Goal: Task Accomplishment & Management: Use online tool/utility

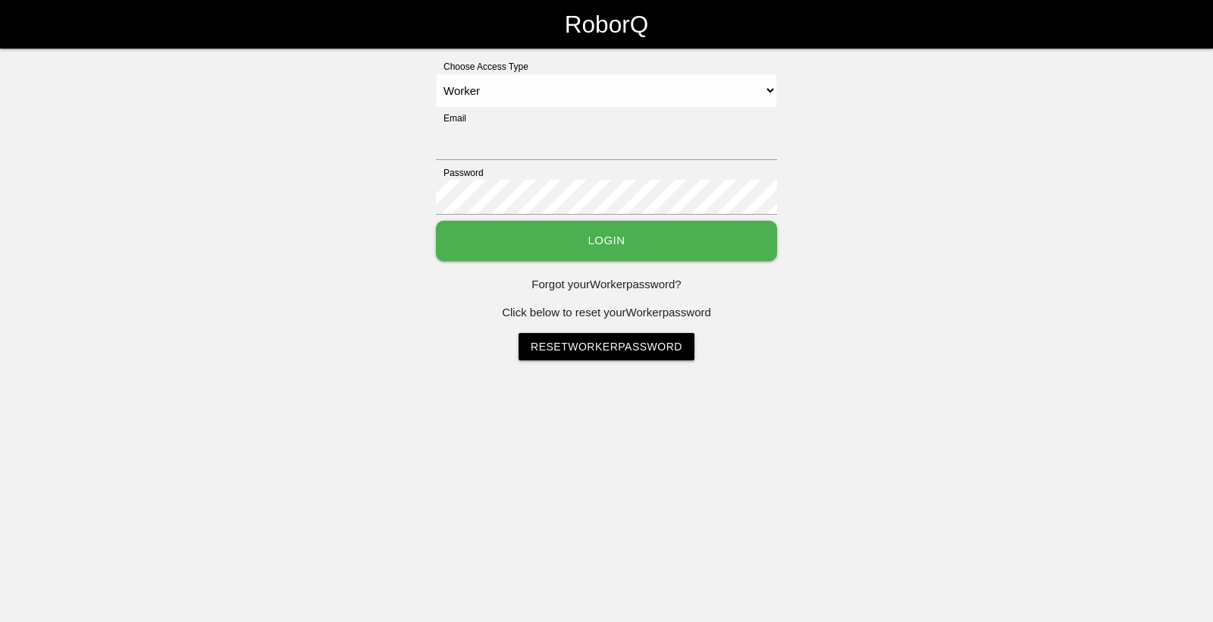
select select "Worker"
type input "[EMAIL_ADDRESS][DOMAIN_NAME]"
click at [655, 244] on button "Login" at bounding box center [606, 241] width 341 height 40
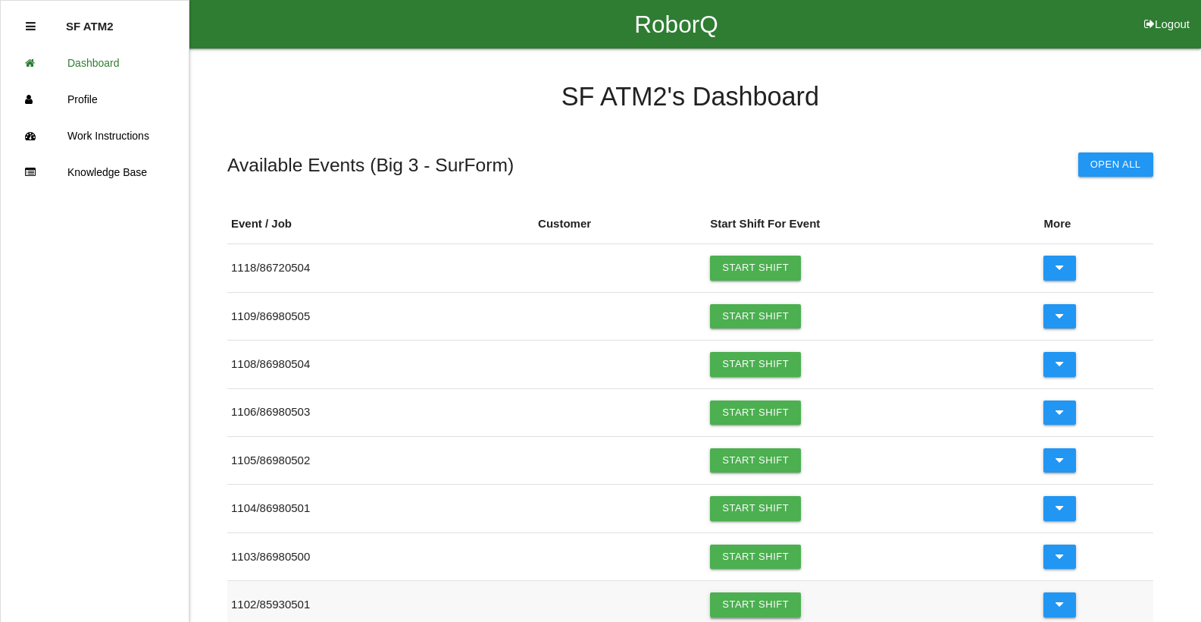
click at [731, 601] on link "Start Shift" at bounding box center [755, 604] width 91 height 24
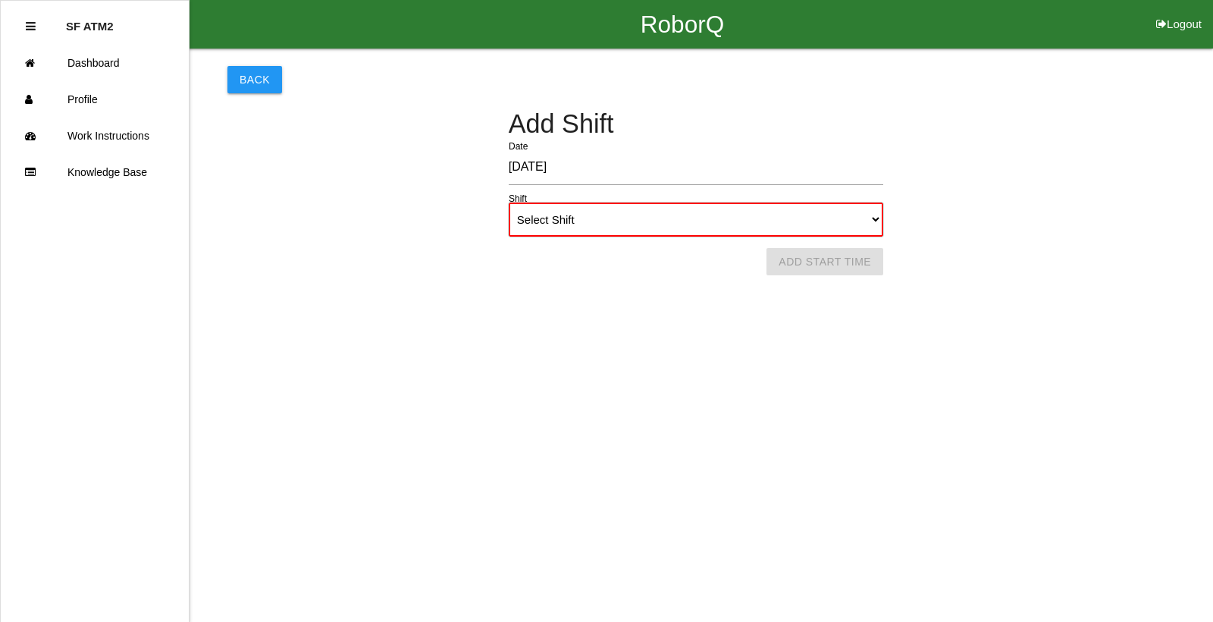
click at [869, 225] on select "Select Shift 1st Shift 2nd Shift 3rd Shift 4th Shift" at bounding box center [696, 219] width 374 height 34
select select "1"
click at [509, 202] on select "Select Shift 1st Shift 2nd Shift 3rd Shift 4th Shift" at bounding box center [696, 219] width 374 height 34
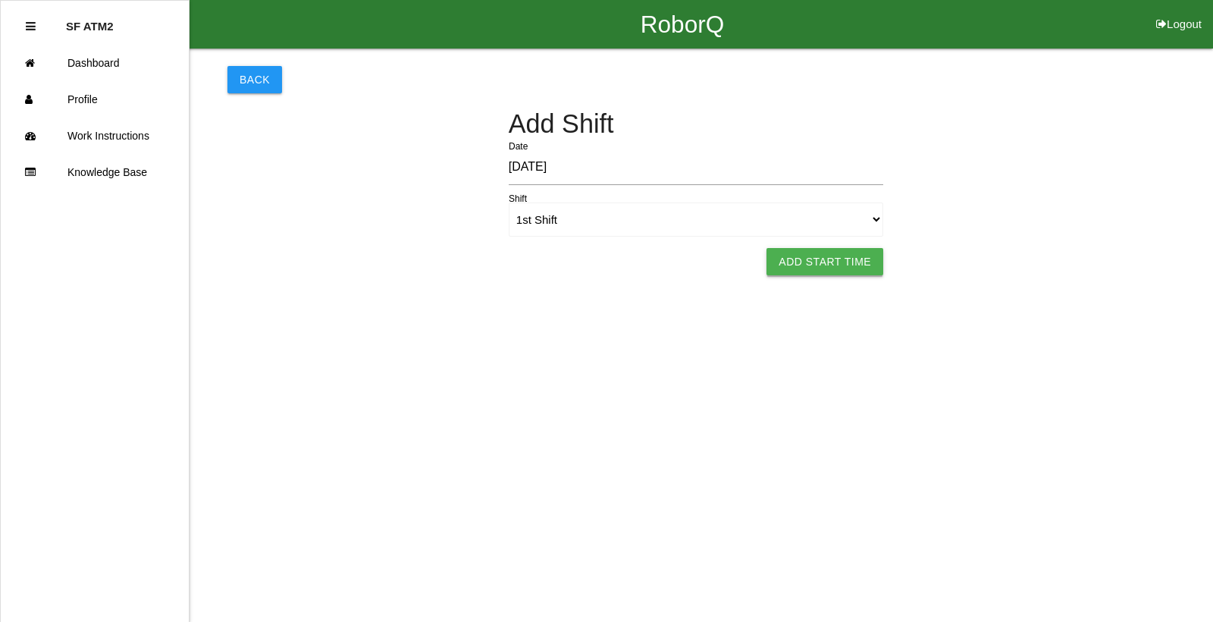
click at [861, 259] on button "Add Start Time" at bounding box center [824, 261] width 117 height 27
select select "12"
select select "2"
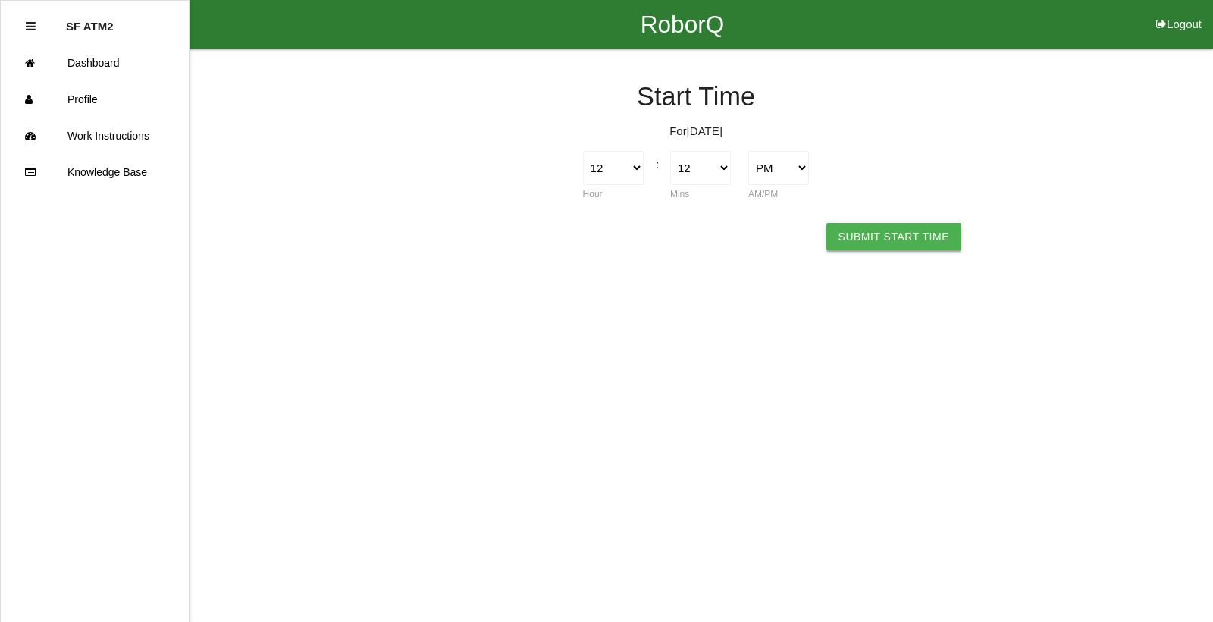
click at [867, 246] on button "Submit Start Time" at bounding box center [893, 236] width 135 height 27
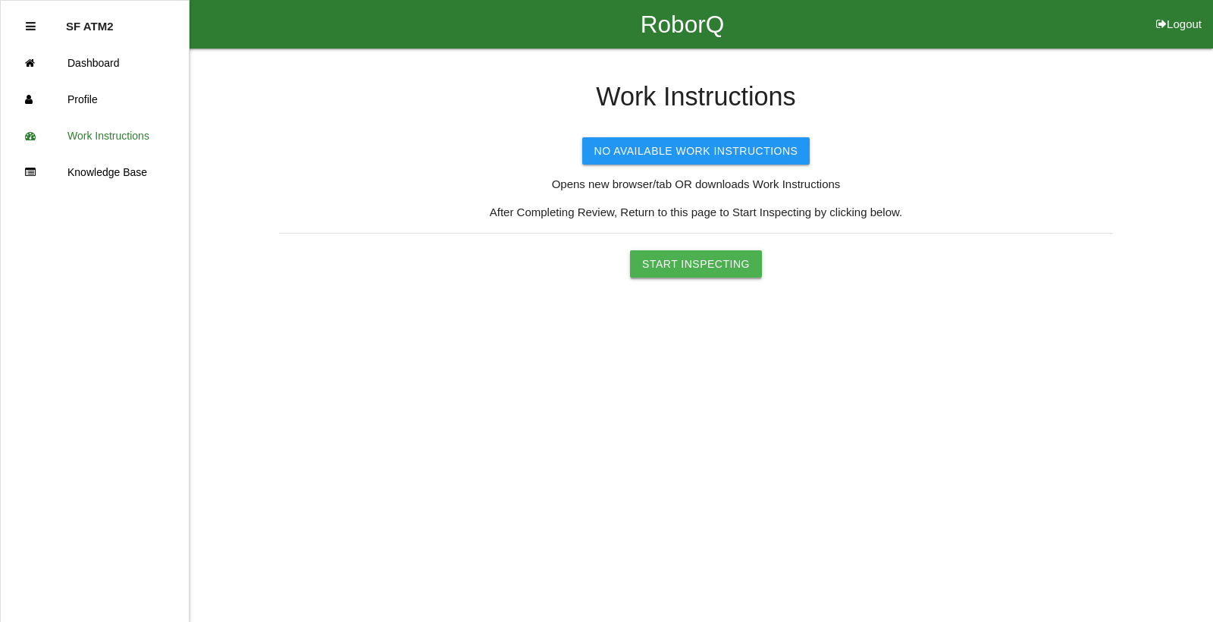
click at [685, 261] on button "Start Inspecting" at bounding box center [696, 263] width 132 height 27
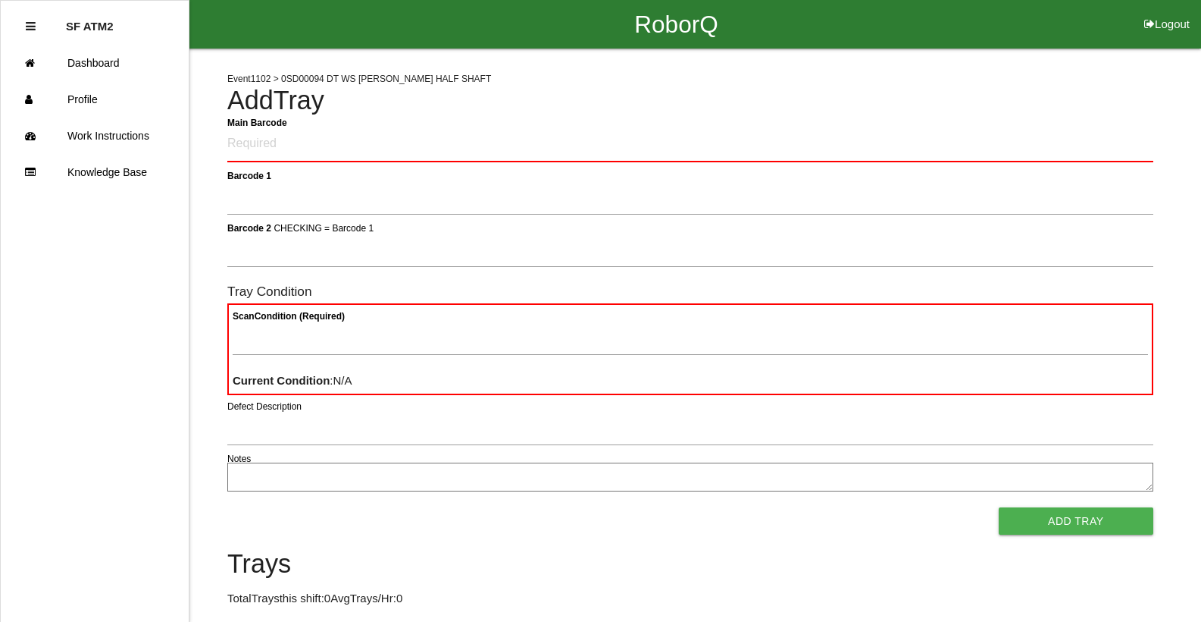
click at [1043, 17] on div "RoborQ Logout" at bounding box center [677, 24] width 1050 height 49
click at [384, 150] on Barcode "Main Barcode" at bounding box center [690, 145] width 926 height 36
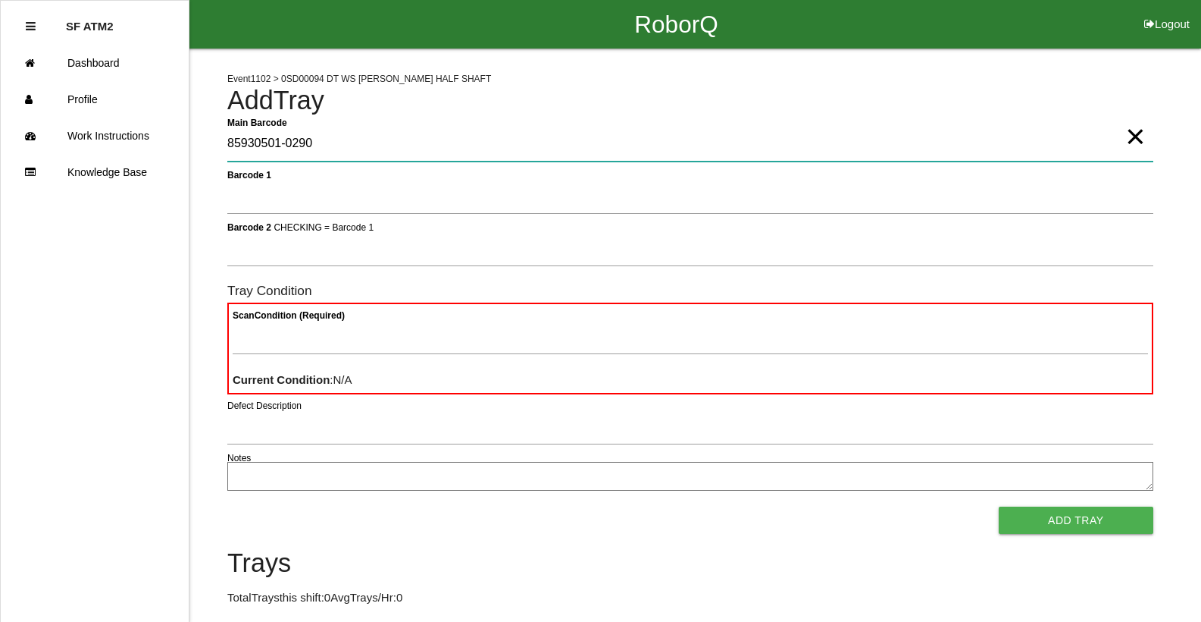
type Barcode "85930501-0290"
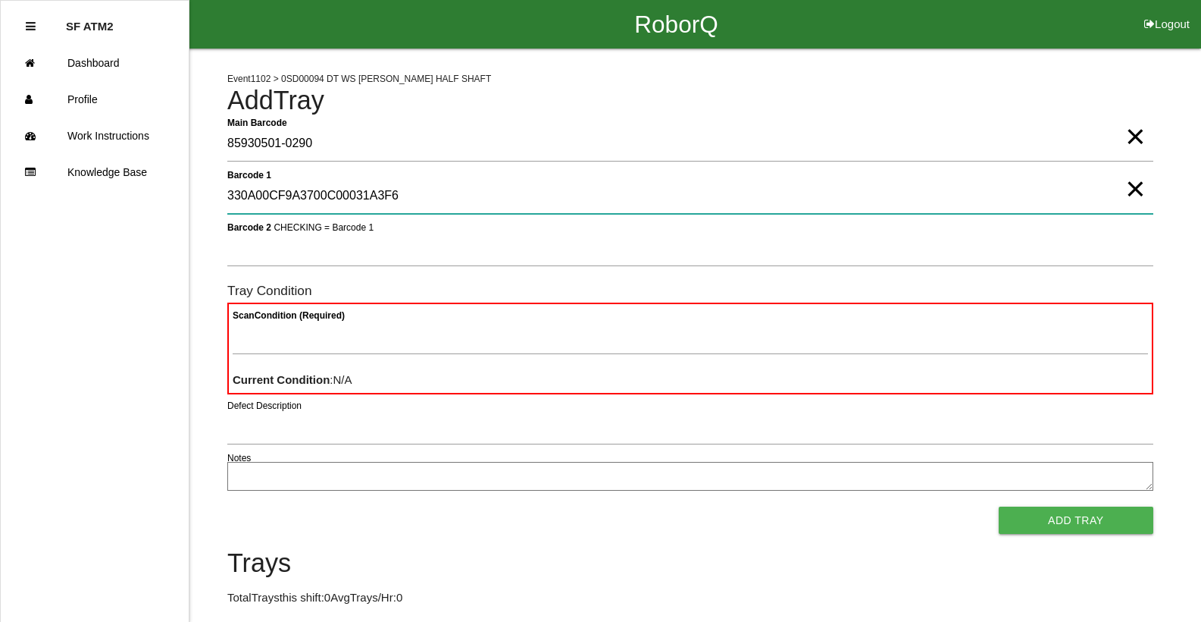
type 1 "330A00CF9A3700C00031A3F6"
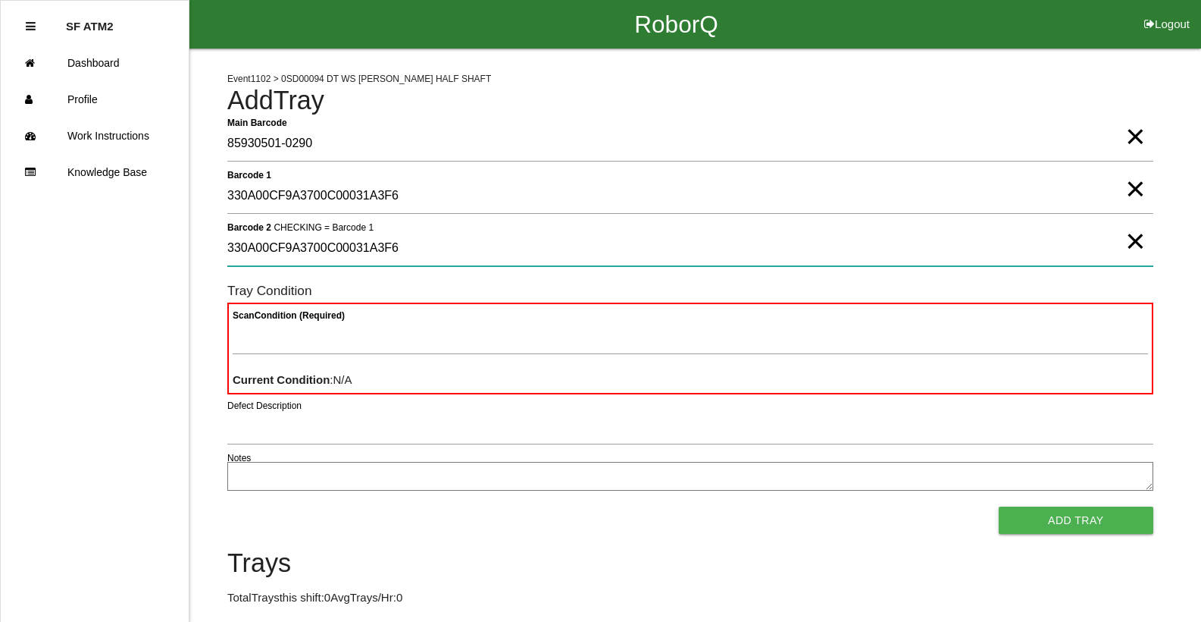
type 2 "330A00CF9A3700C00031A3F6"
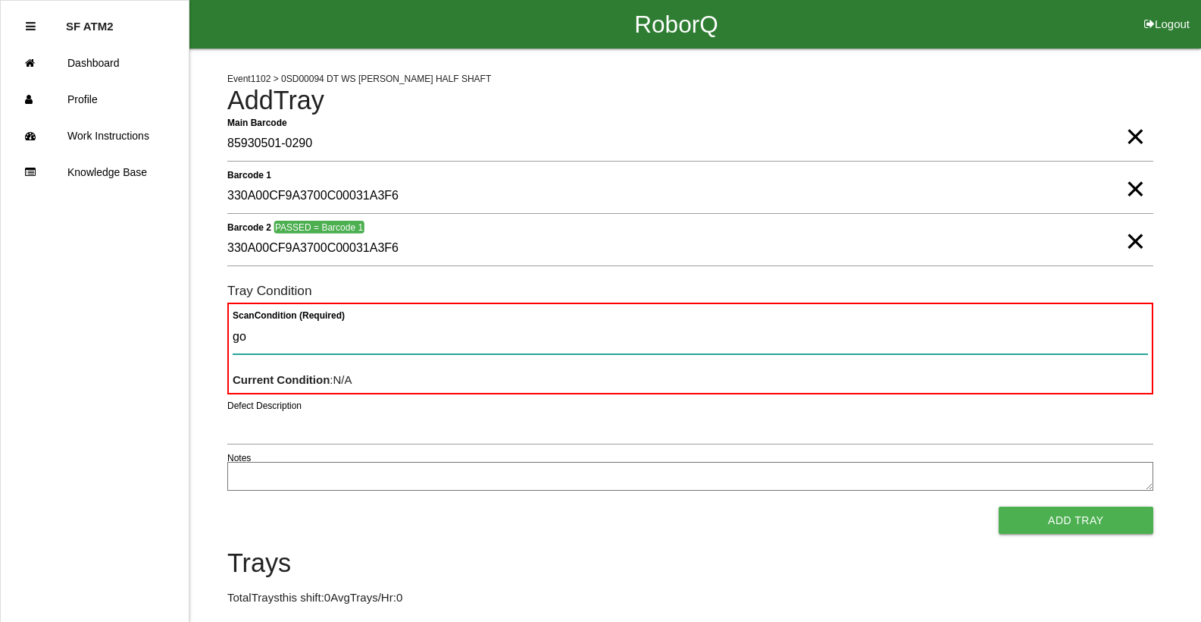
type Condition "goo"
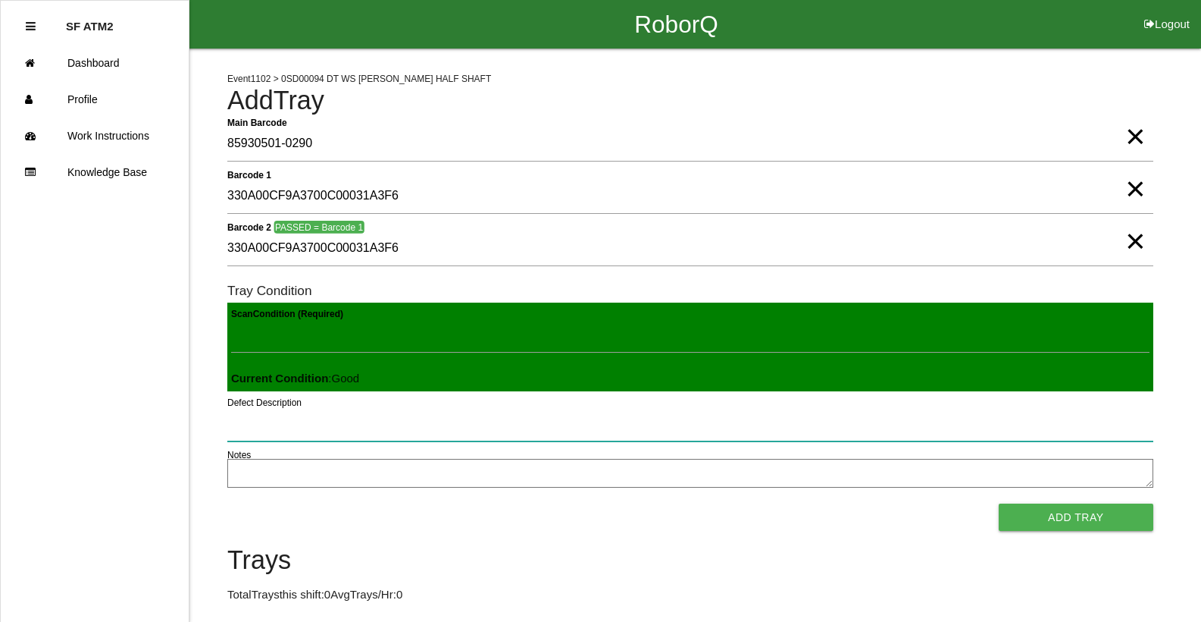
click at [999, 503] on button "Add Tray" at bounding box center [1076, 516] width 155 height 27
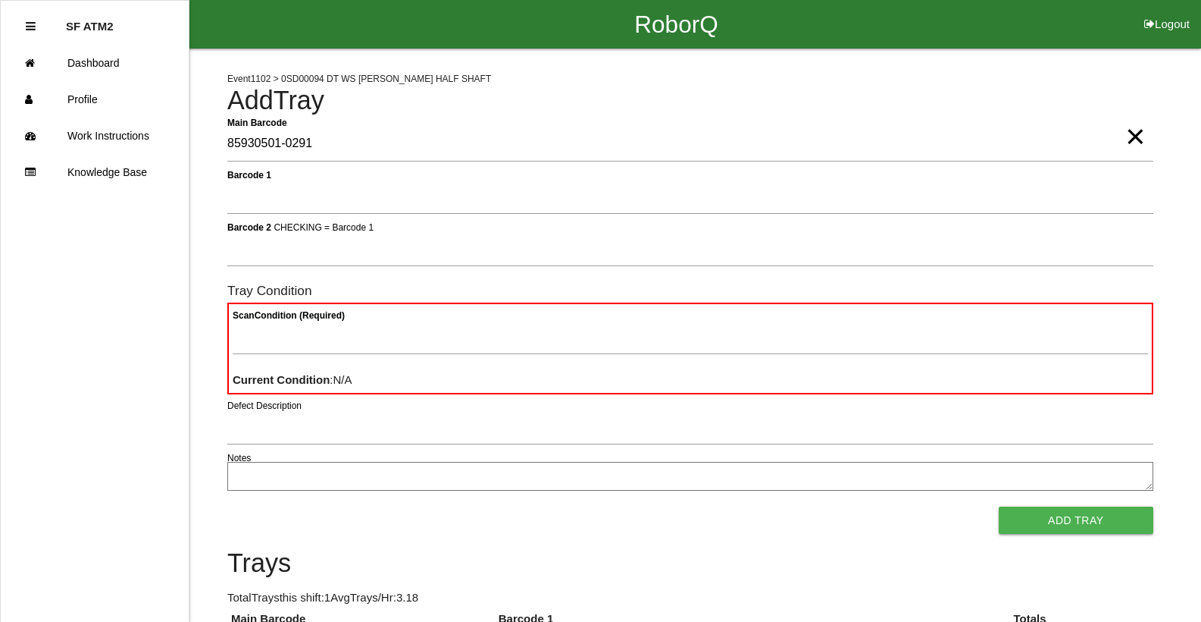
type Barcode "85930501-0291"
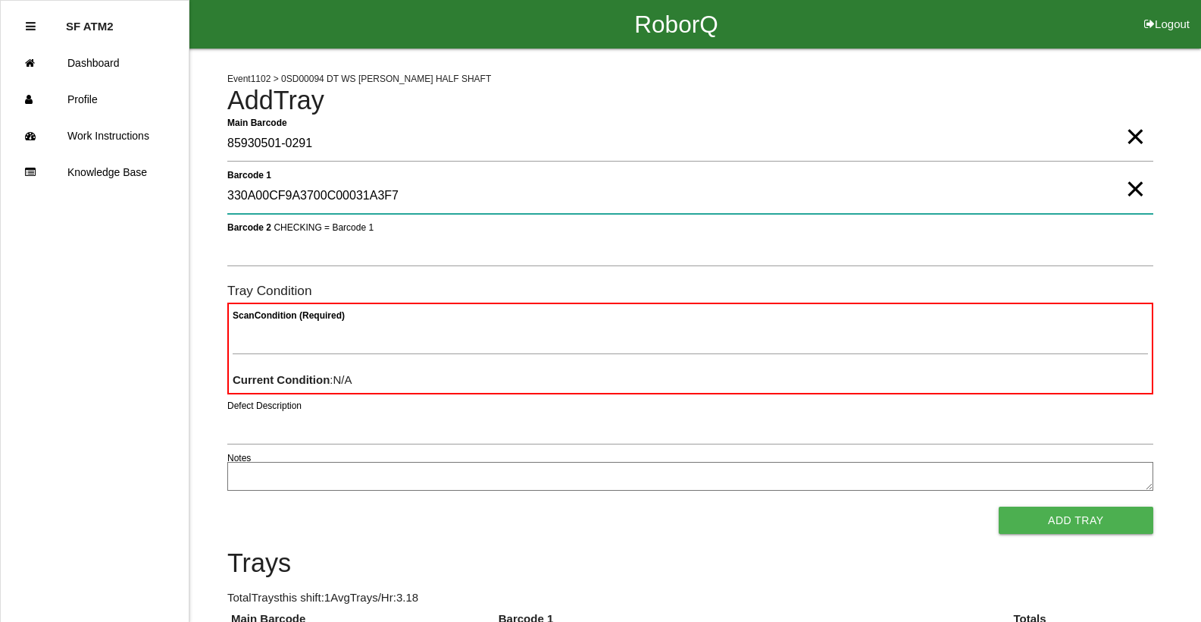
type 1 "330A00CF9A3700C00031A3F7"
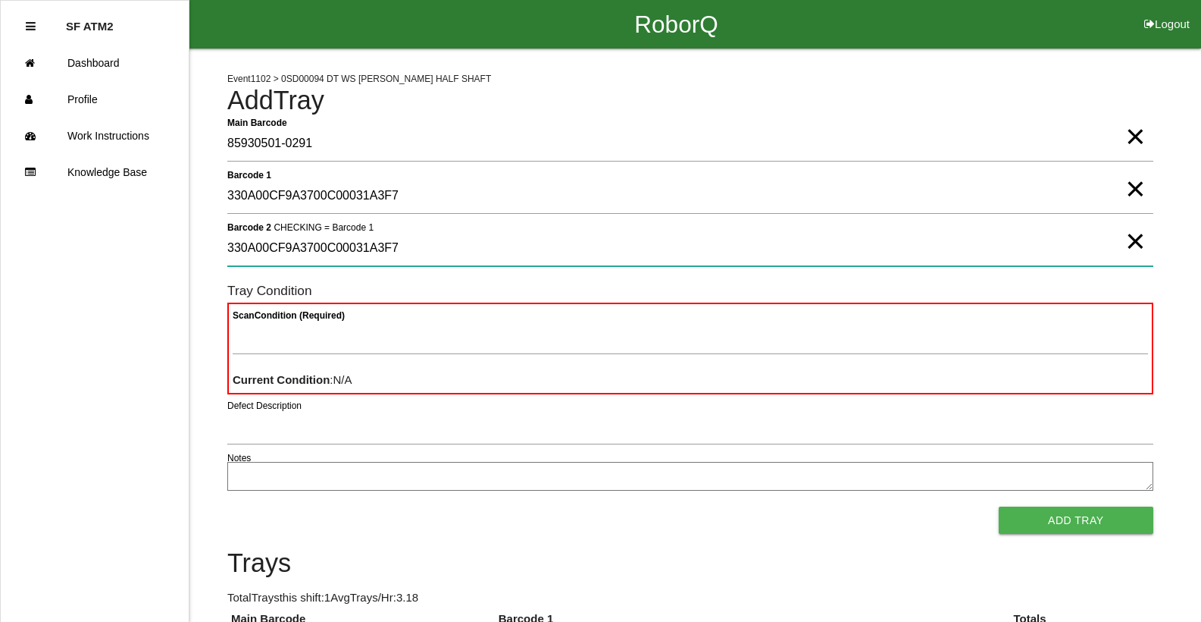
type 2 "330A00CF9A3700C00031A3F7"
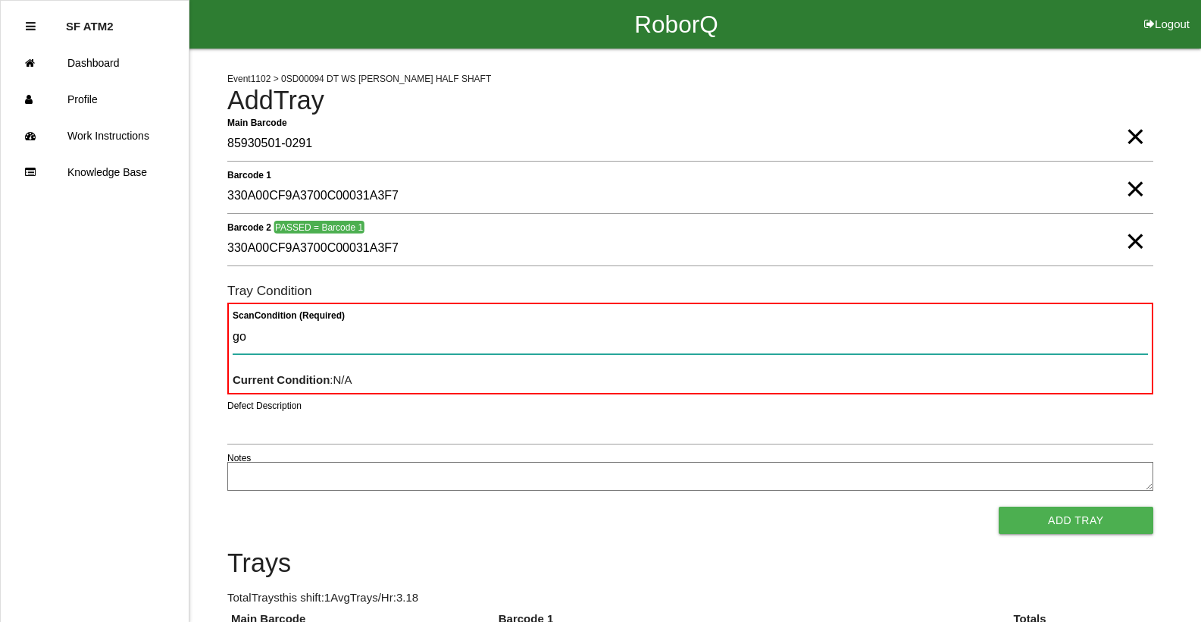
type Condition "goo"
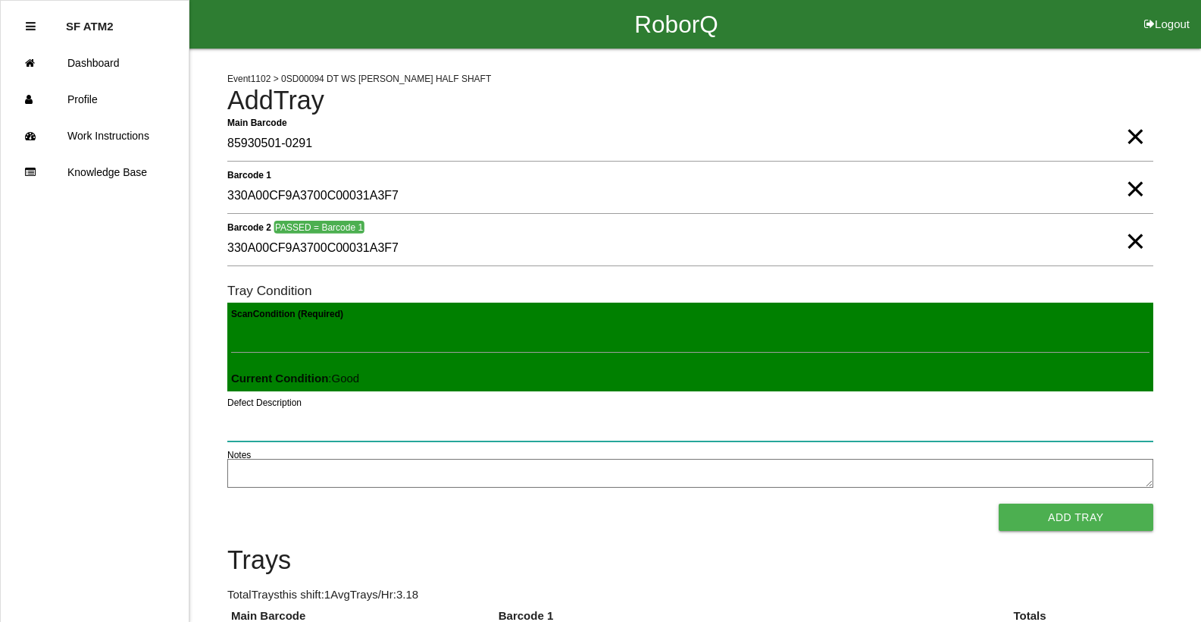
click at [999, 503] on button "Add Tray" at bounding box center [1076, 516] width 155 height 27
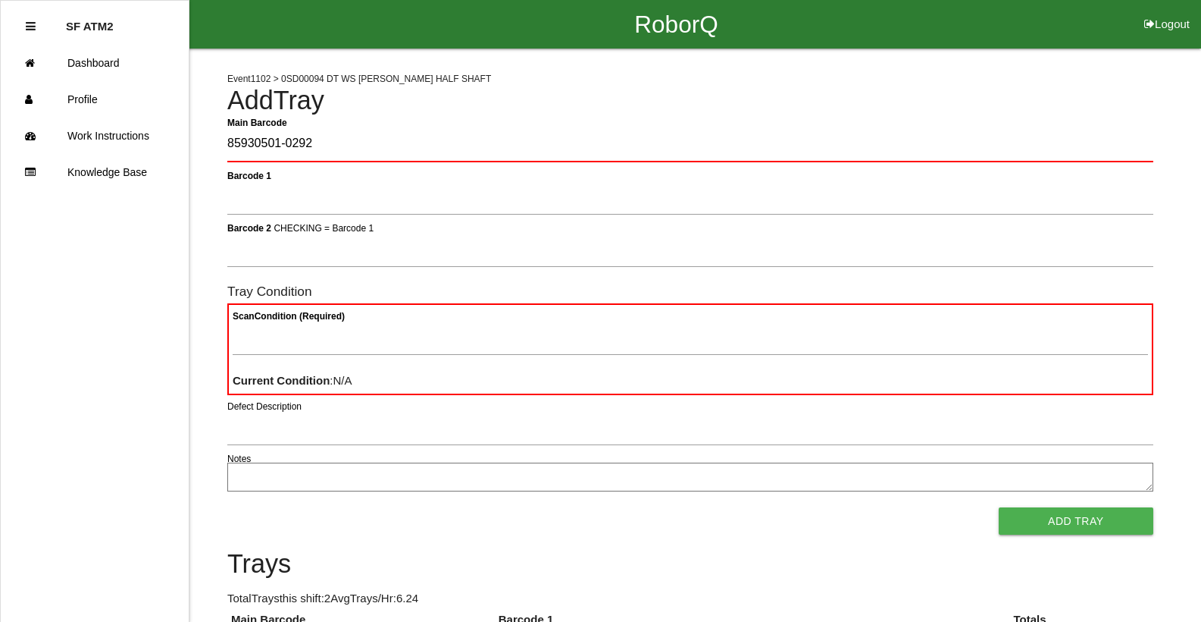
type Barcode "85930501-0292"
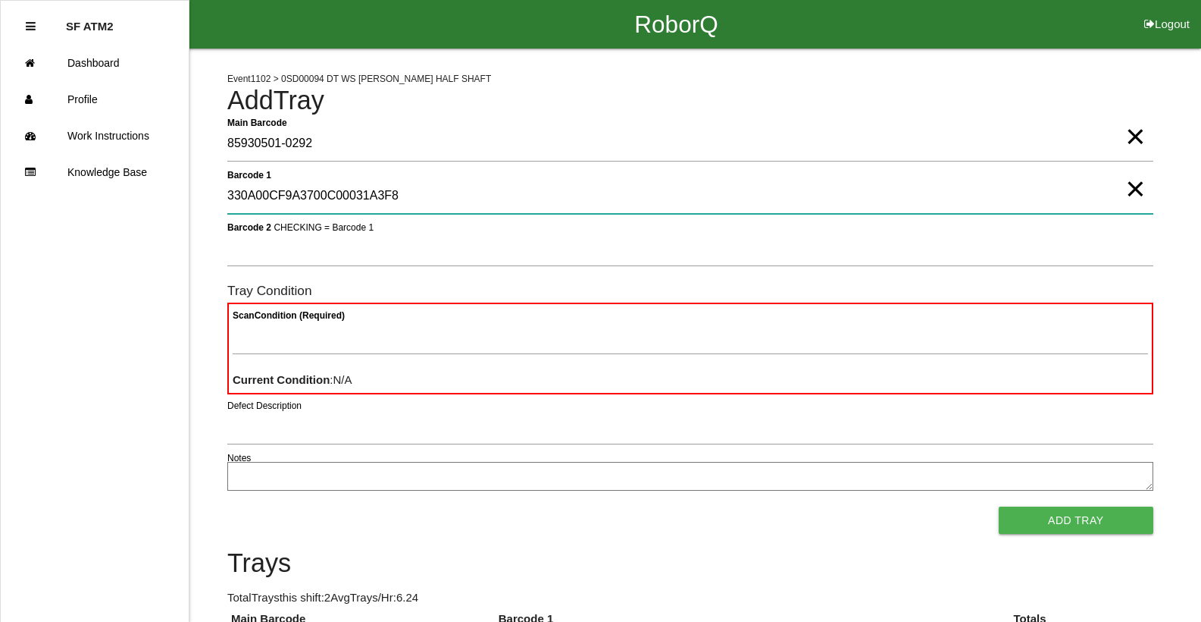
type 1 "330A00CF9A3700C00031A3F8"
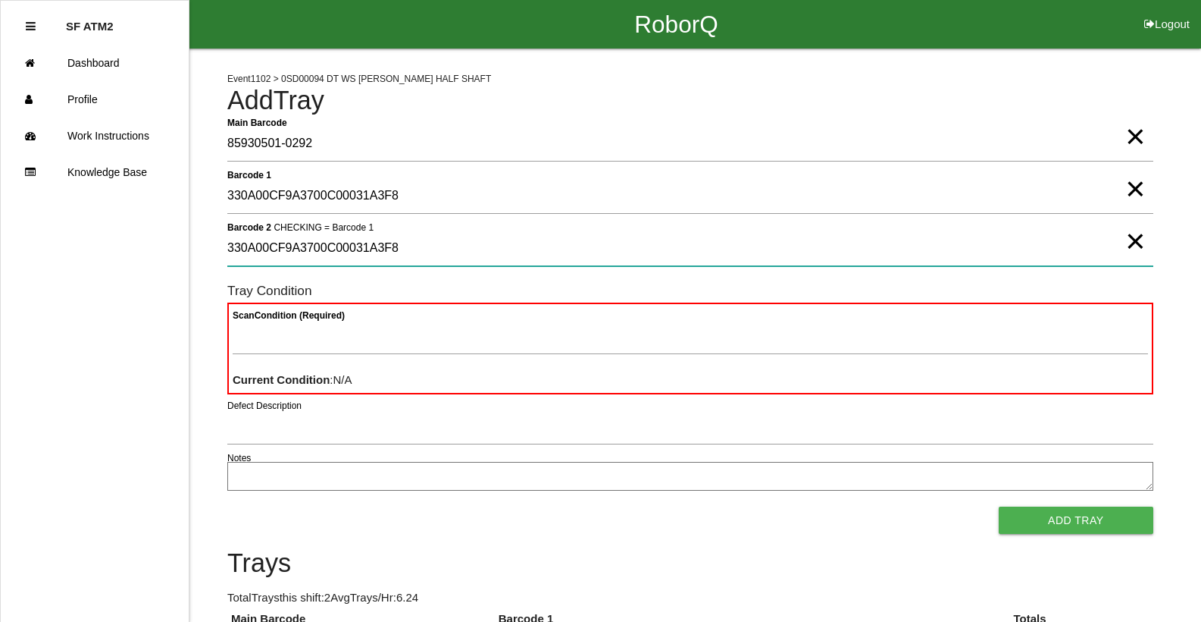
type 2 "330A00CF9A3700C00031A3F8"
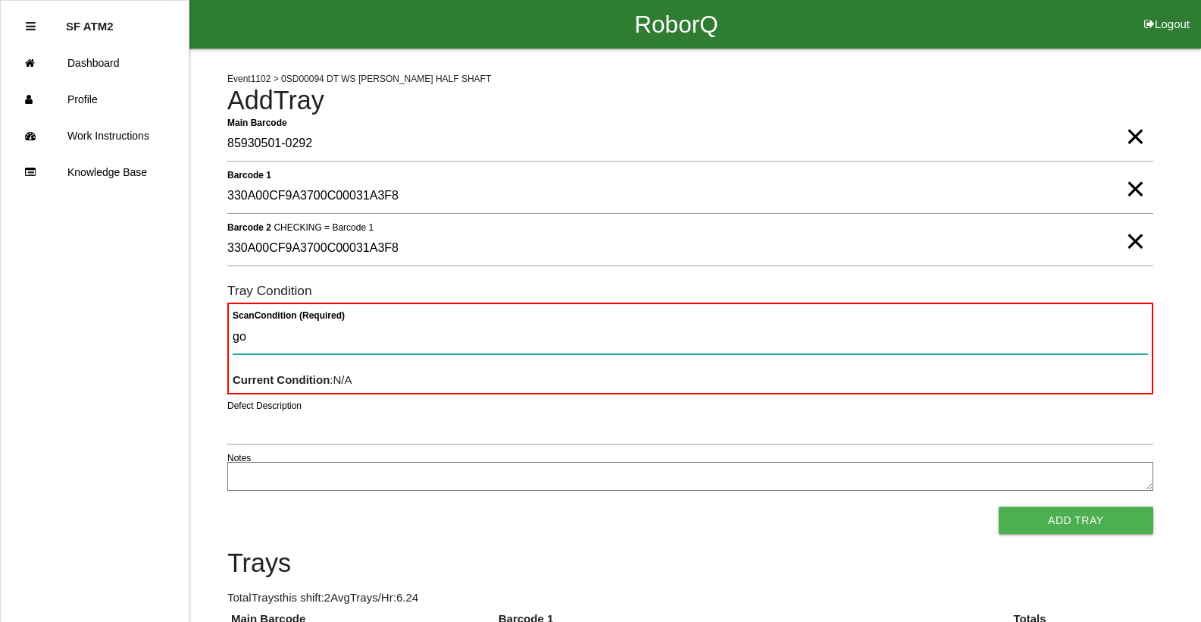
type Condition "goo"
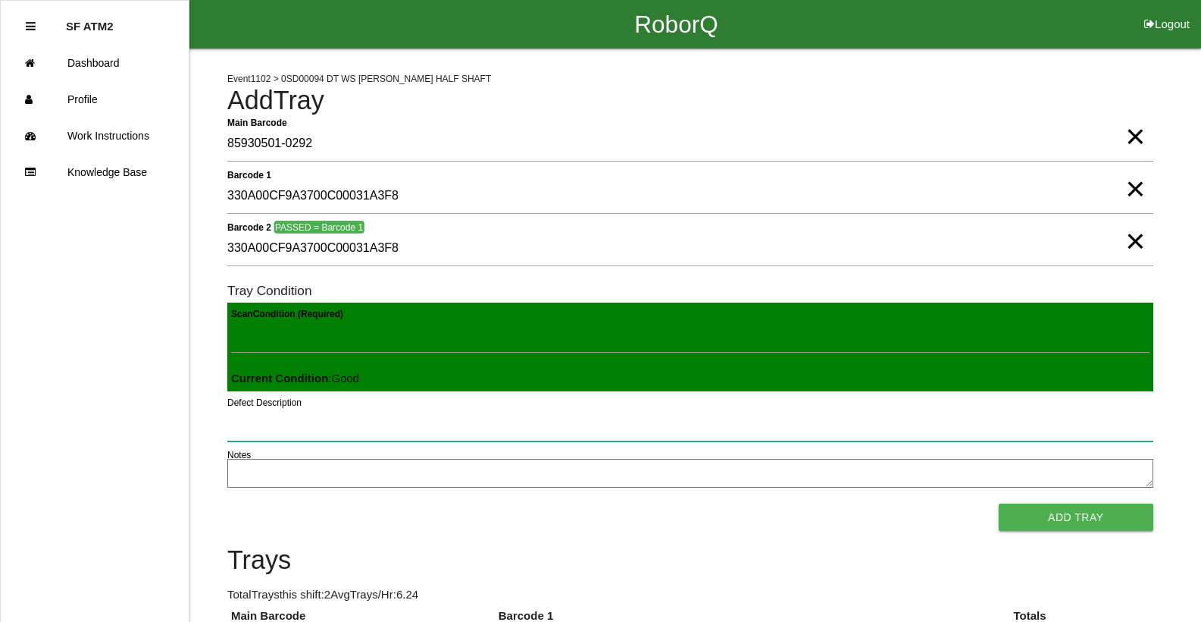
click at [999, 503] on button "Add Tray" at bounding box center [1076, 516] width 155 height 27
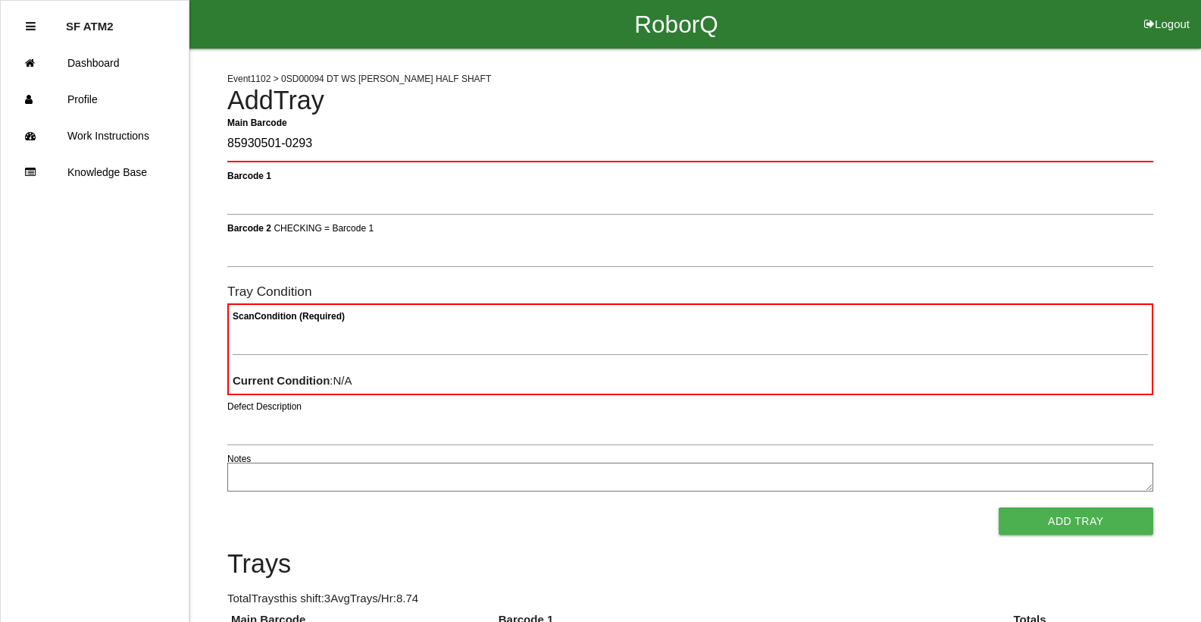
type Barcode "85930501-0293"
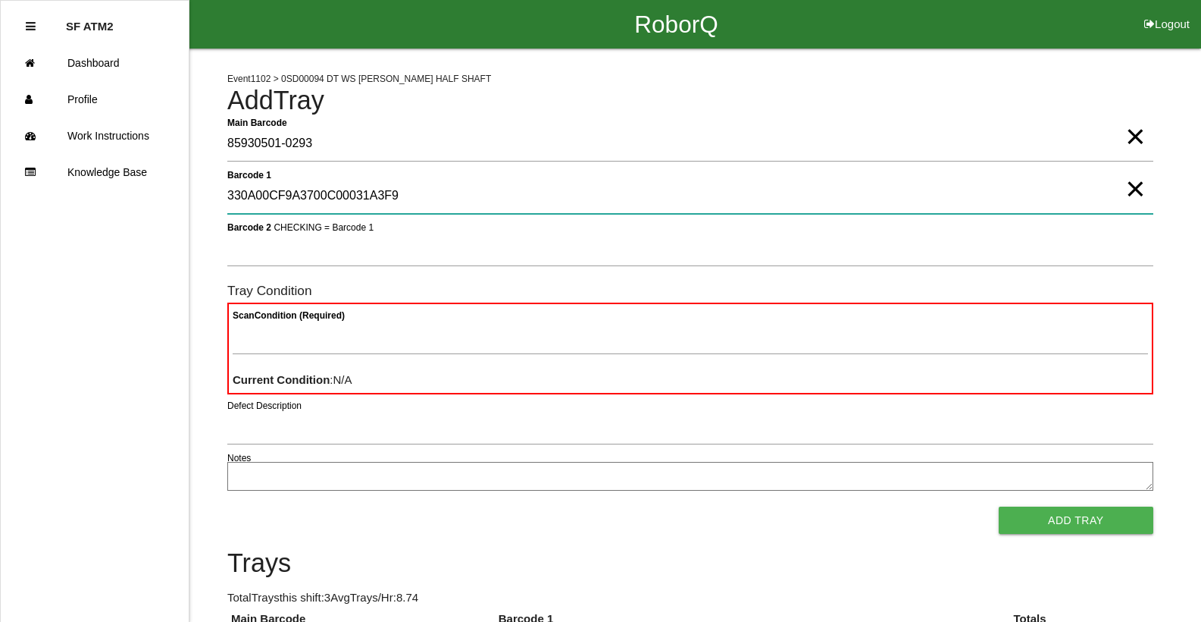
type 1 "330A00CF9A3700C00031A3F9"
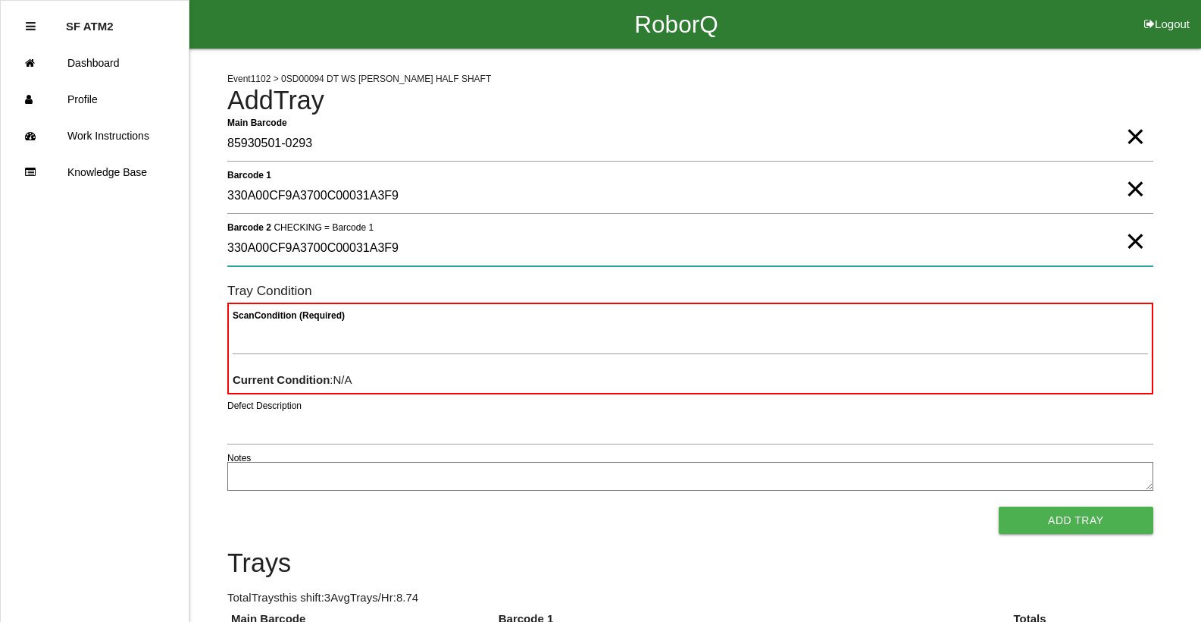
type 2 "330A00CF9A3700C00031A3F9"
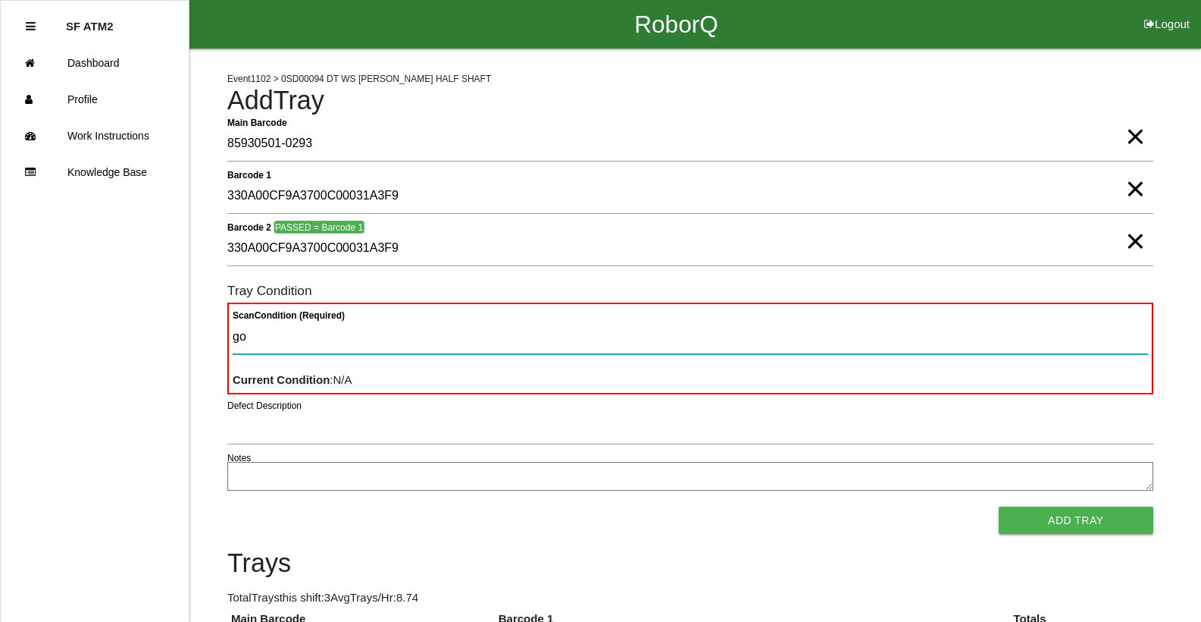
type Condition "goo"
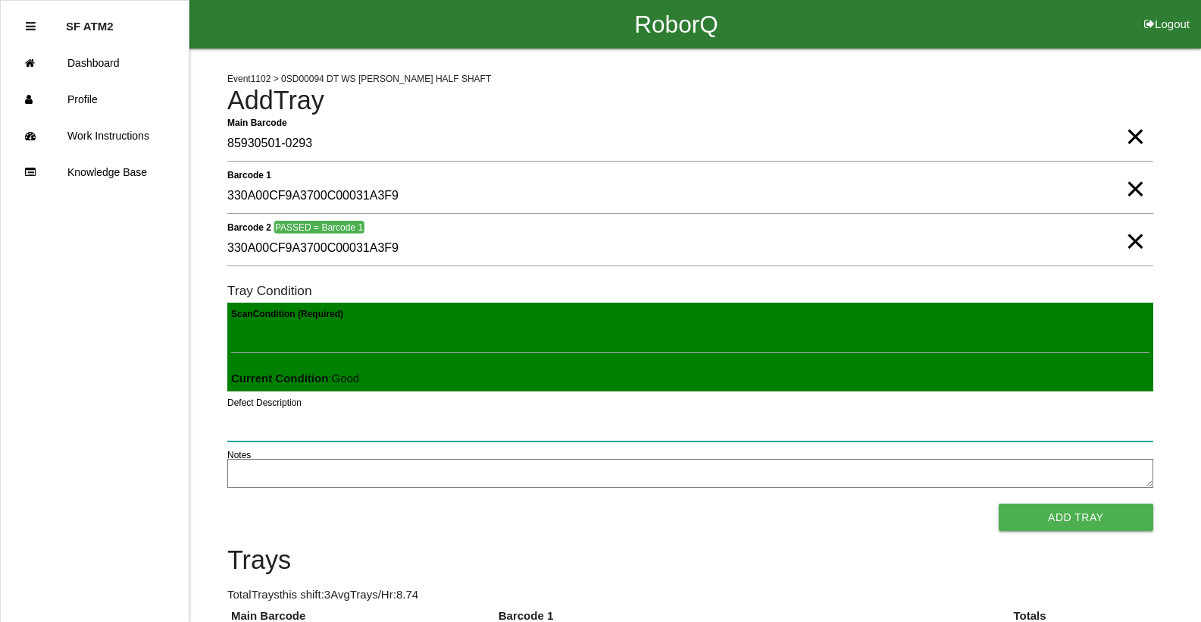
click at [999, 503] on button "Add Tray" at bounding box center [1076, 516] width 155 height 27
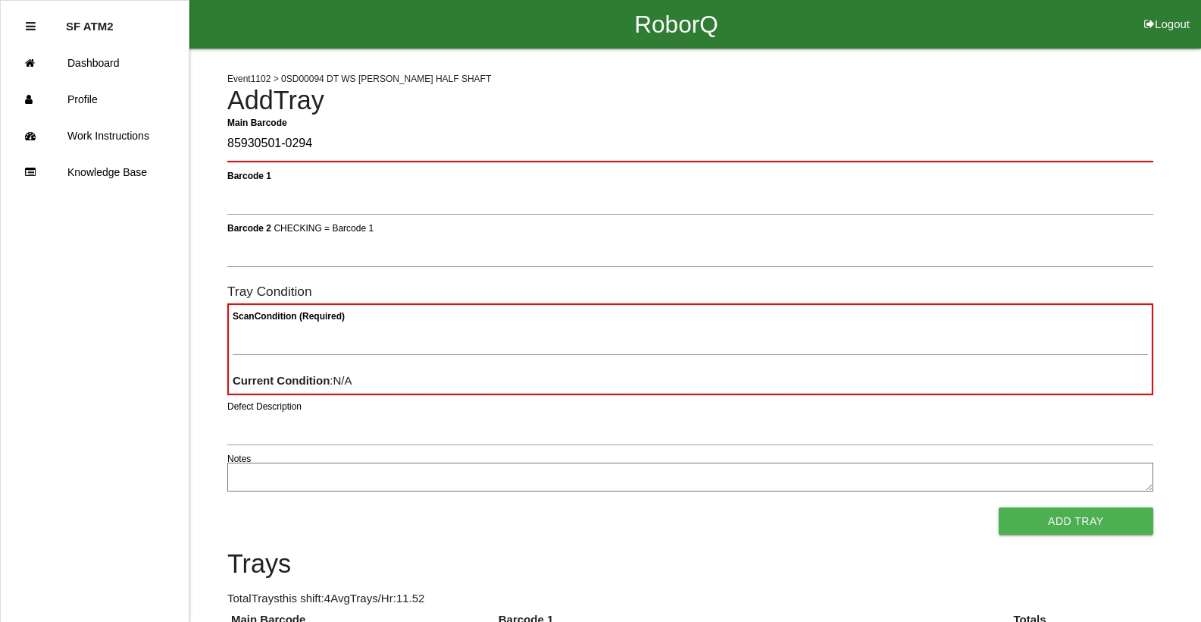
type Barcode "85930501-0294"
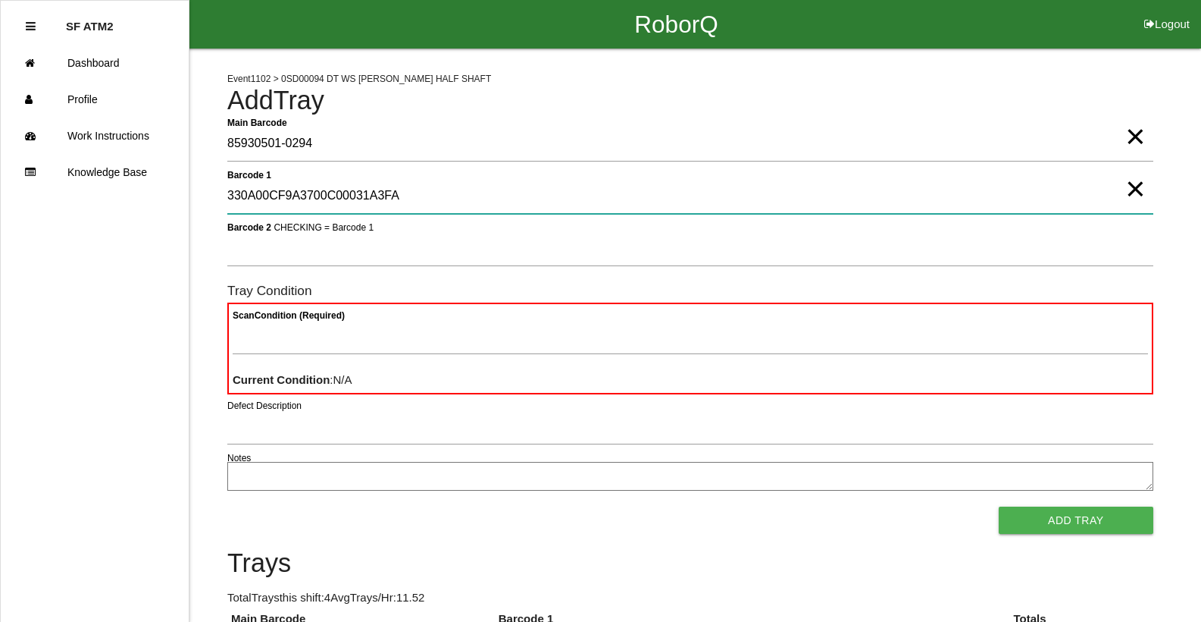
type 1 "330A00CF9A3700C00031A3FA"
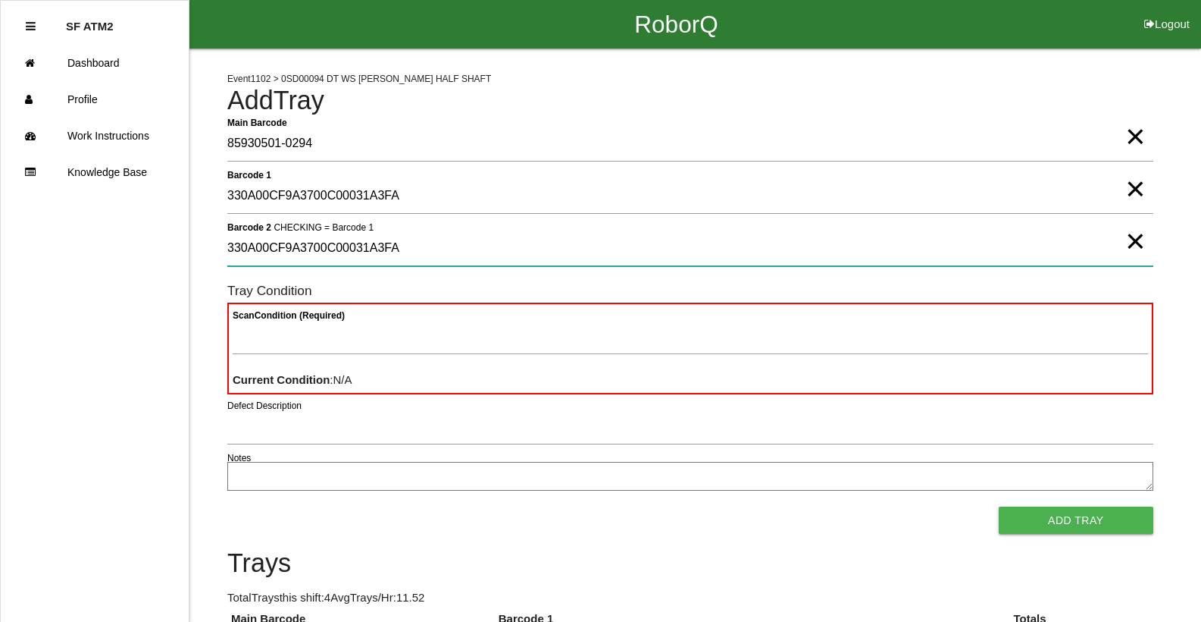
type 2 "330A00CF9A3700C00031A3FA"
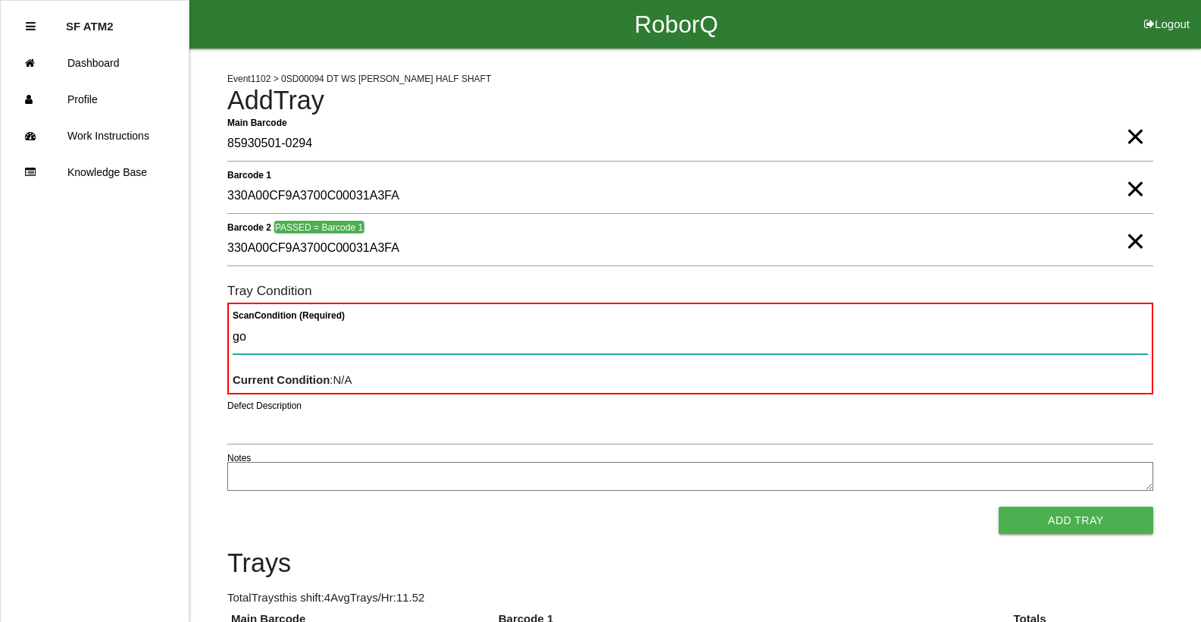
type Condition "goo"
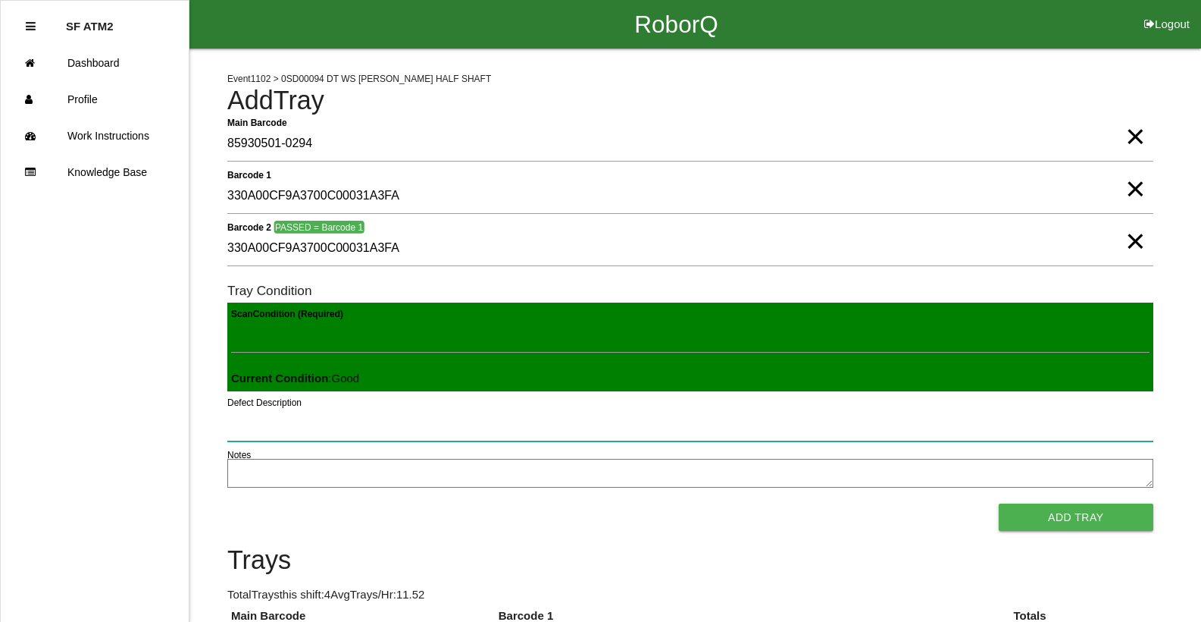
click at [999, 503] on button "Add Tray" at bounding box center [1076, 516] width 155 height 27
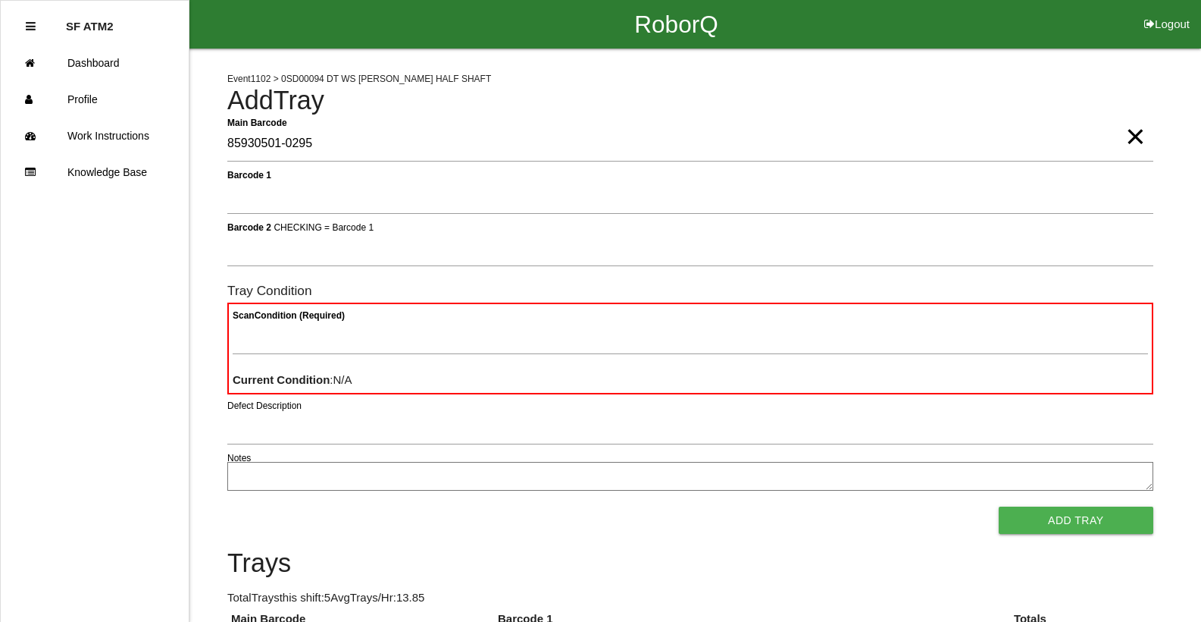
type Barcode "85930501-0295"
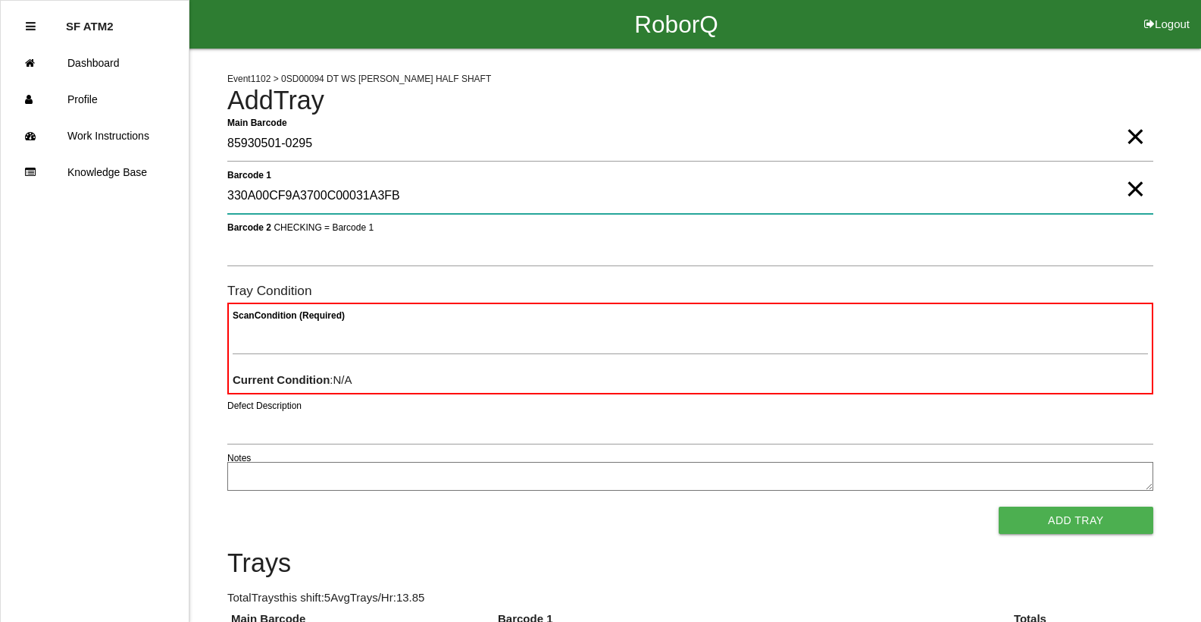
type 1 "330A00CF9A3700C00031A3FB"
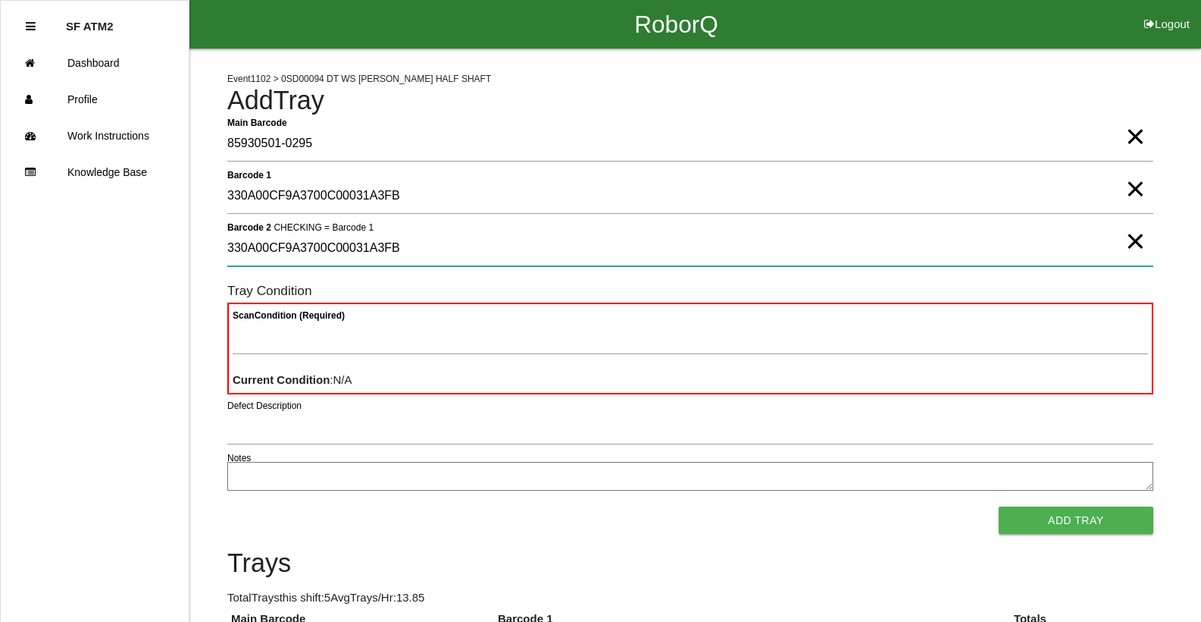
type 2 "330A00CF9A3700C00031A3FB"
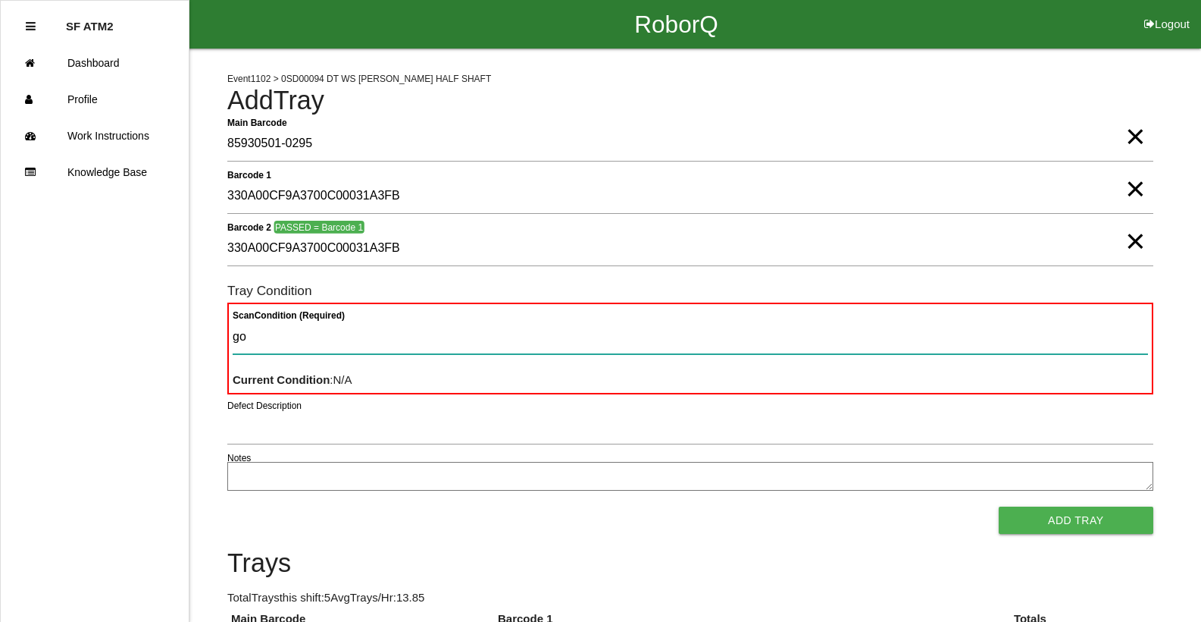
type Condition "goo"
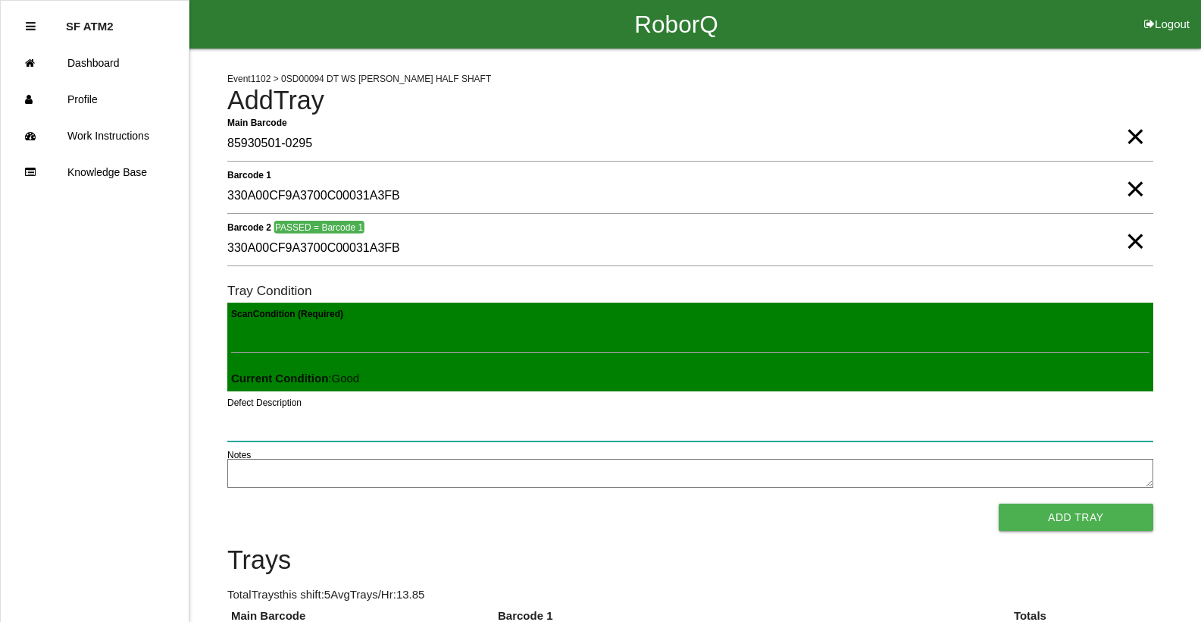
click at [999, 503] on button "Add Tray" at bounding box center [1076, 516] width 155 height 27
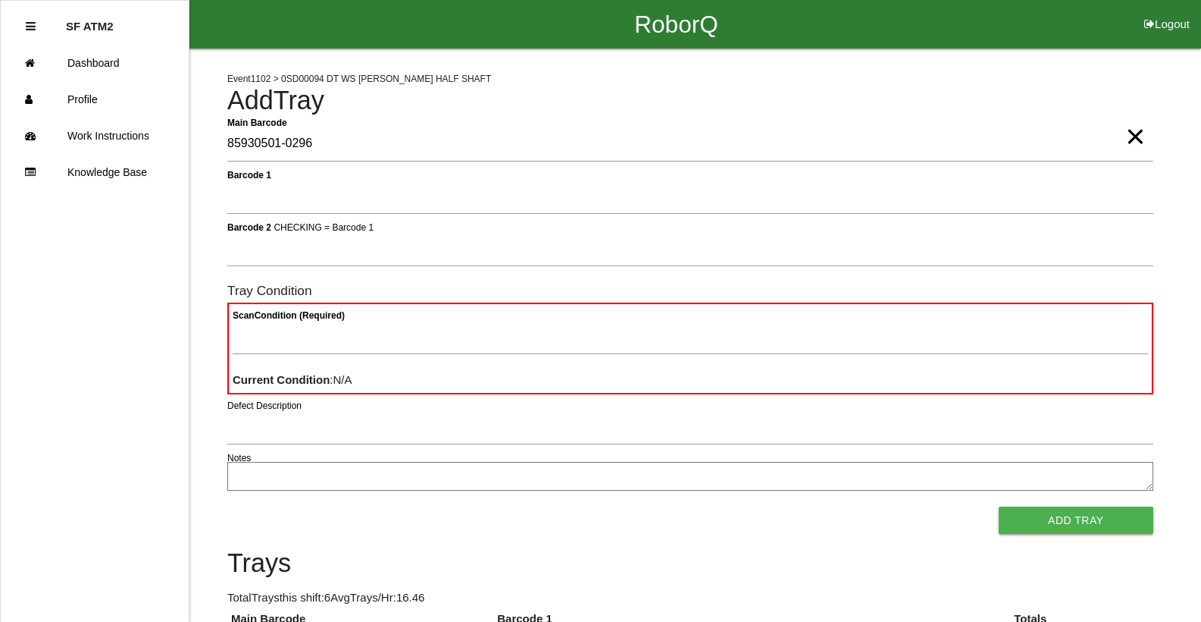
type Barcode "85930501-0296"
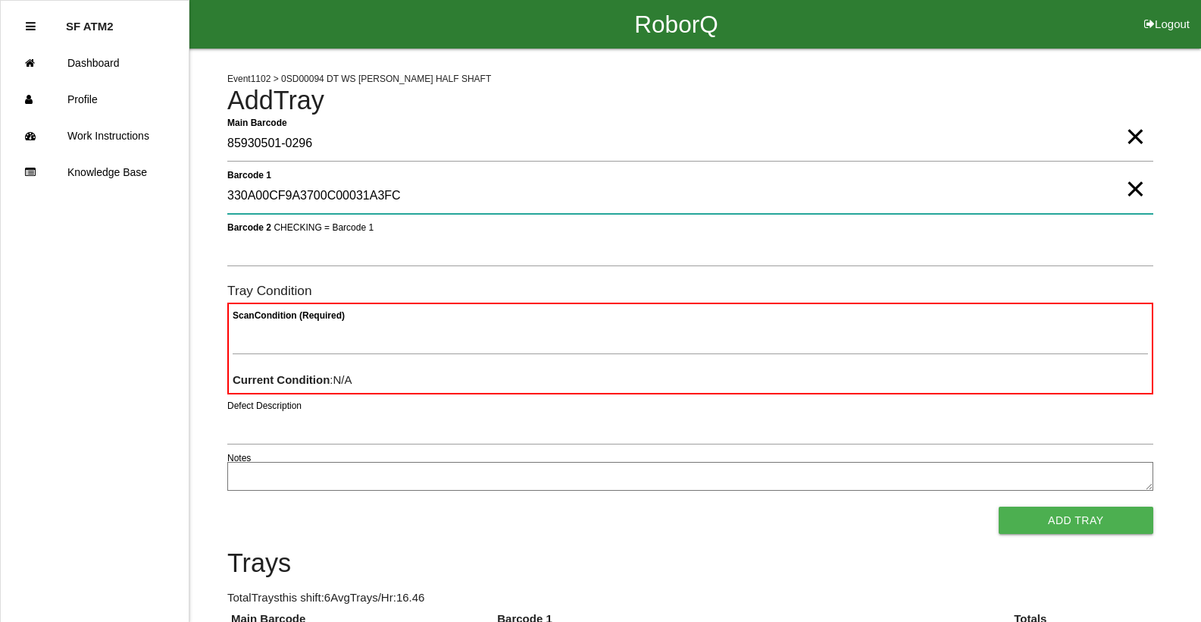
type 1 "330A00CF9A3700C00031A3FC"
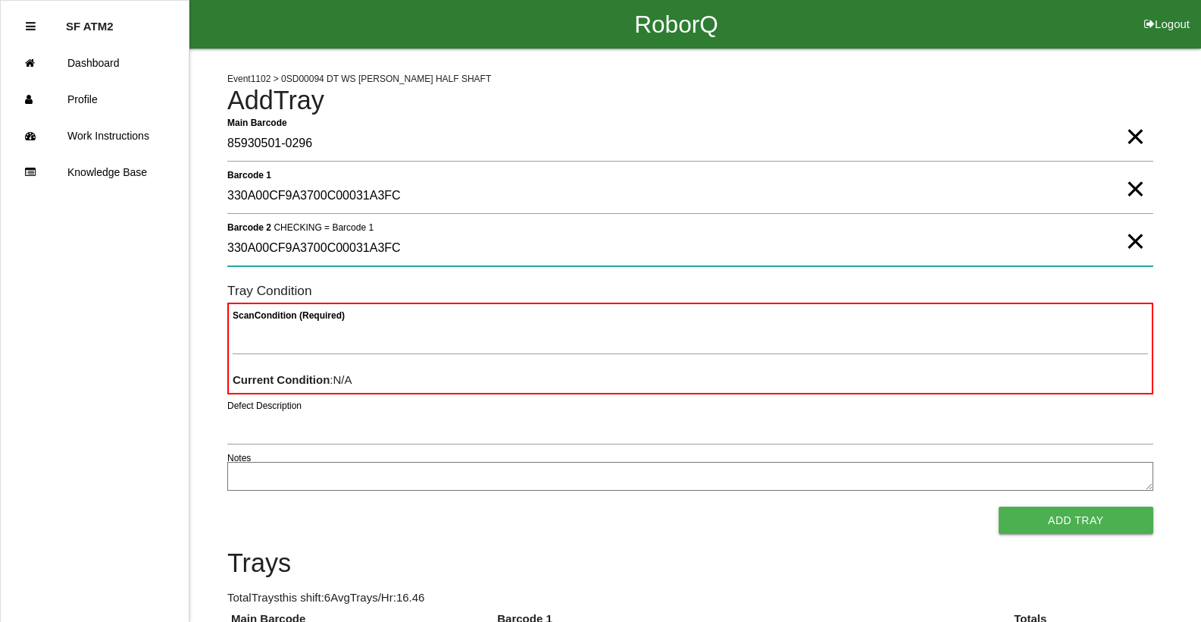
type 2 "330A00CF9A3700C00031A3FC"
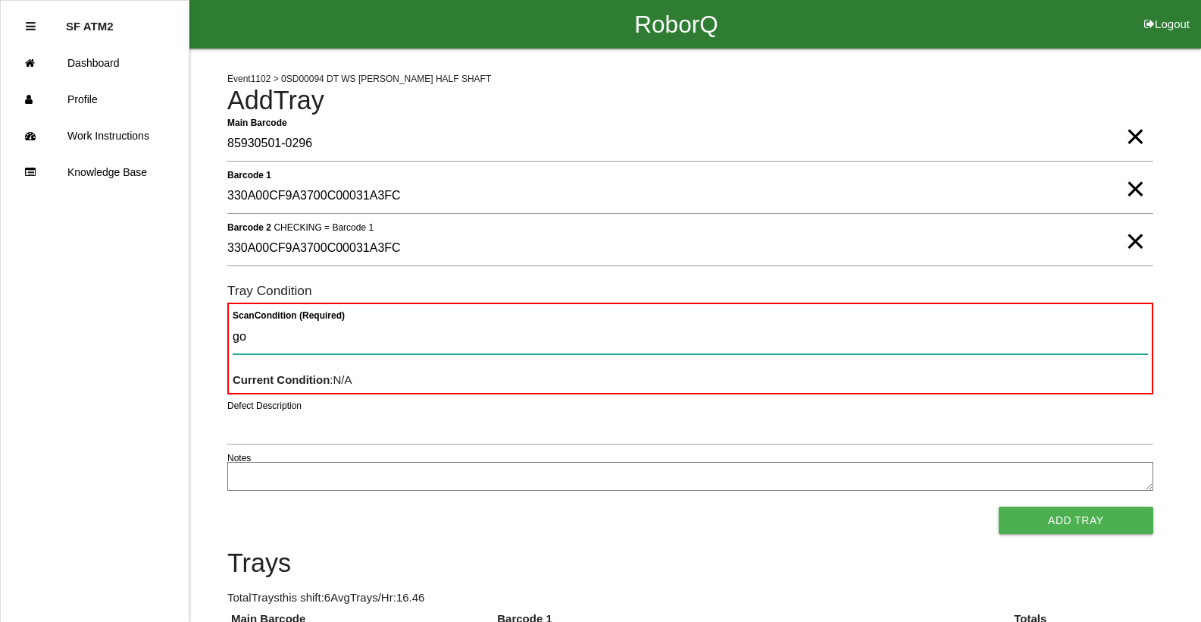
type Condition "goo"
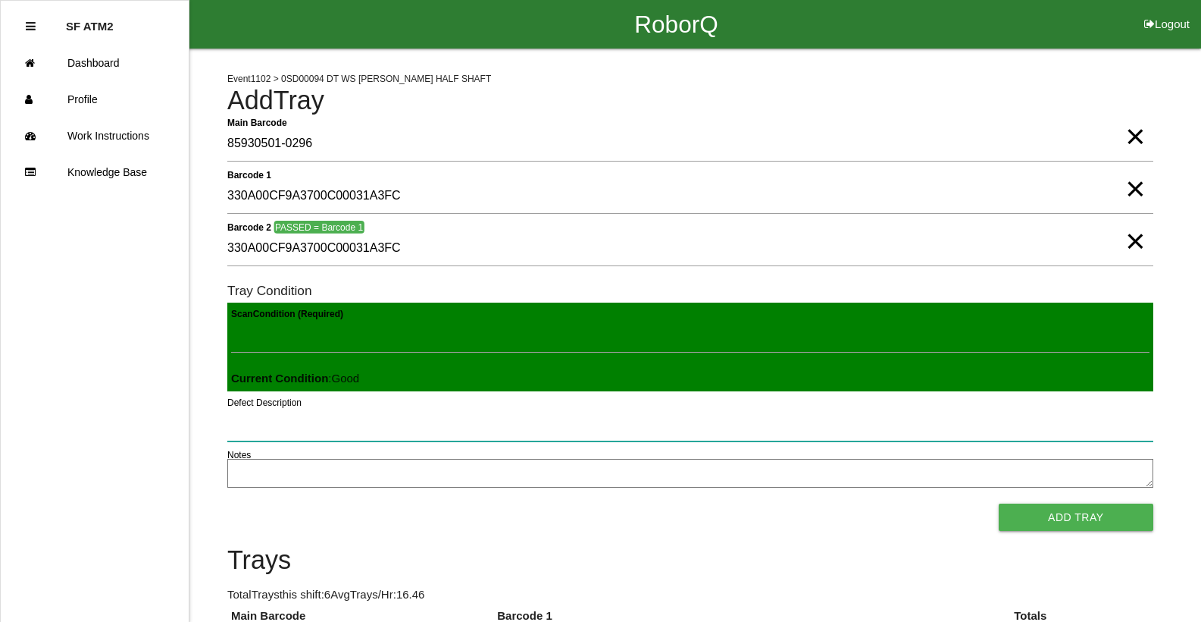
click at [999, 503] on button "Add Tray" at bounding box center [1076, 516] width 155 height 27
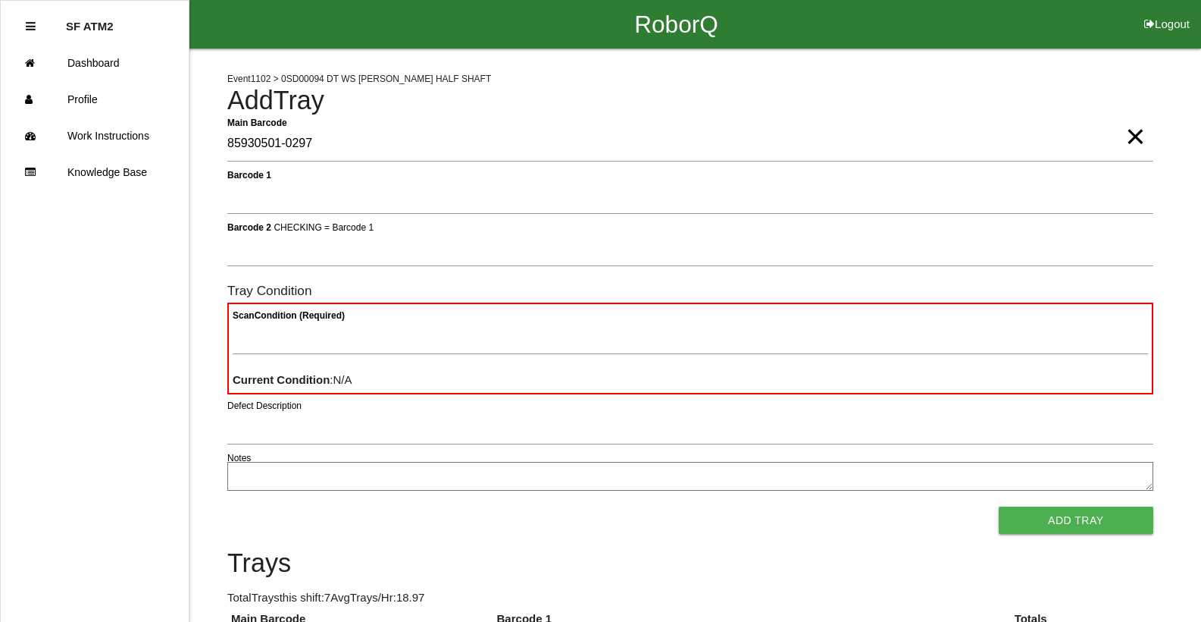
type Barcode "85930501-0297"
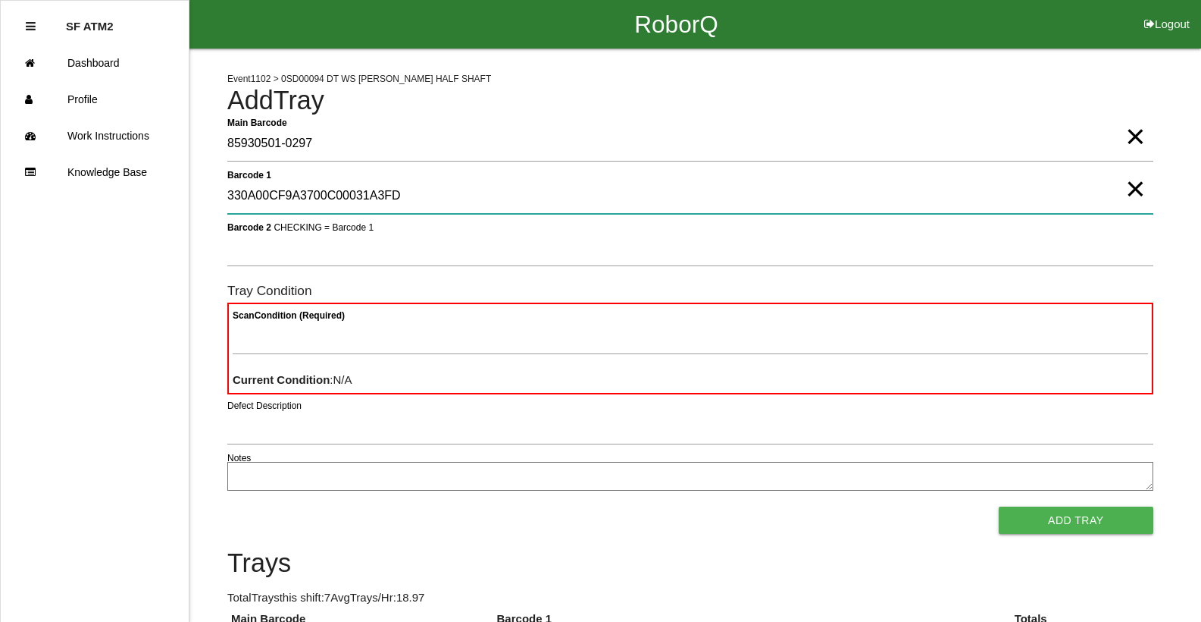
type 1 "330A00CF9A3700C00031A3FD"
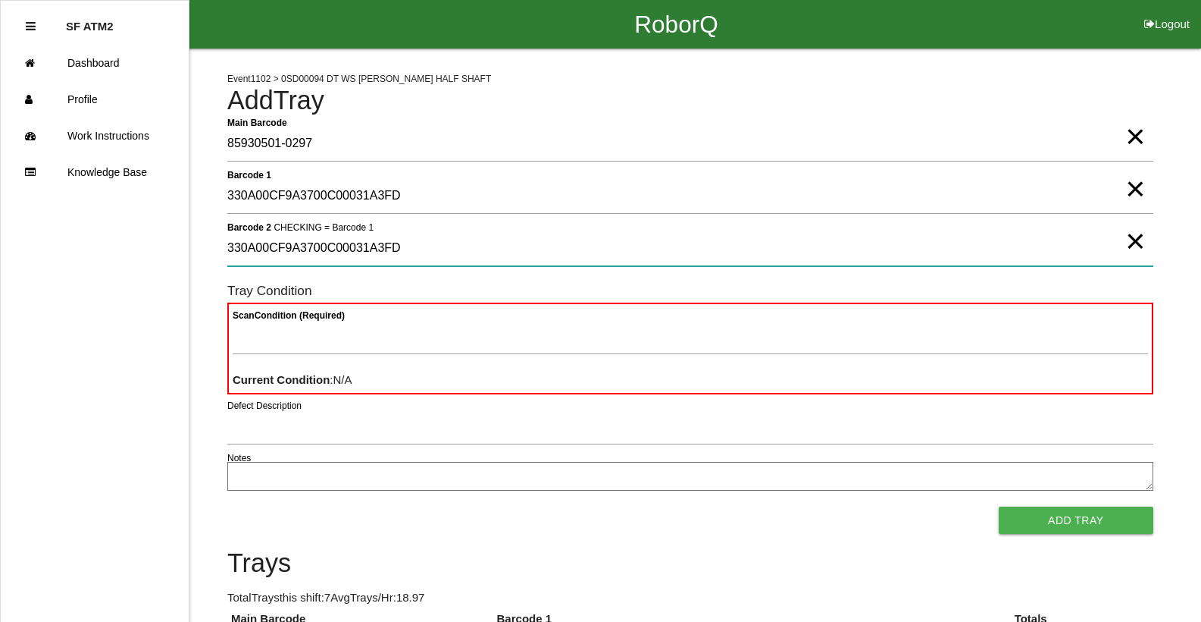
type 2 "330A00CF9A3700C00031A3FD"
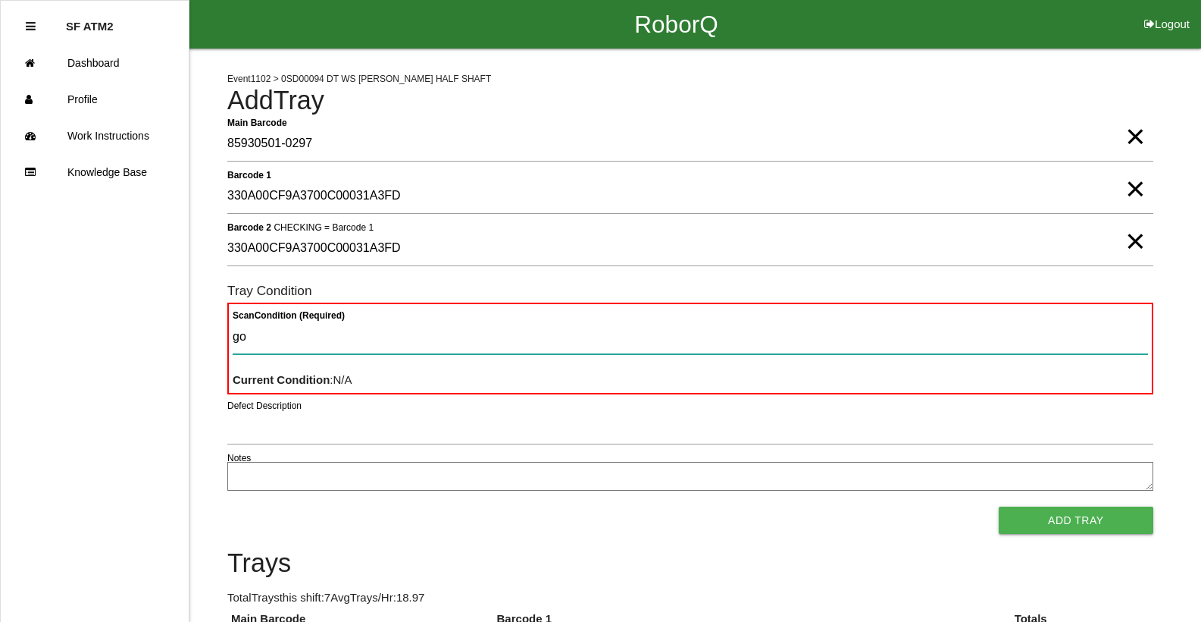
type Condition "goo"
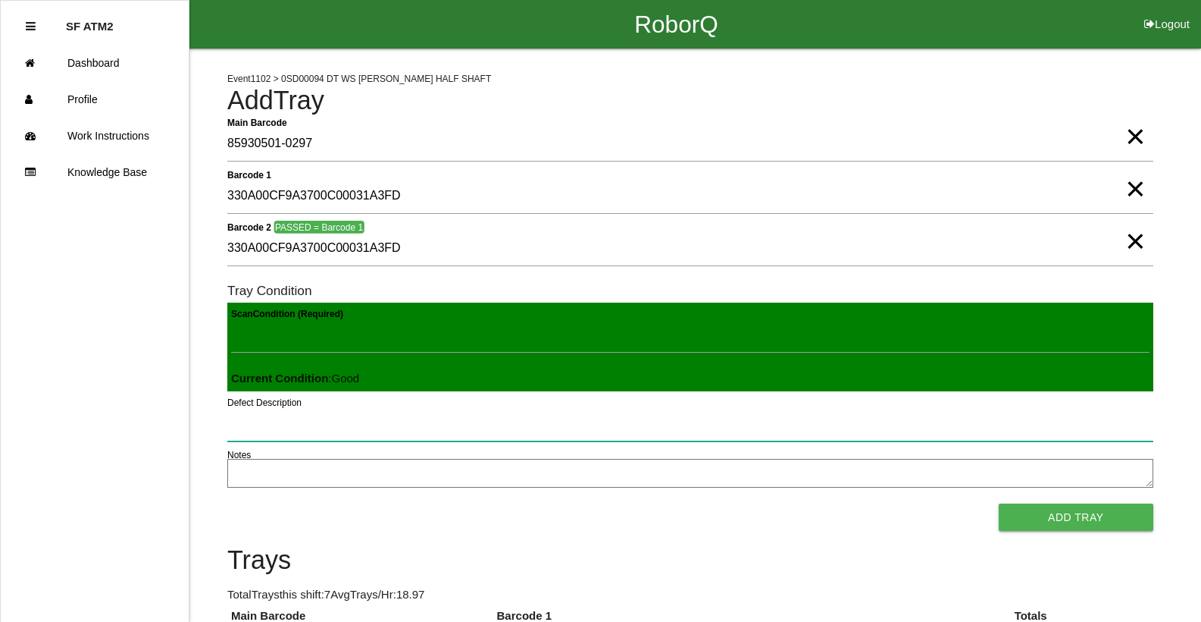
click at [999, 503] on button "Add Tray" at bounding box center [1076, 516] width 155 height 27
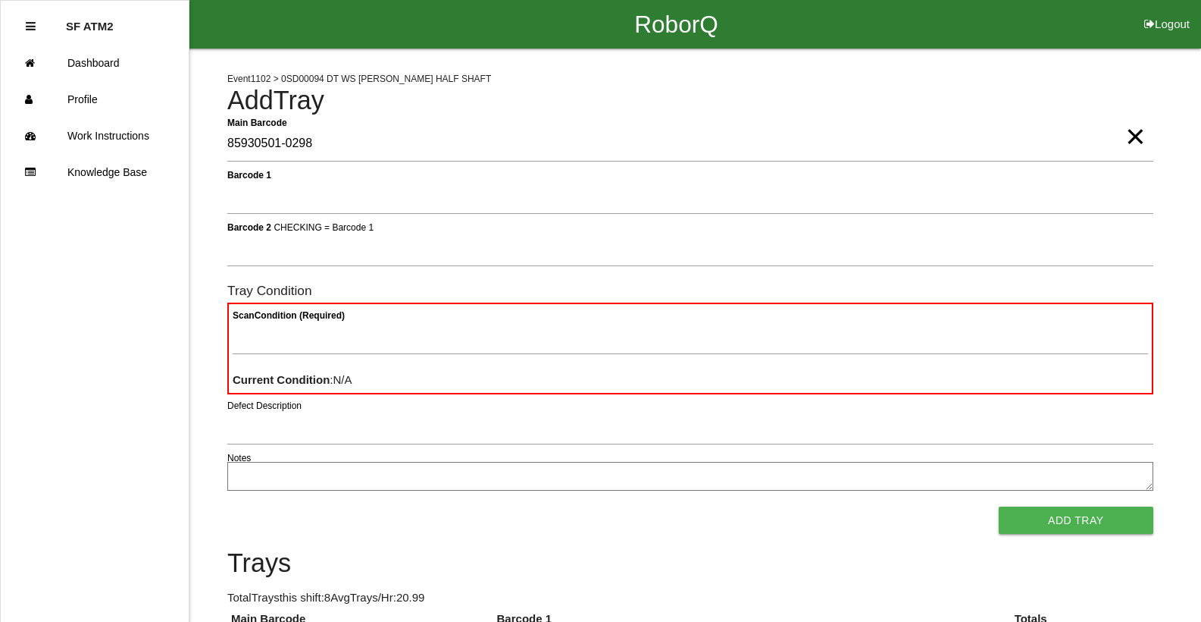
type Barcode "85930501-0298"
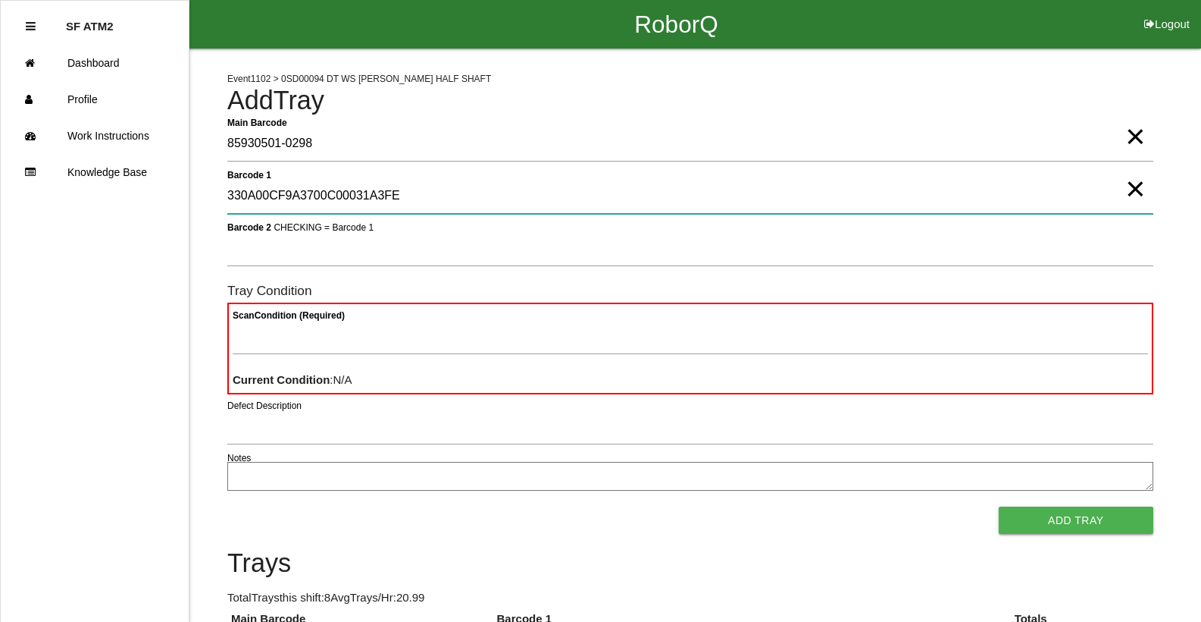
type 1 "330A00CF9A3700C00031A3FE"
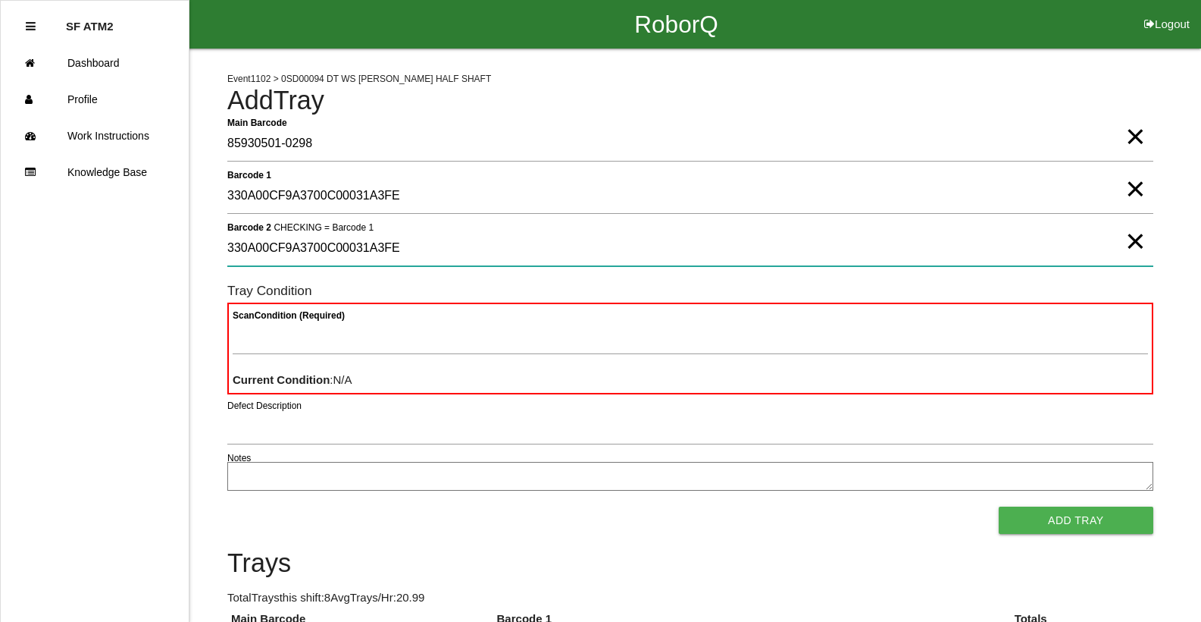
type 2 "330A00CF9A3700C00031A3FE"
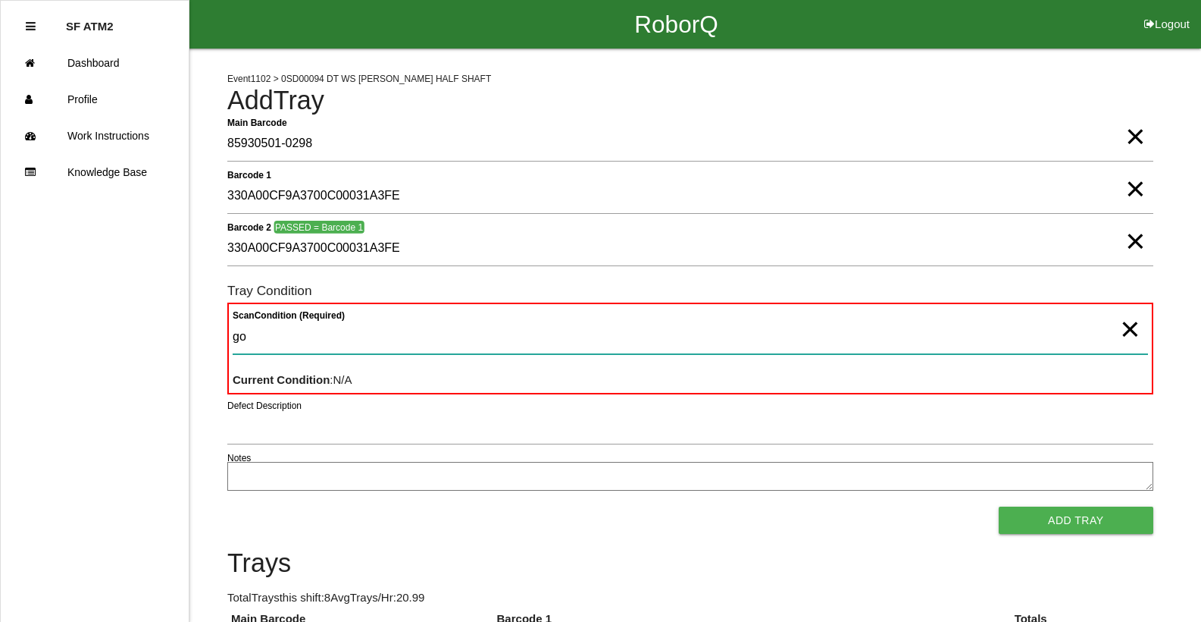
type Condition "goo"
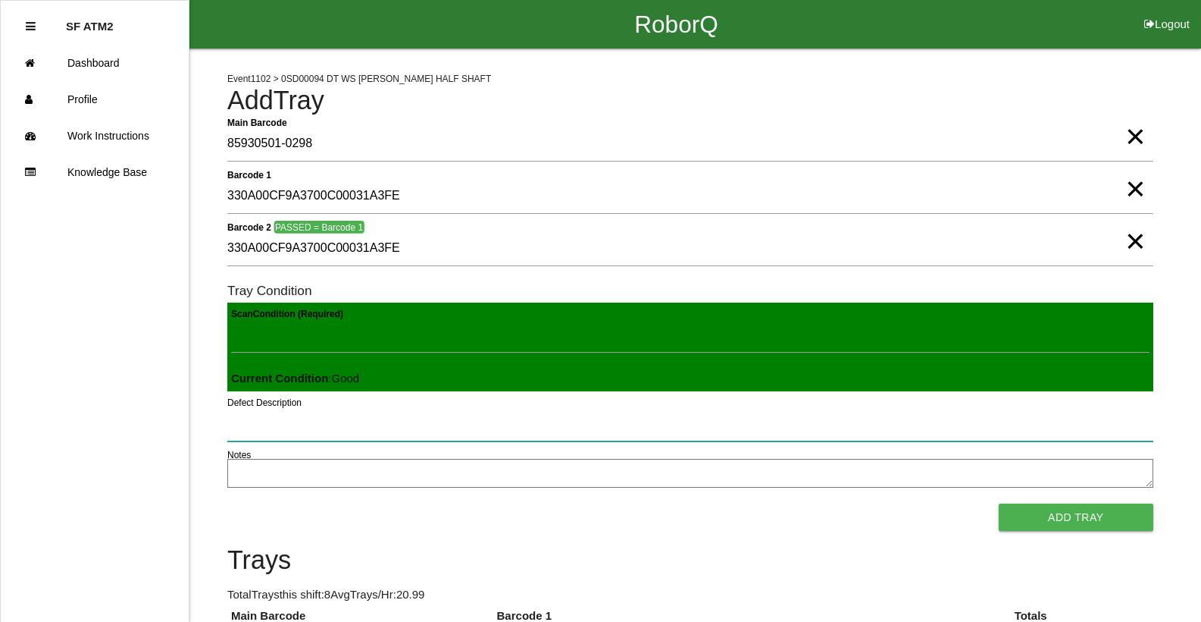
click button "Add Tray" at bounding box center [1076, 516] width 155 height 27
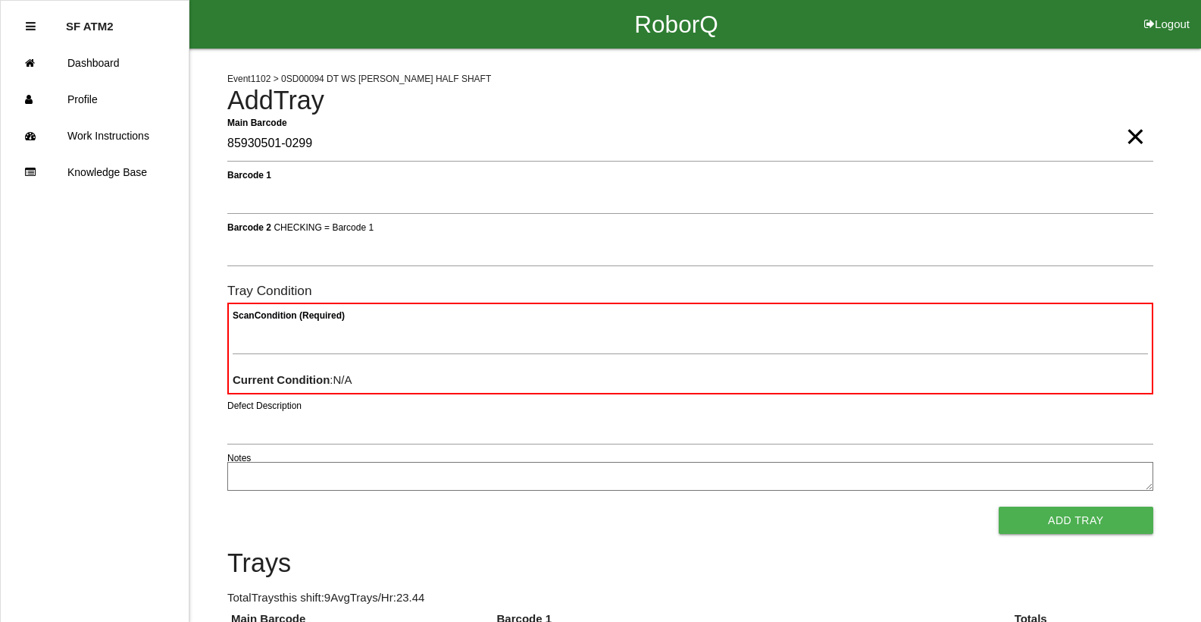
type Barcode "85930501-0299"
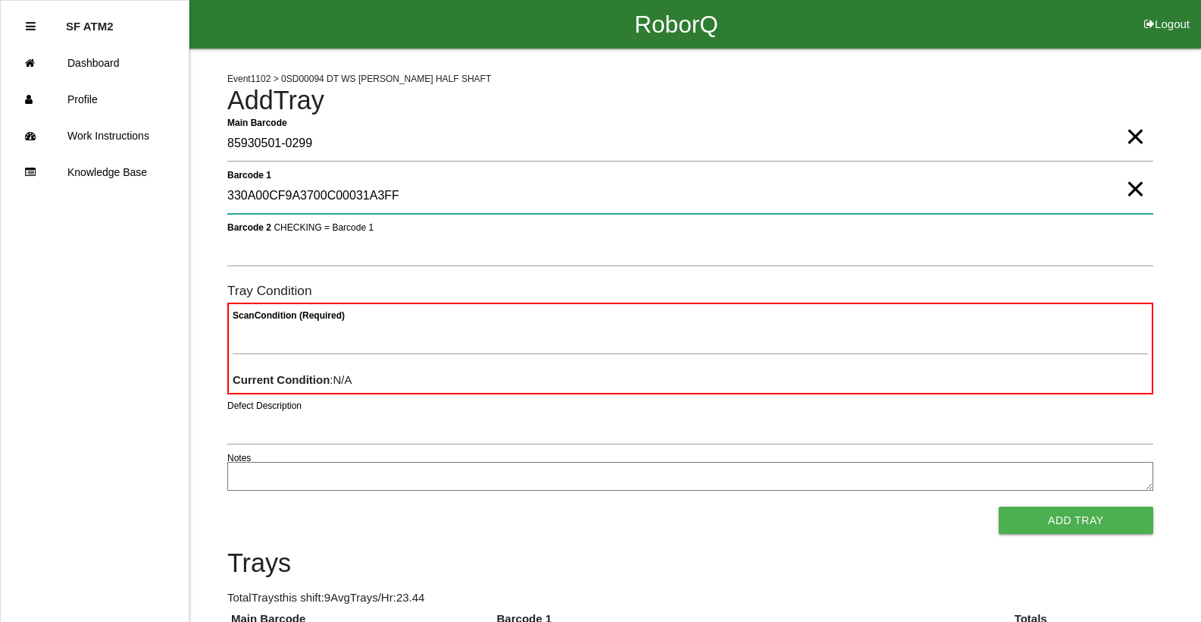
type 1 "330A00CF9A3700C00031A3FF"
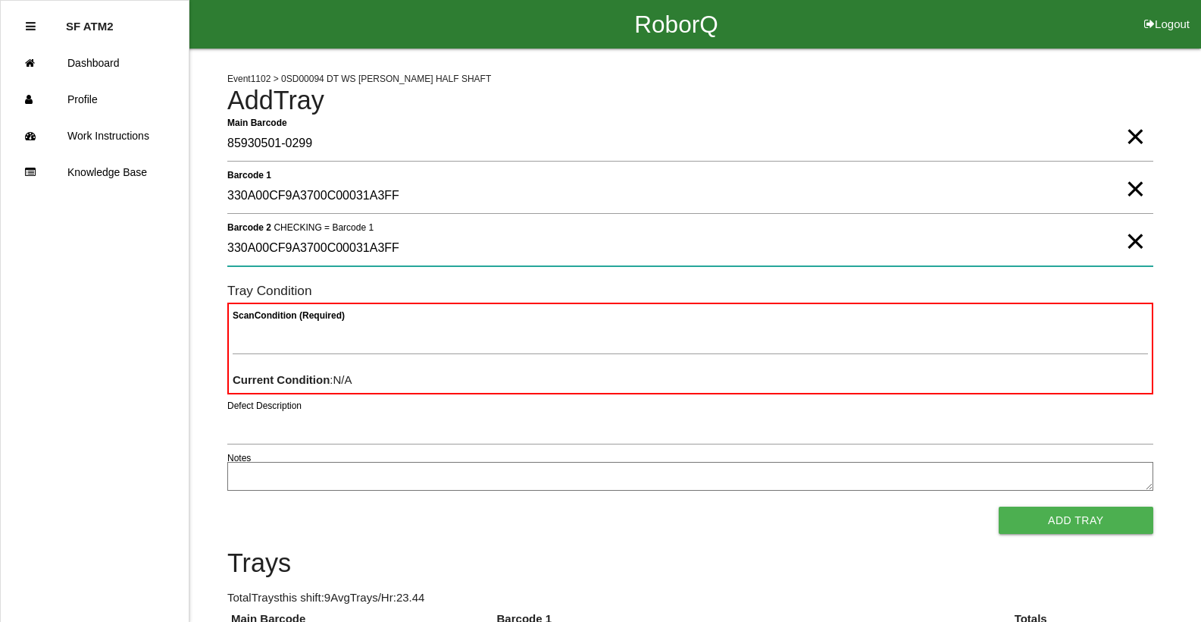
type 2 "330A00CF9A3700C00031A3FF"
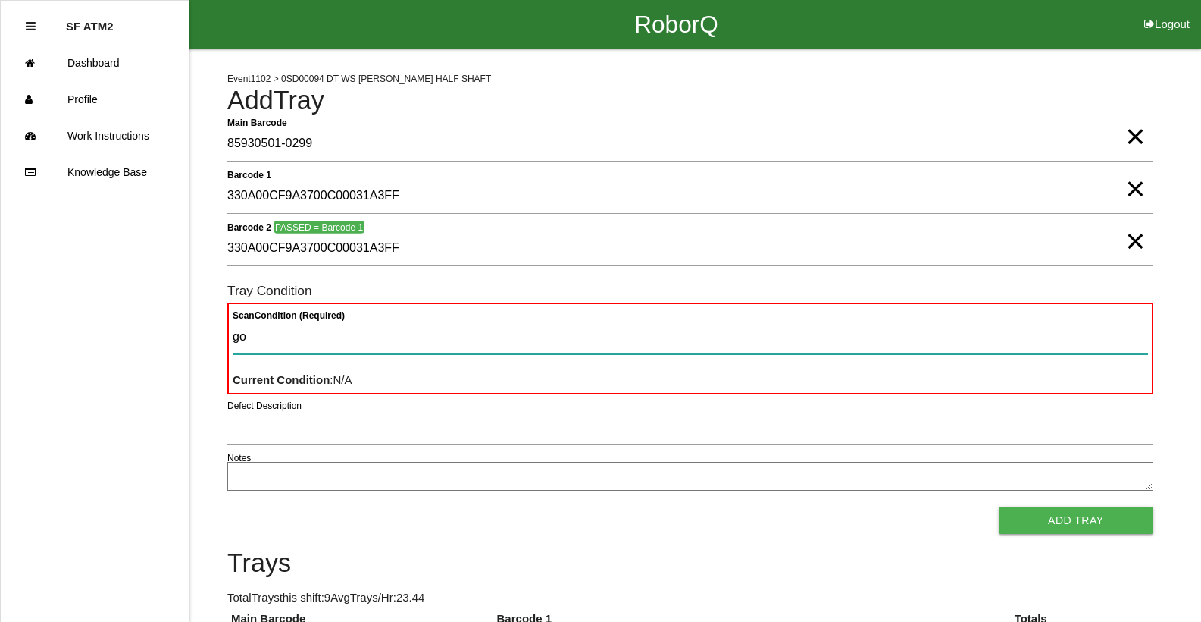
type Condition "goo"
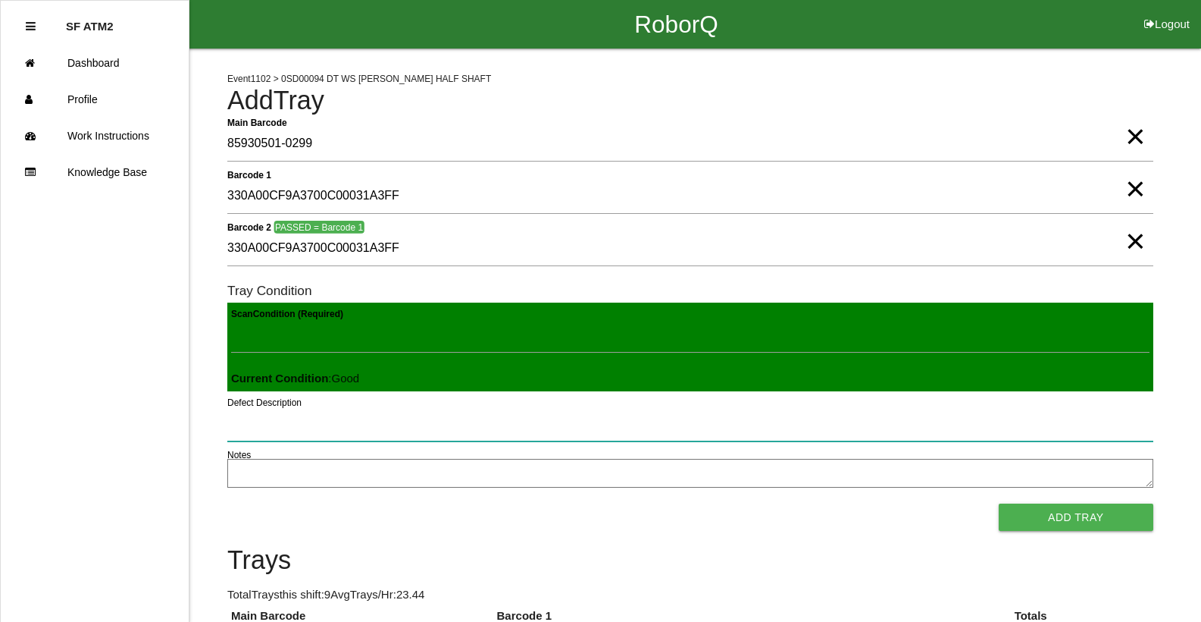
click at [999, 503] on button "Add Tray" at bounding box center [1076, 516] width 155 height 27
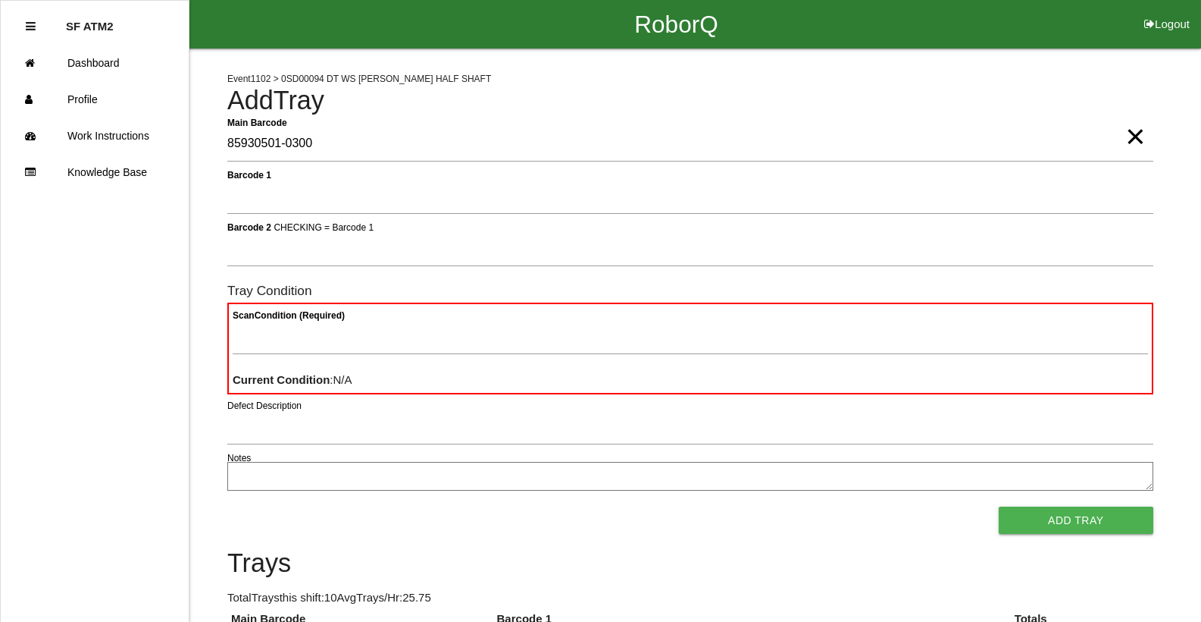
type Barcode "85930501-0300"
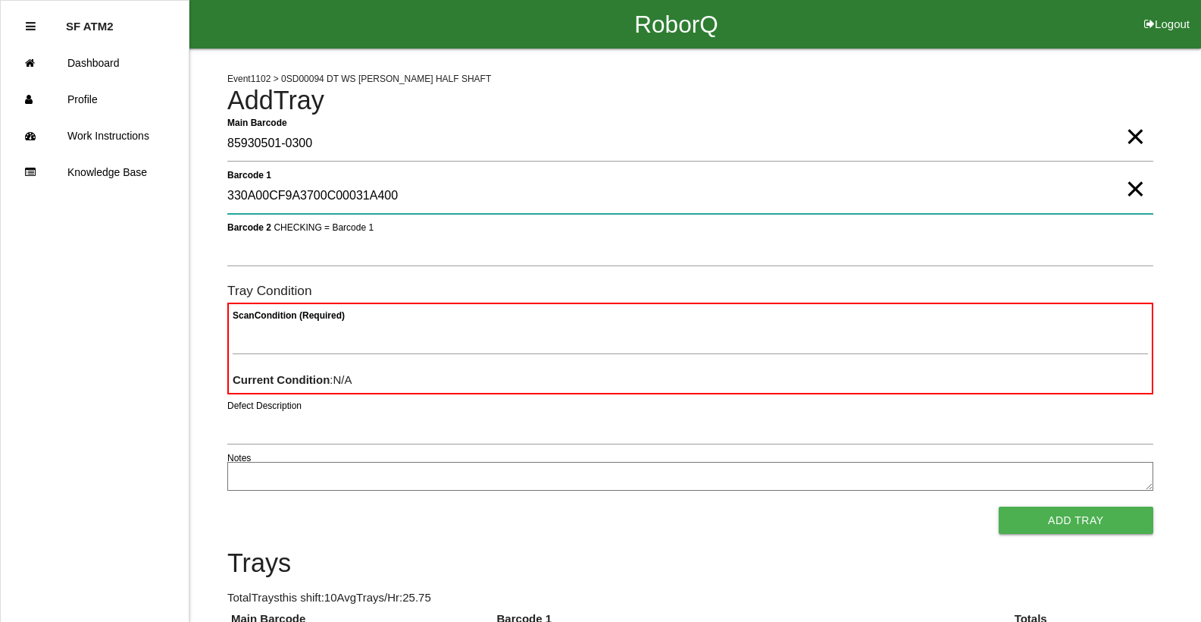
type 1 "330A00CF9A3700C00031A400"
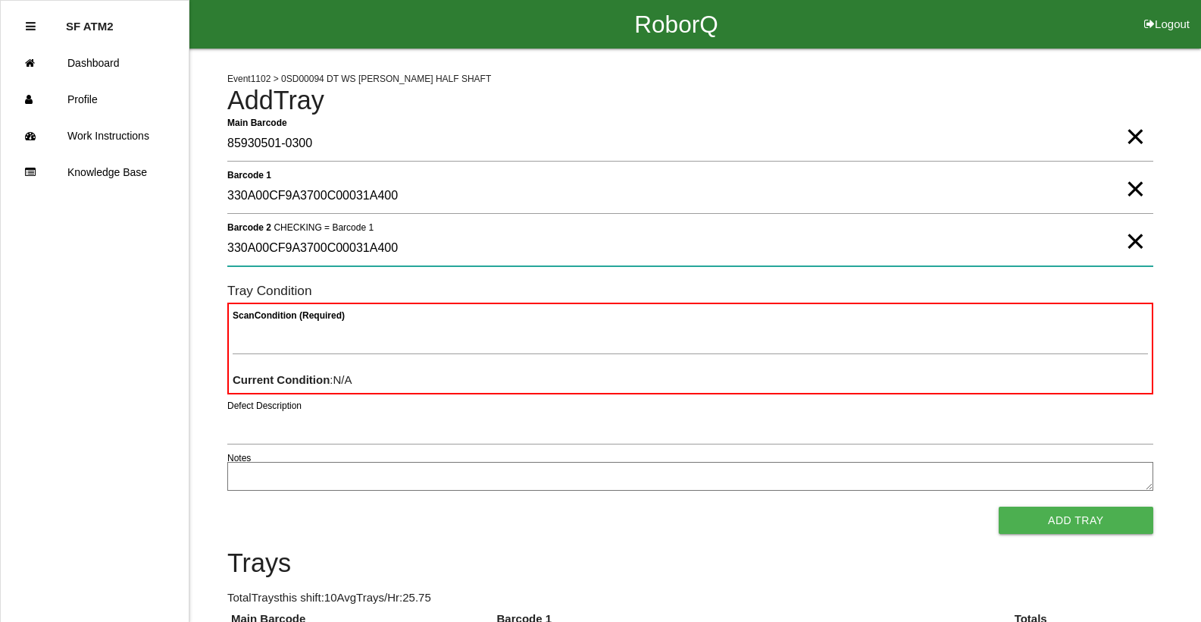
type 2 "330A00CF9A3700C00031A400"
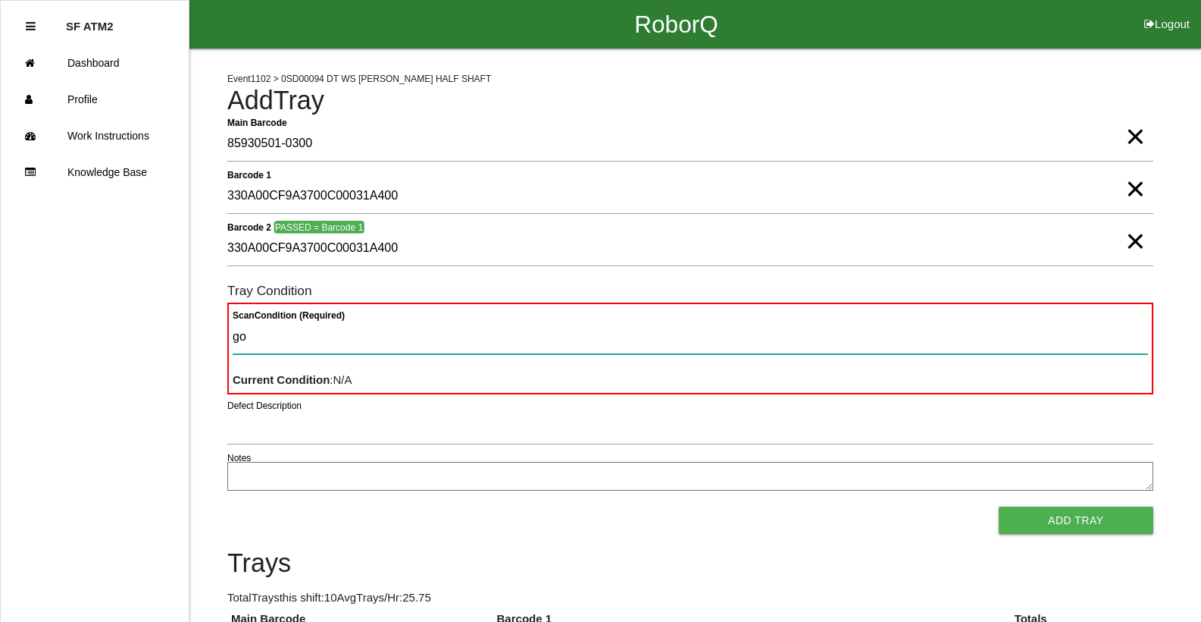
type Condition "goo"
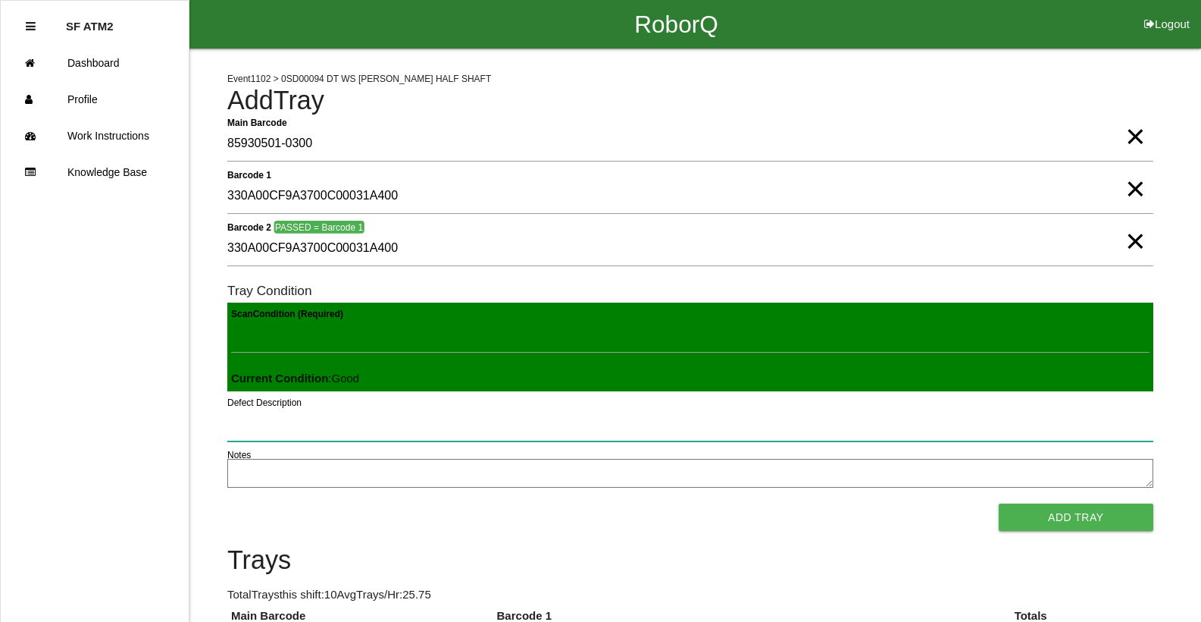
click at [999, 503] on button "Add Tray" at bounding box center [1076, 516] width 155 height 27
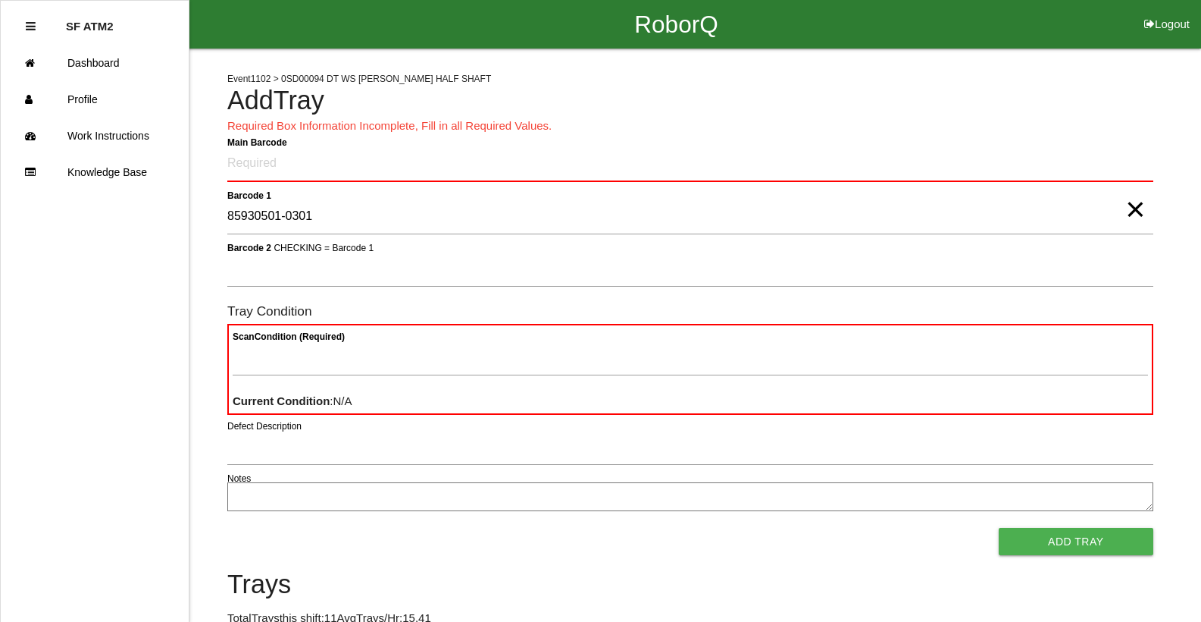
type 1 "85930501-0301"
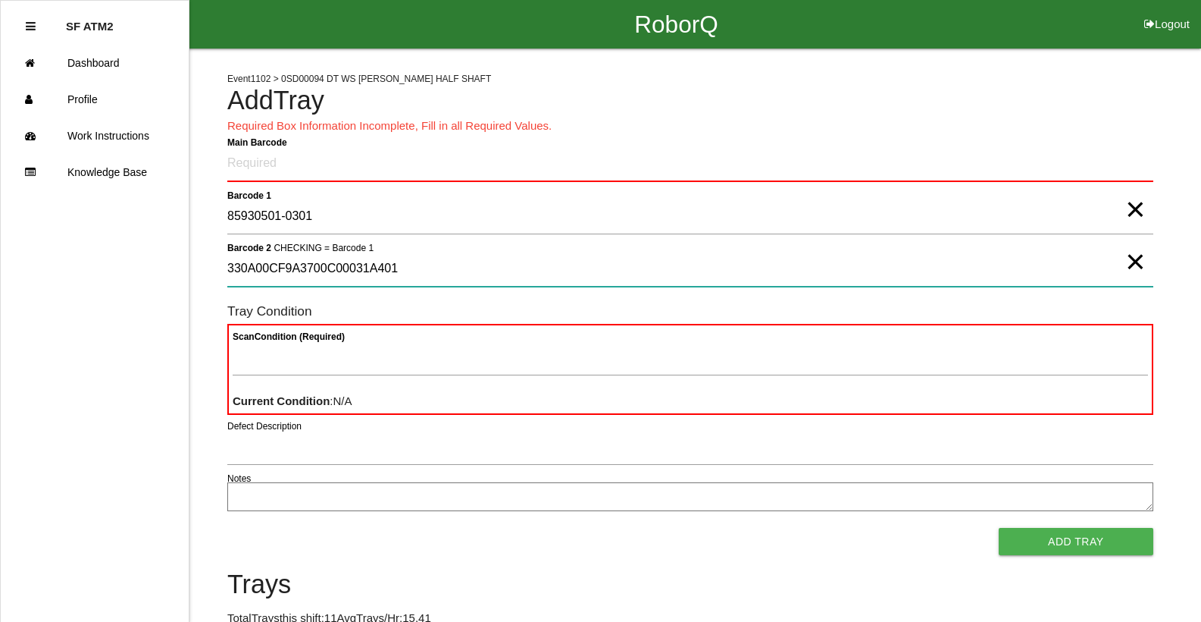
type 2 "330A00CF9A3700C00031A401"
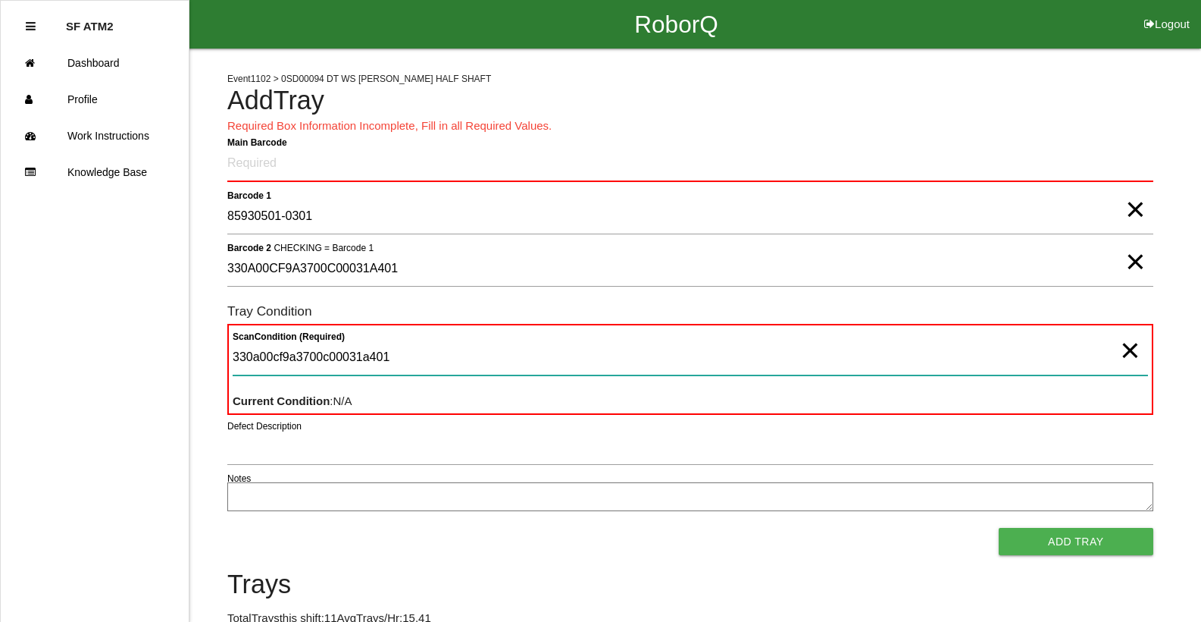
type Condition "330a00cf9a3700c00031a401"
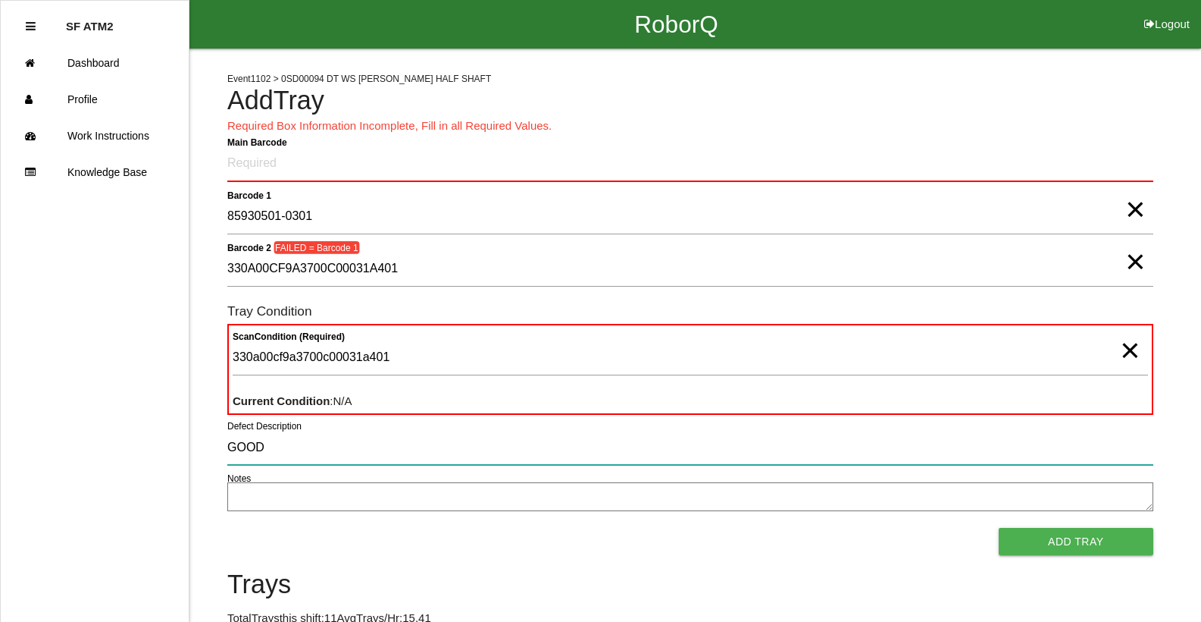
type input "GOOD"
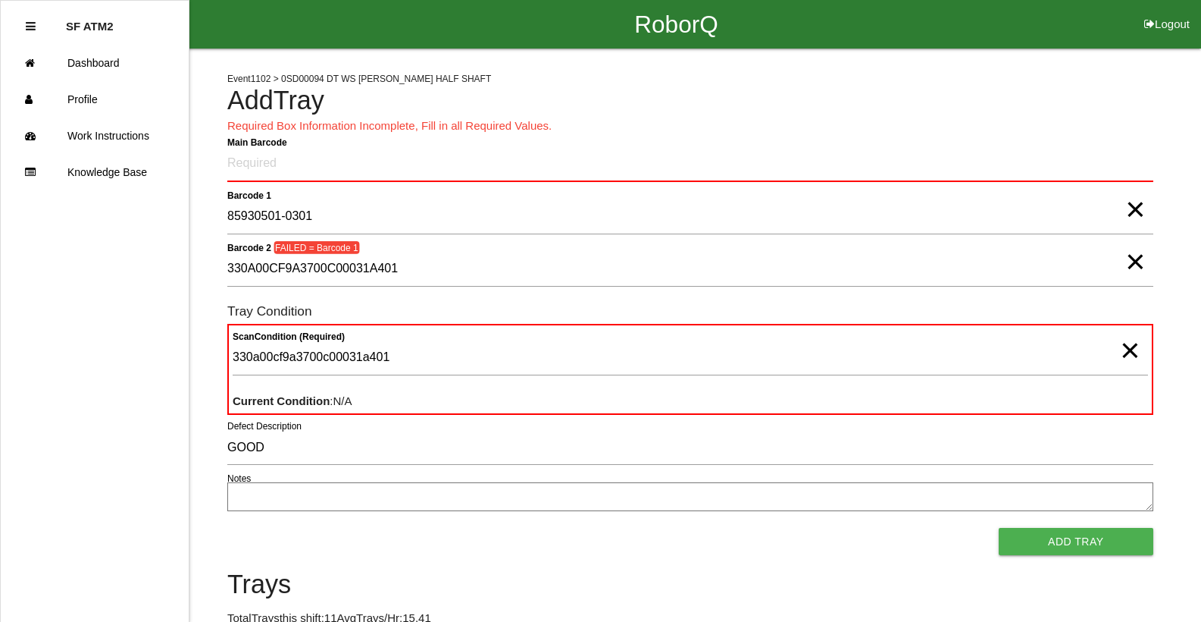
scroll to position [368, 0]
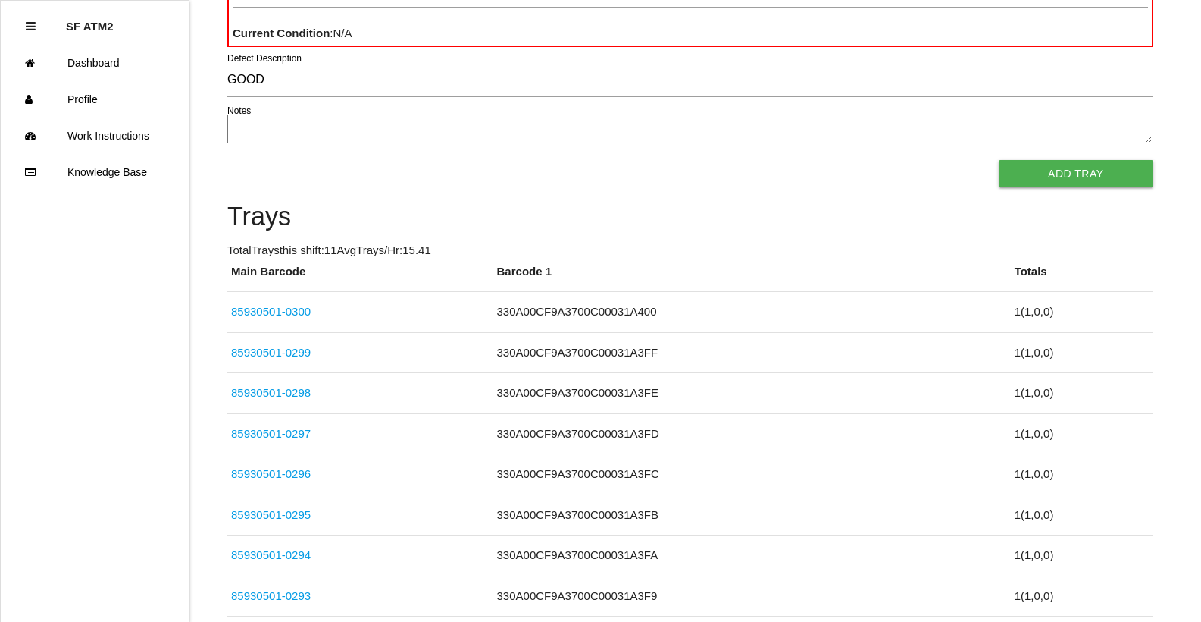
click link "85930501-0297" at bounding box center [271, 433] width 80 height 13
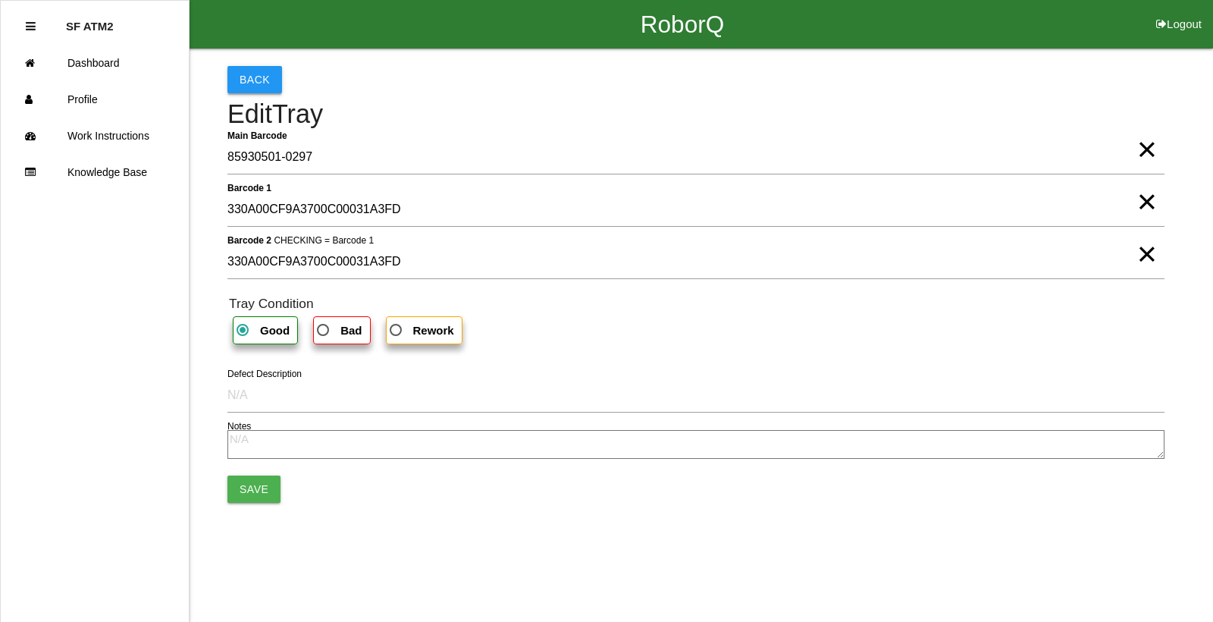
click at [261, 87] on button "Back" at bounding box center [254, 79] width 55 height 27
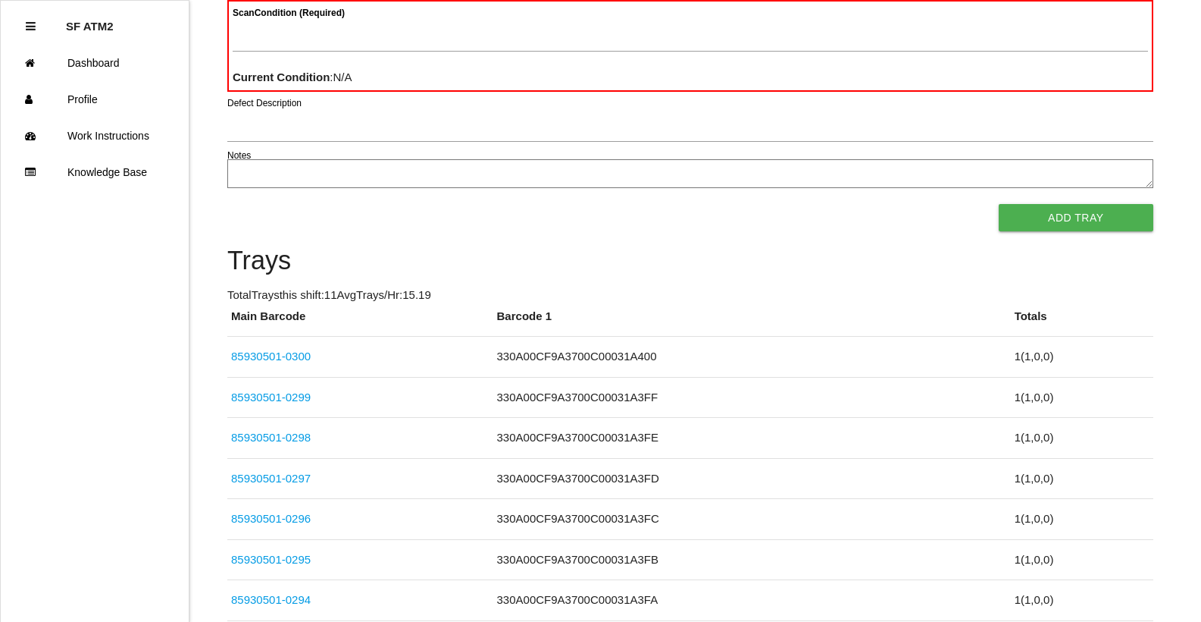
scroll to position [136, 0]
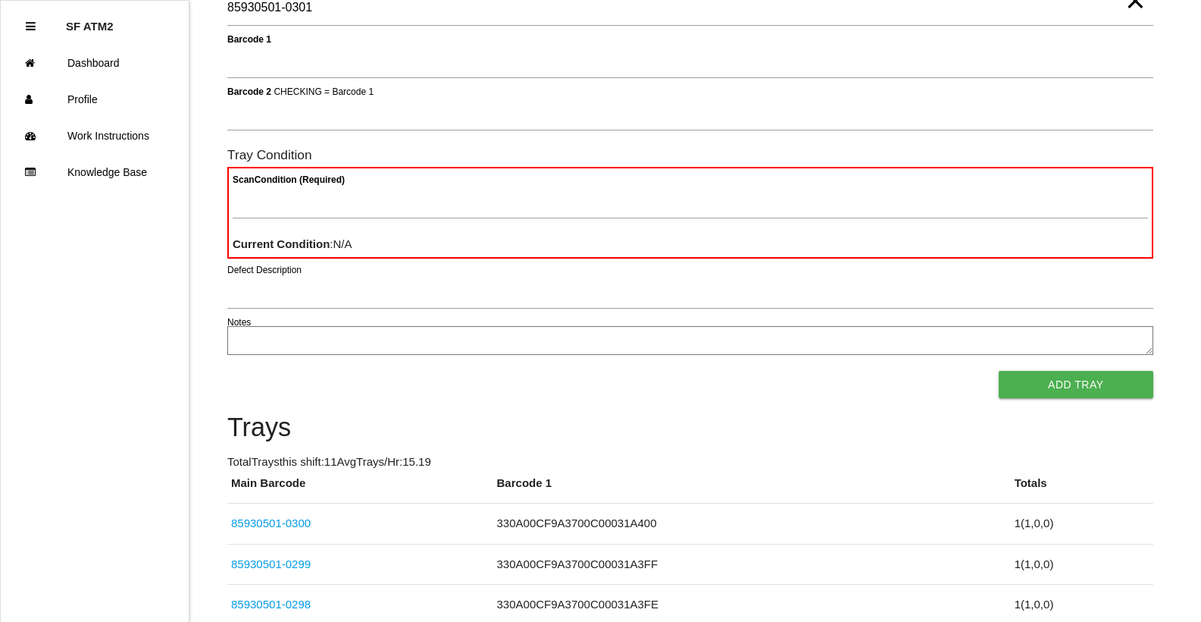
type Barcode "85930501-0301"
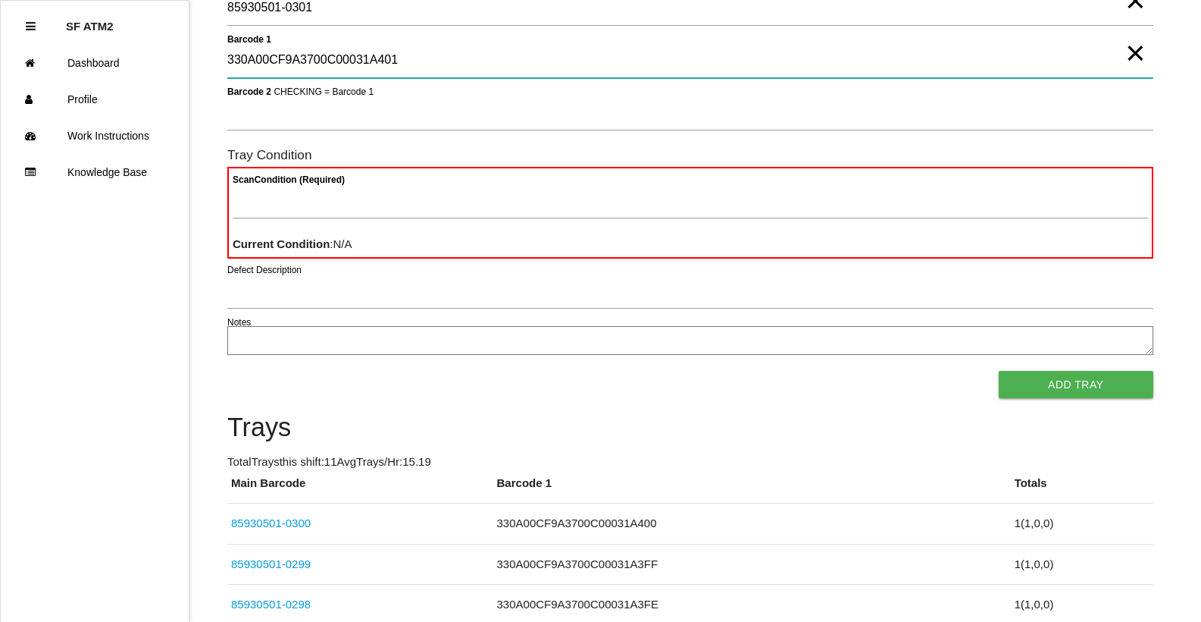
type 1 "330A00CF9A3700C00031A401"
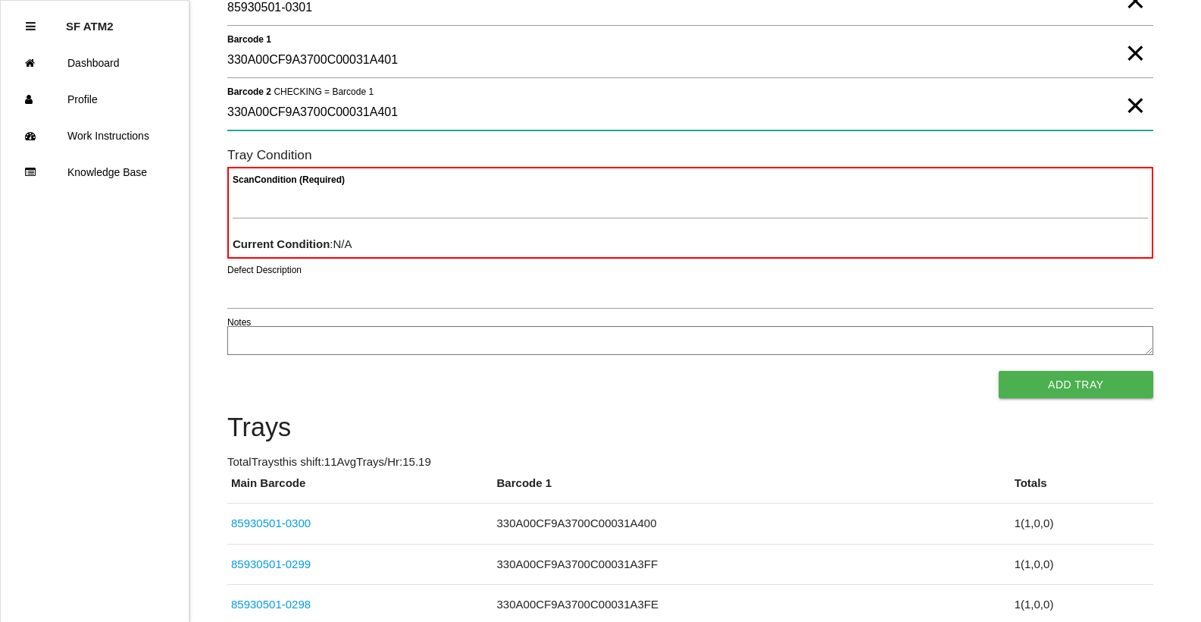
type 2 "330A00CF9A3700C00031A401"
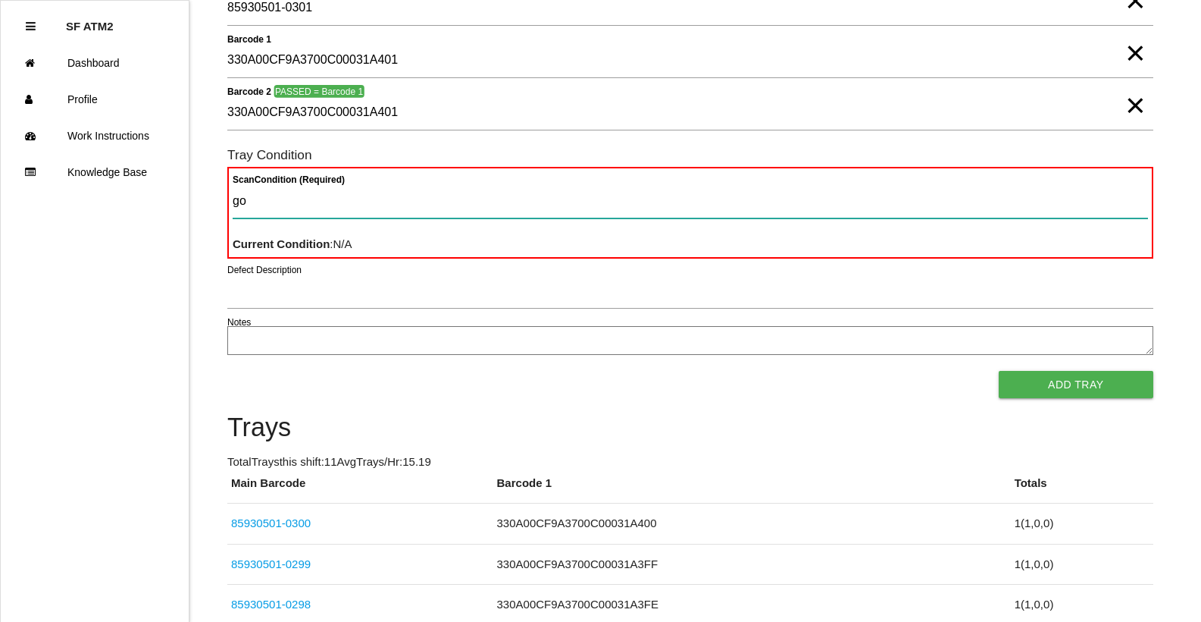
type Condition "goo"
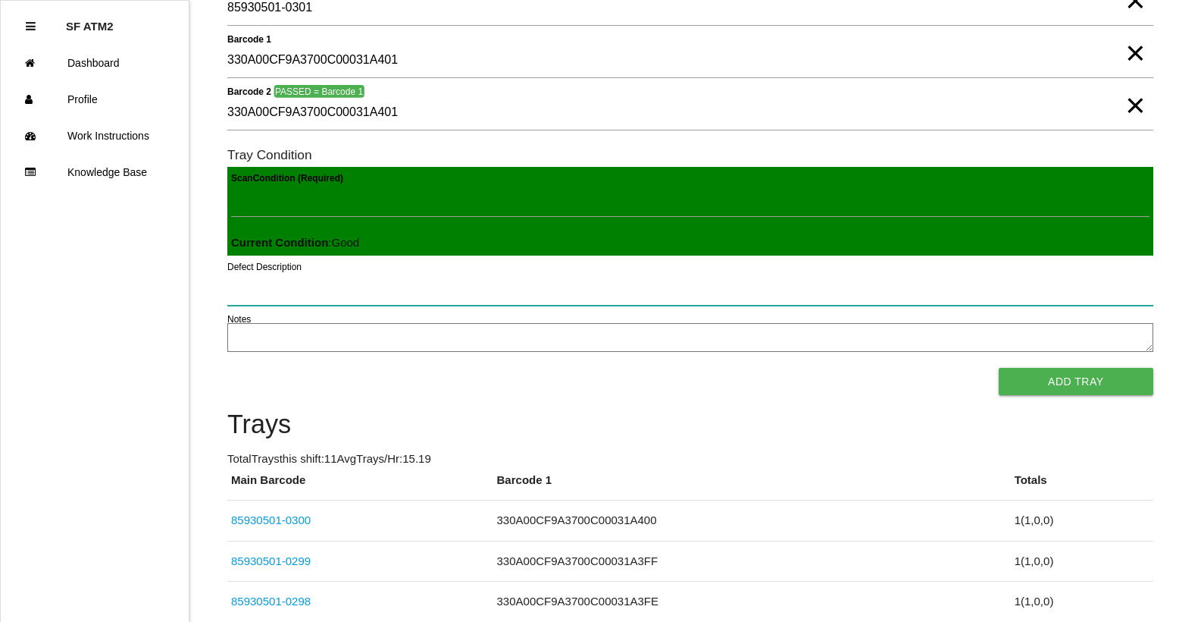
click at [999, 368] on button "Add Tray" at bounding box center [1076, 381] width 155 height 27
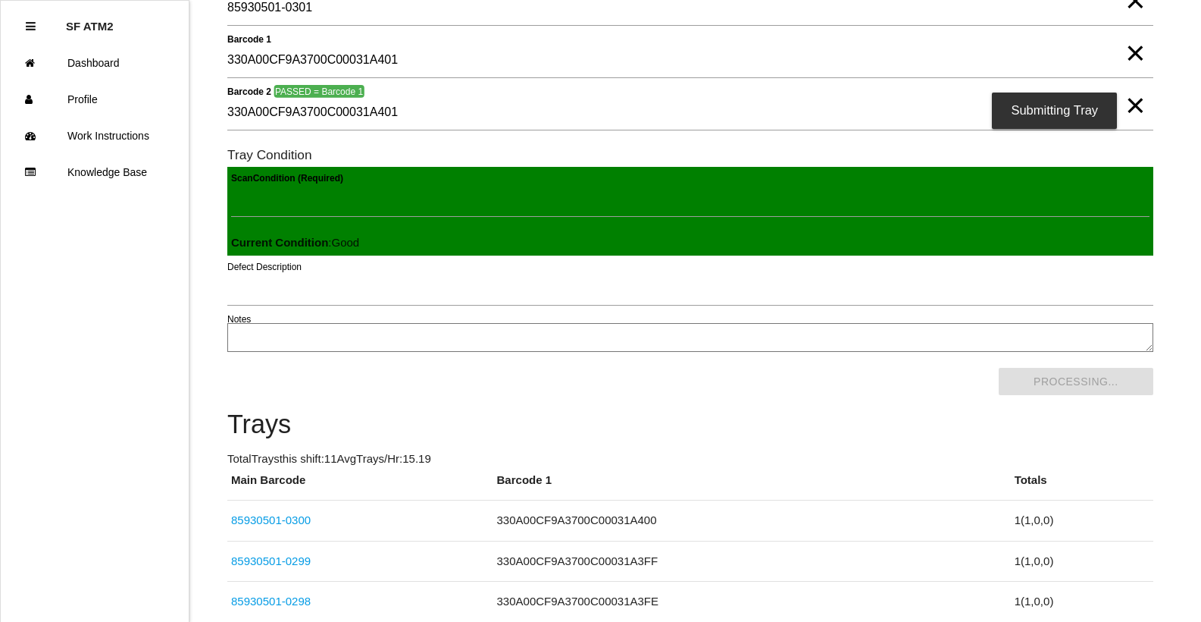
scroll to position [0, 0]
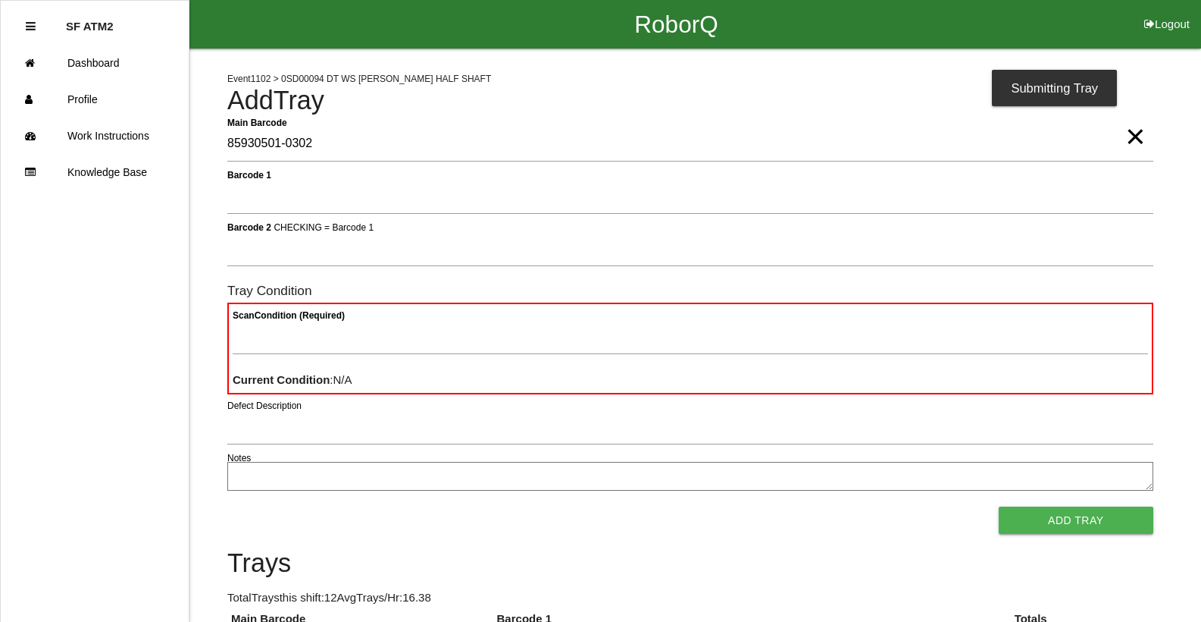
type Barcode "85930501-0302"
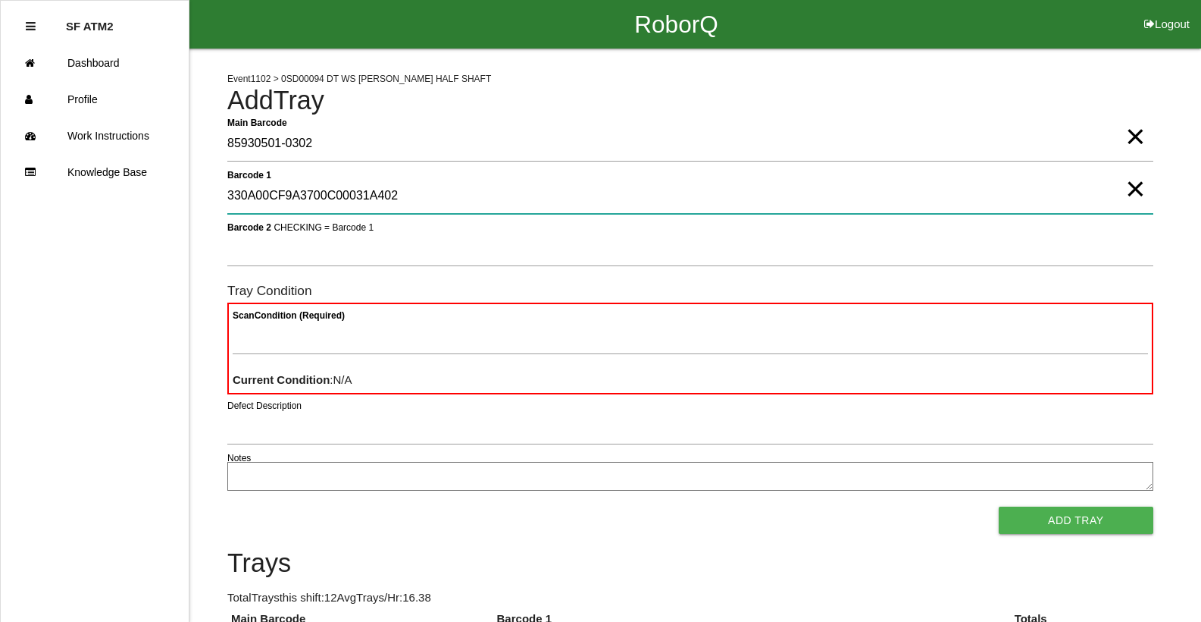
type 1 "330A00CF9A3700C00031A402"
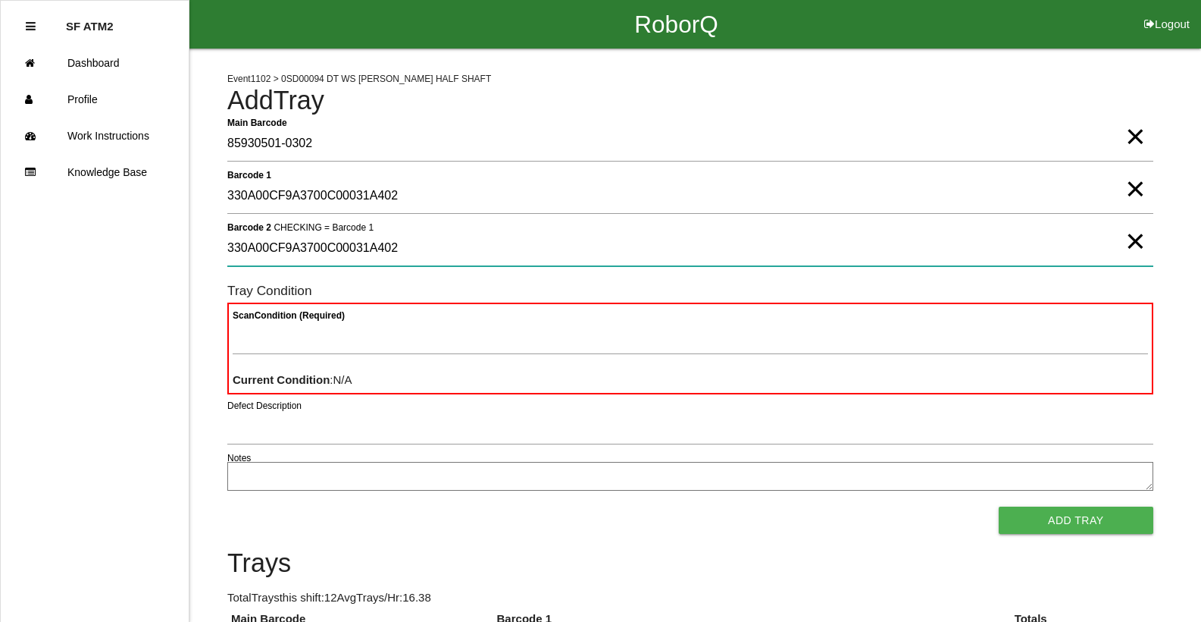
type 2 "330A00CF9A3700C00031A402"
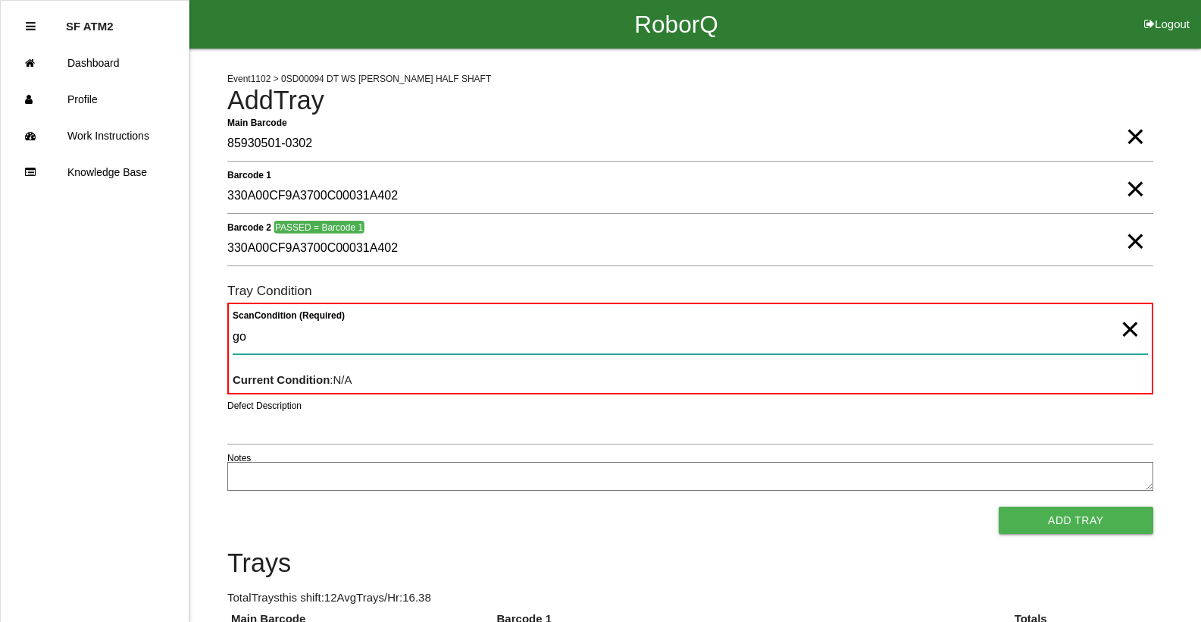
type Condition "goo"
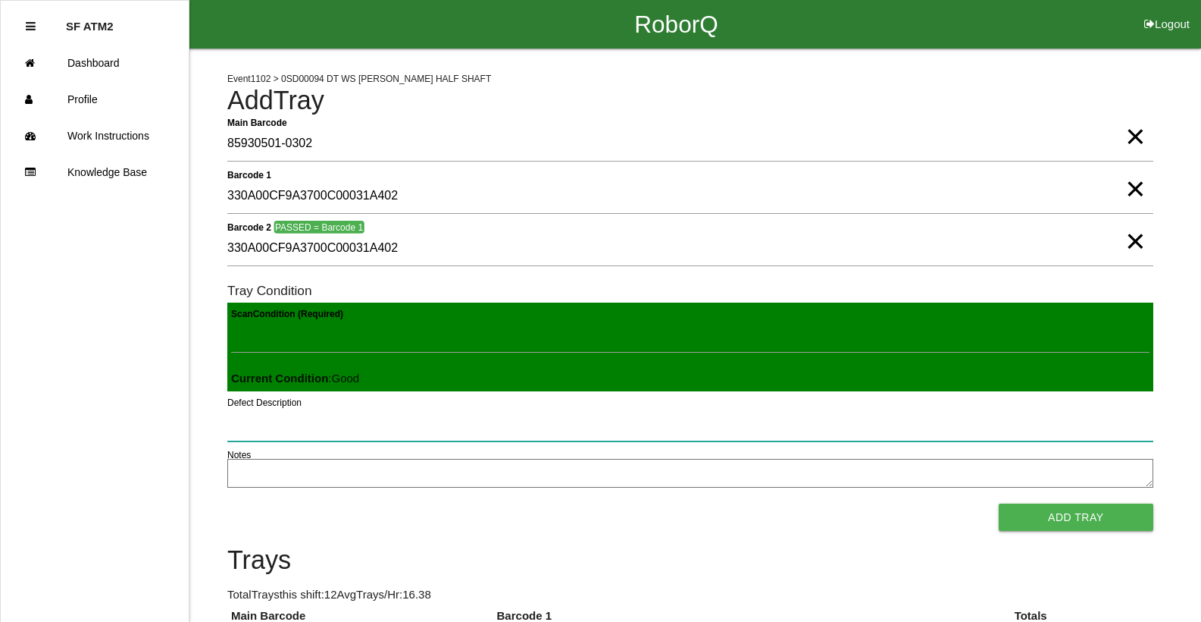
click at [999, 503] on button "Add Tray" at bounding box center [1076, 516] width 155 height 27
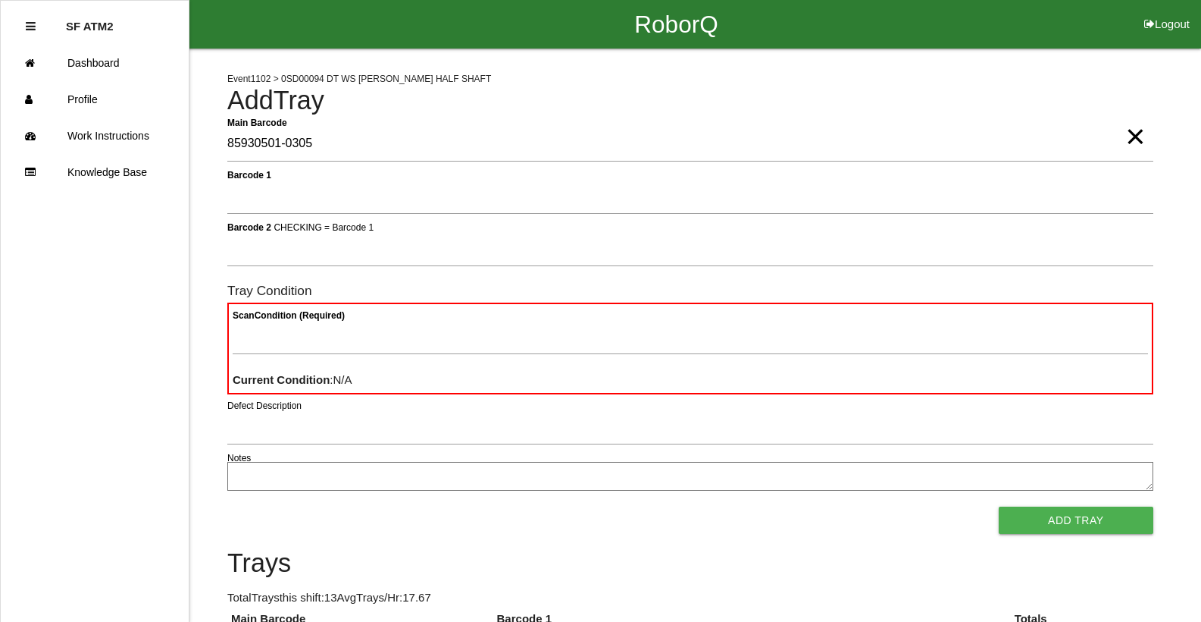
type Barcode "85930501-0305"
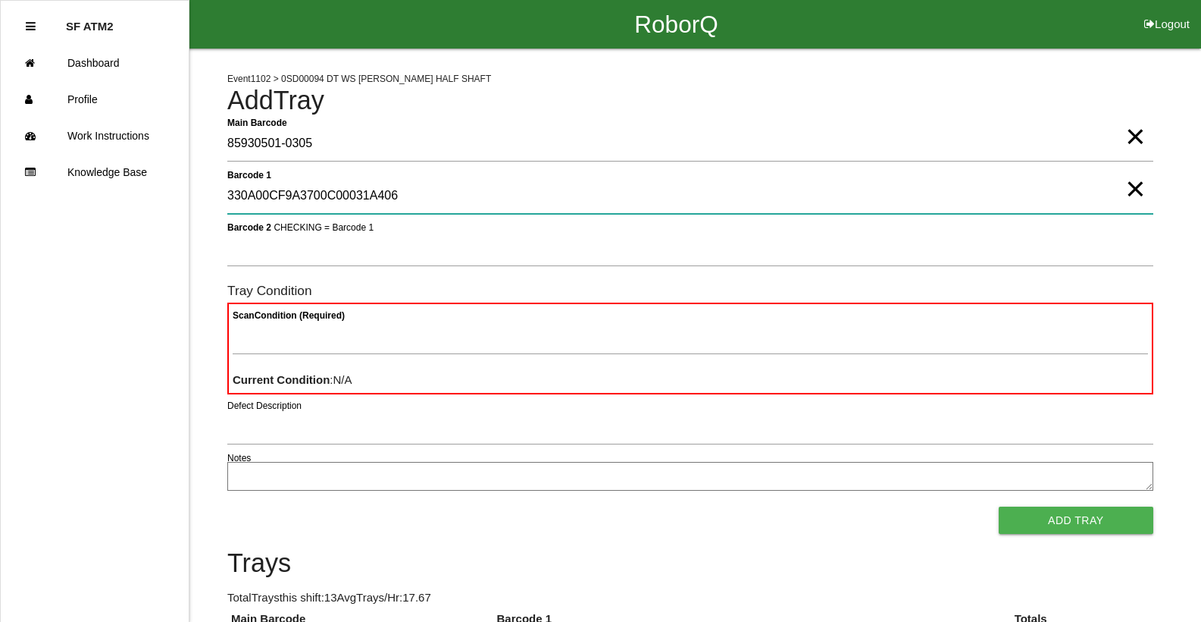
type 1 "330A00CF9A3700C00031A406"
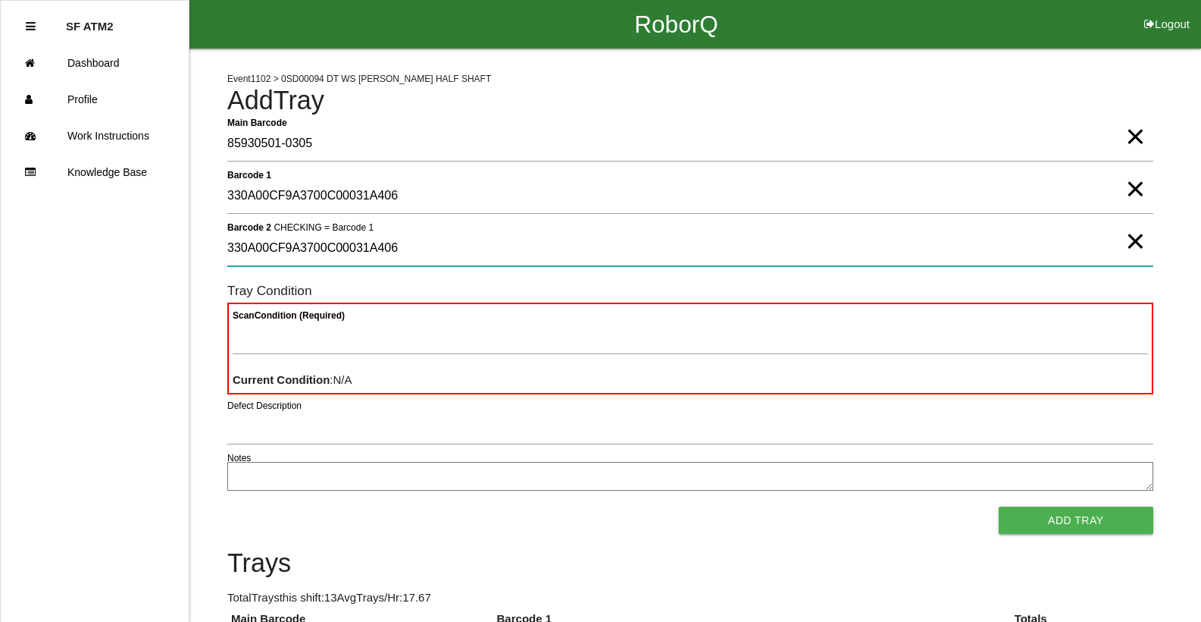
type 2 "330A00CF9A3700C00031A406"
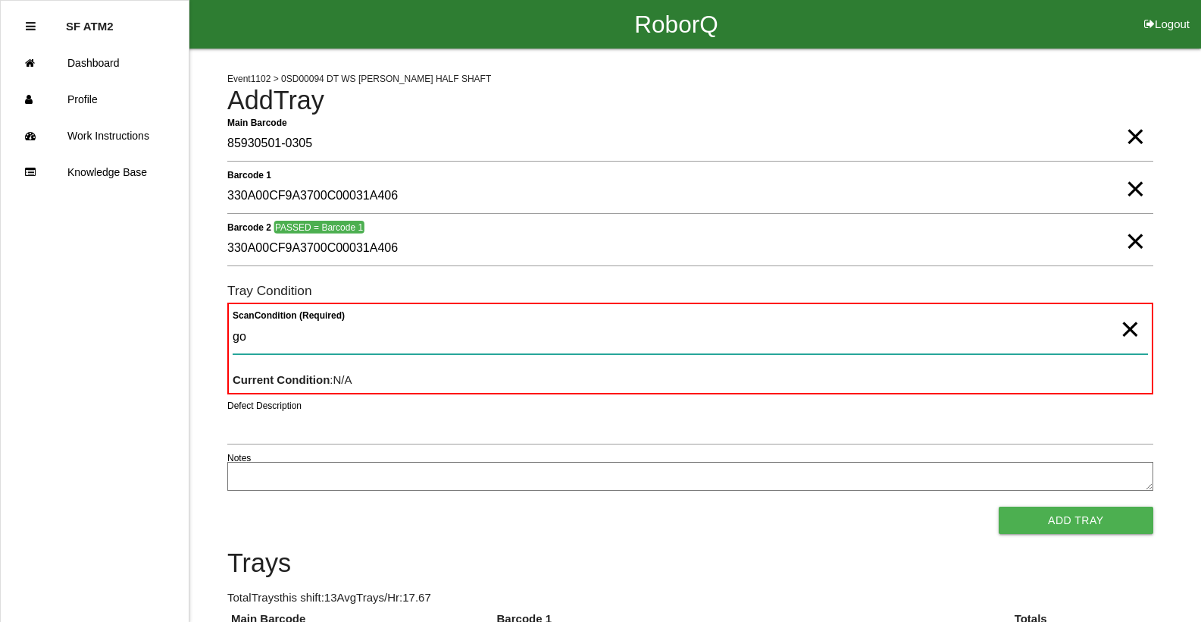
type Condition "goo"
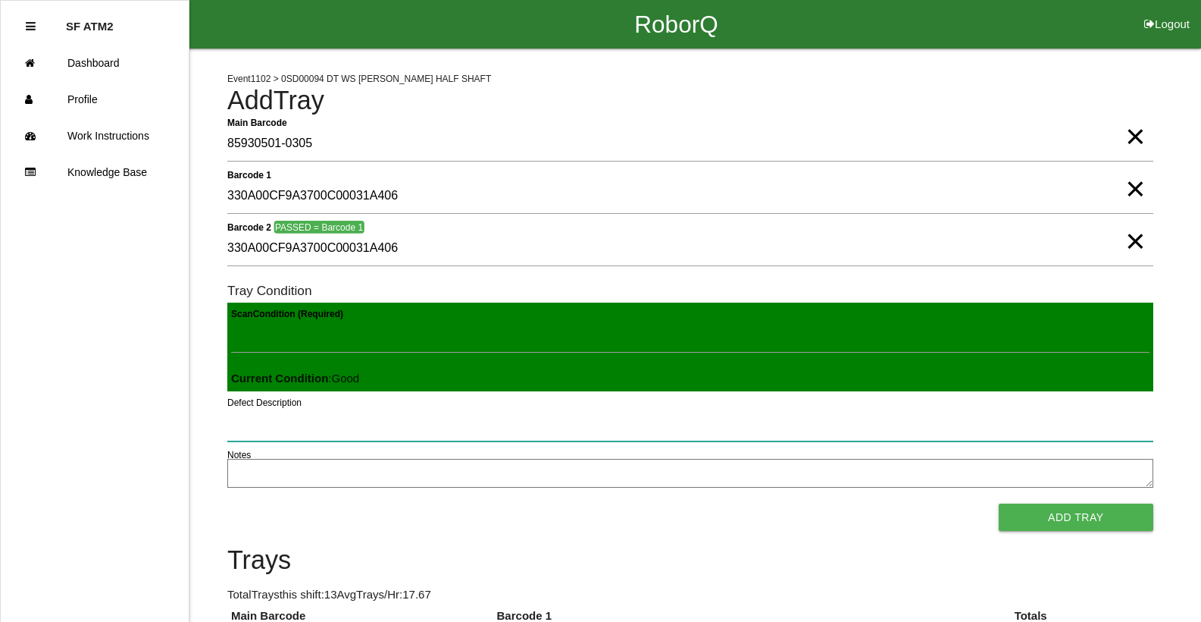
click at [999, 503] on button "Add Tray" at bounding box center [1076, 516] width 155 height 27
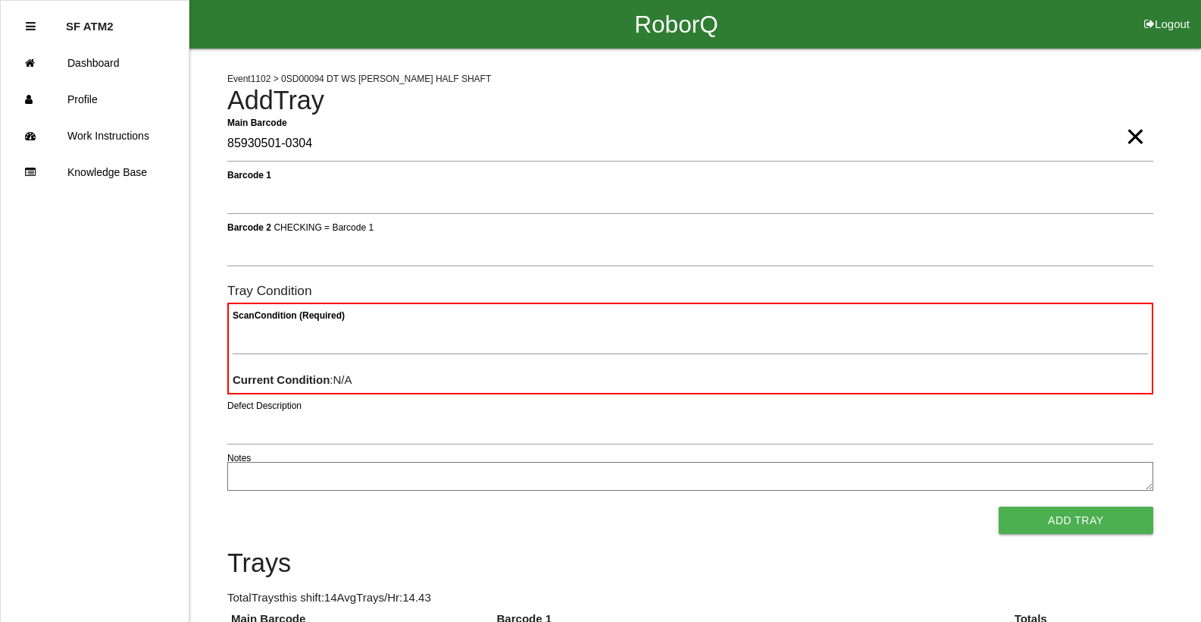
type Barcode "85930501-0304"
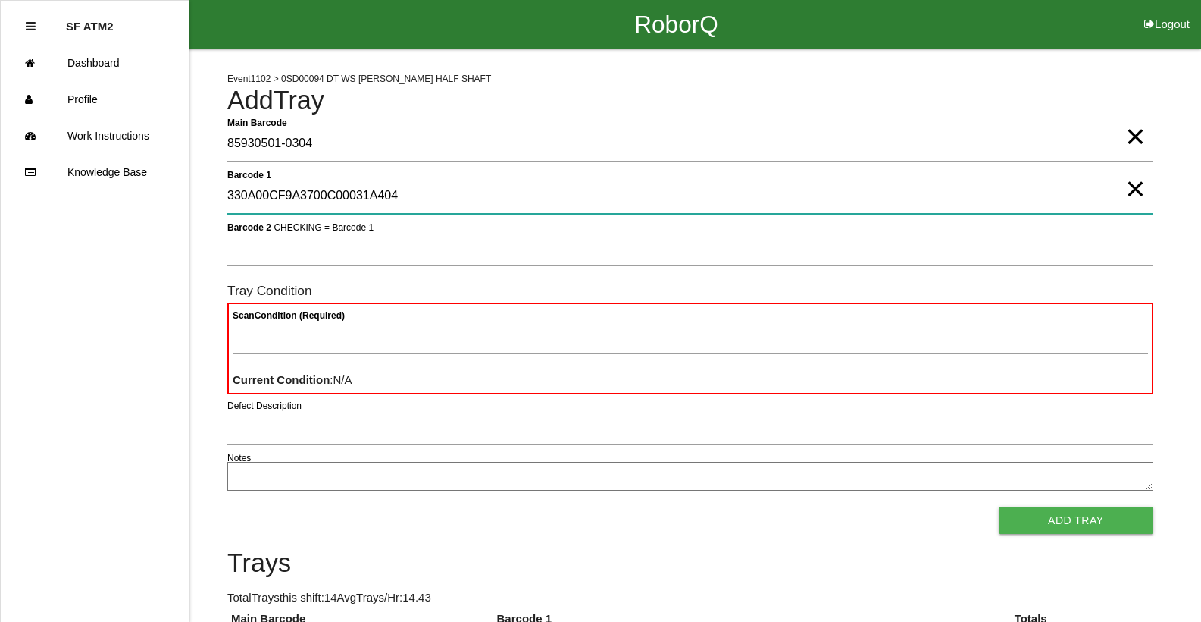
type 1 "330A00CF9A3700C00031A404"
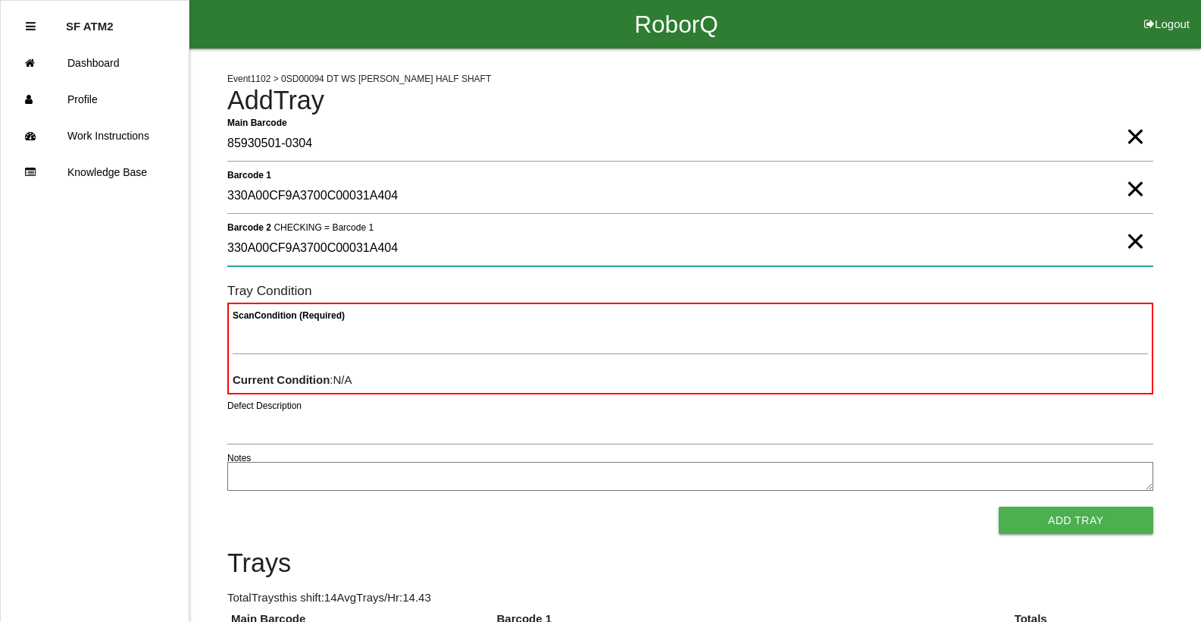
type 2 "330A00CF9A3700C00031A404"
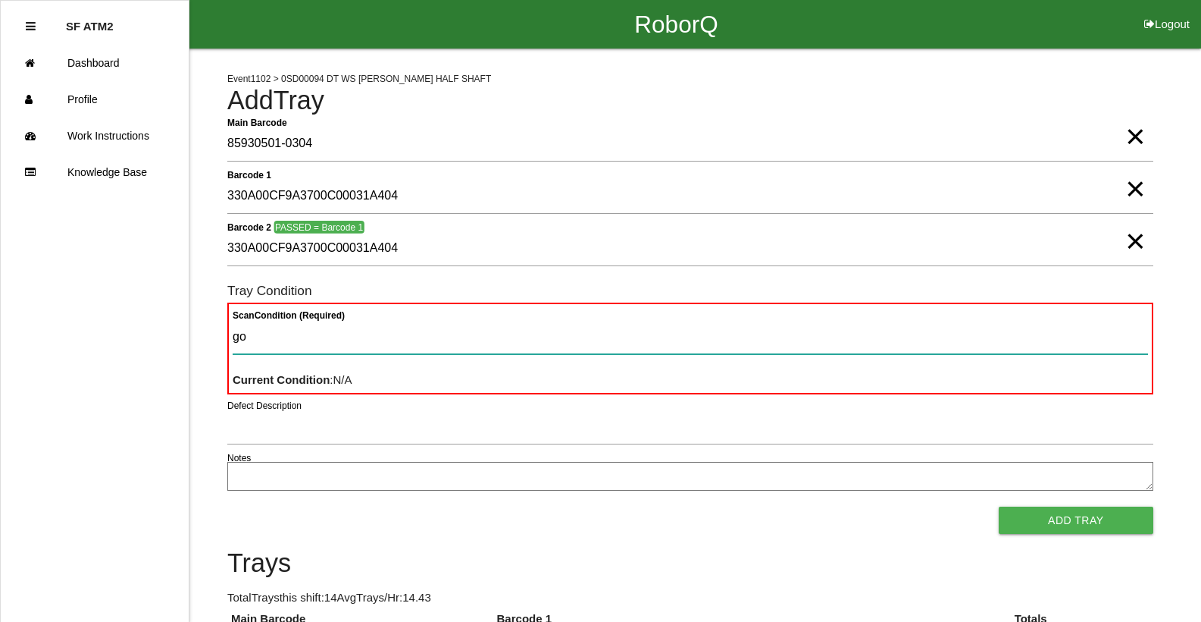
type Condition "goo"
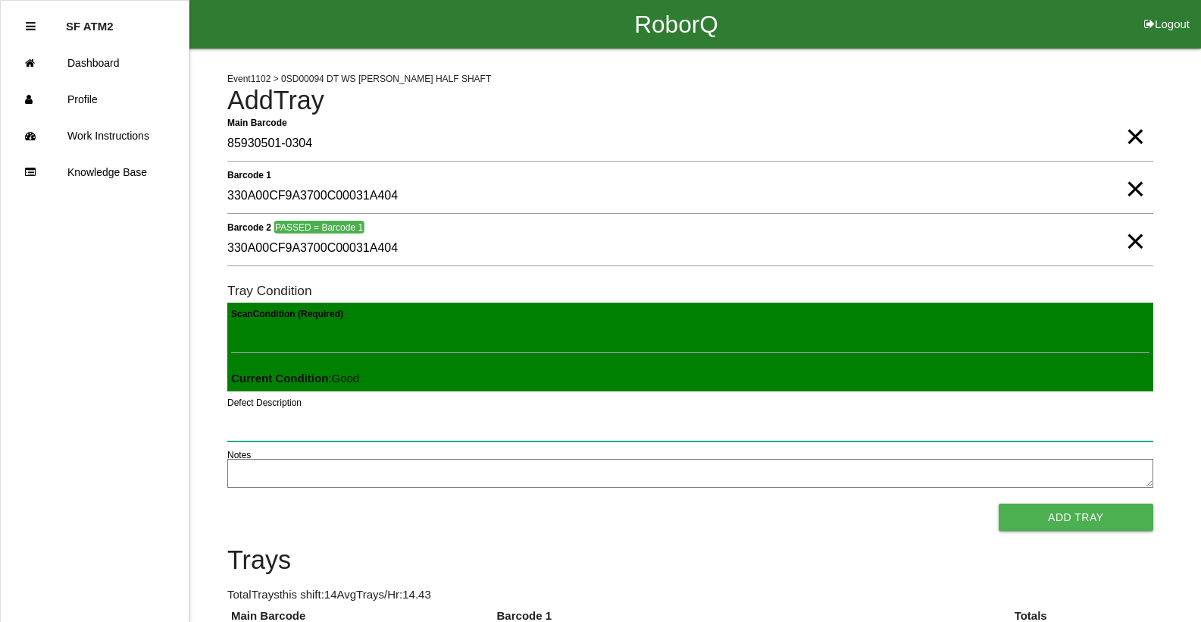
click at [999, 503] on button "Add Tray" at bounding box center [1076, 516] width 155 height 27
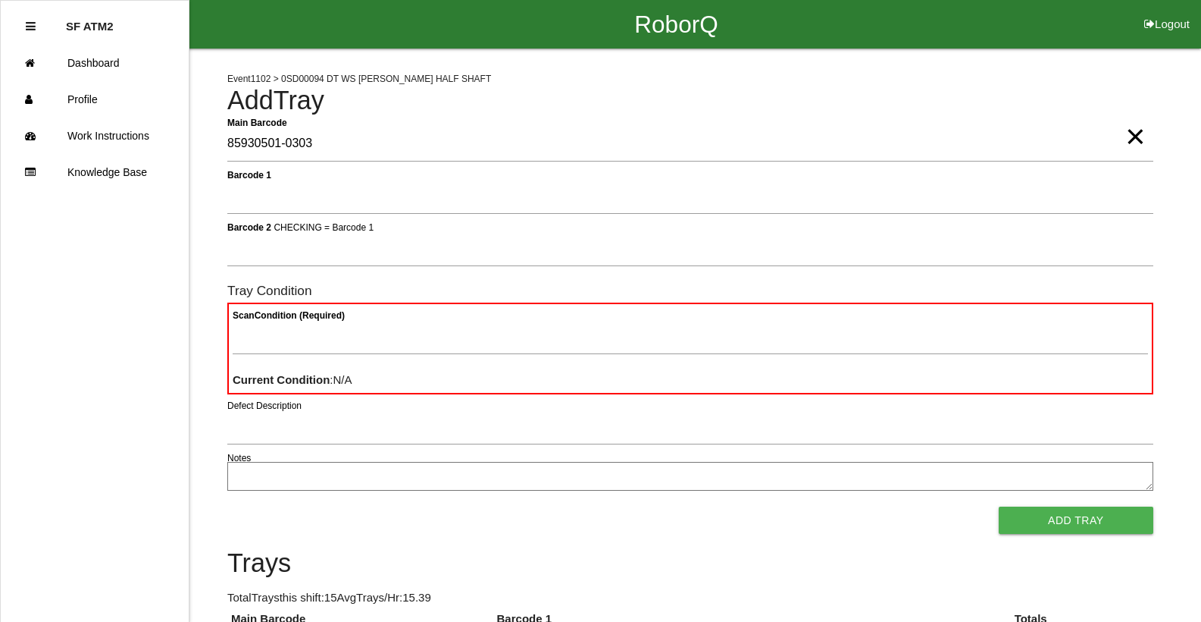
type Barcode "85930501-0303"
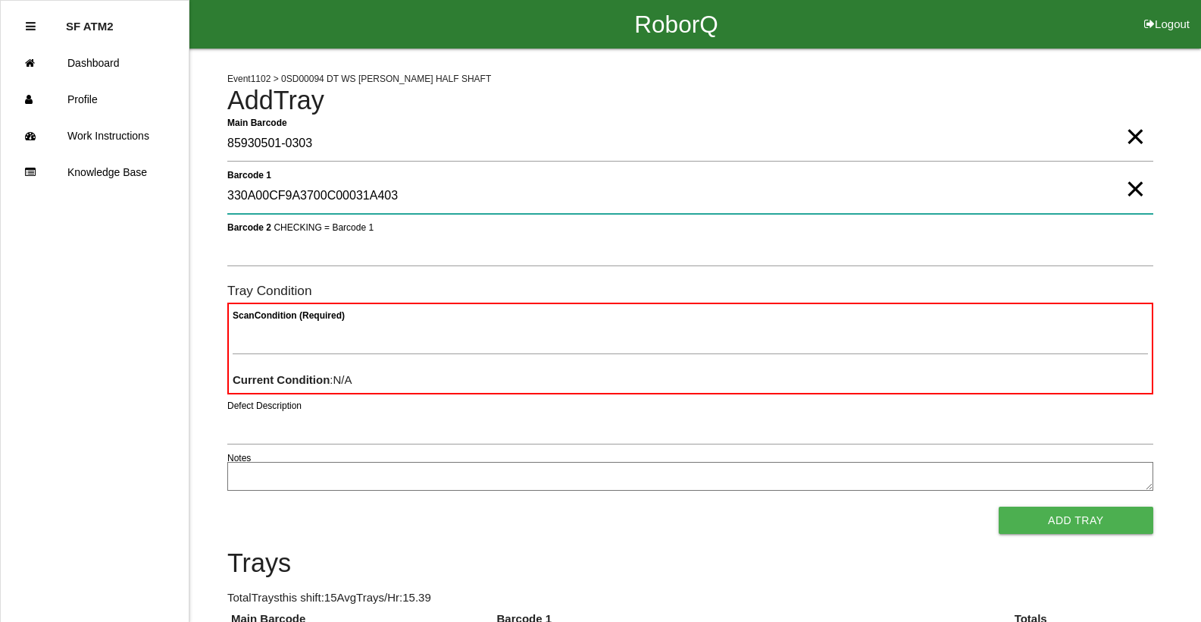
type 1 "330A00CF9A3700C00031A403"
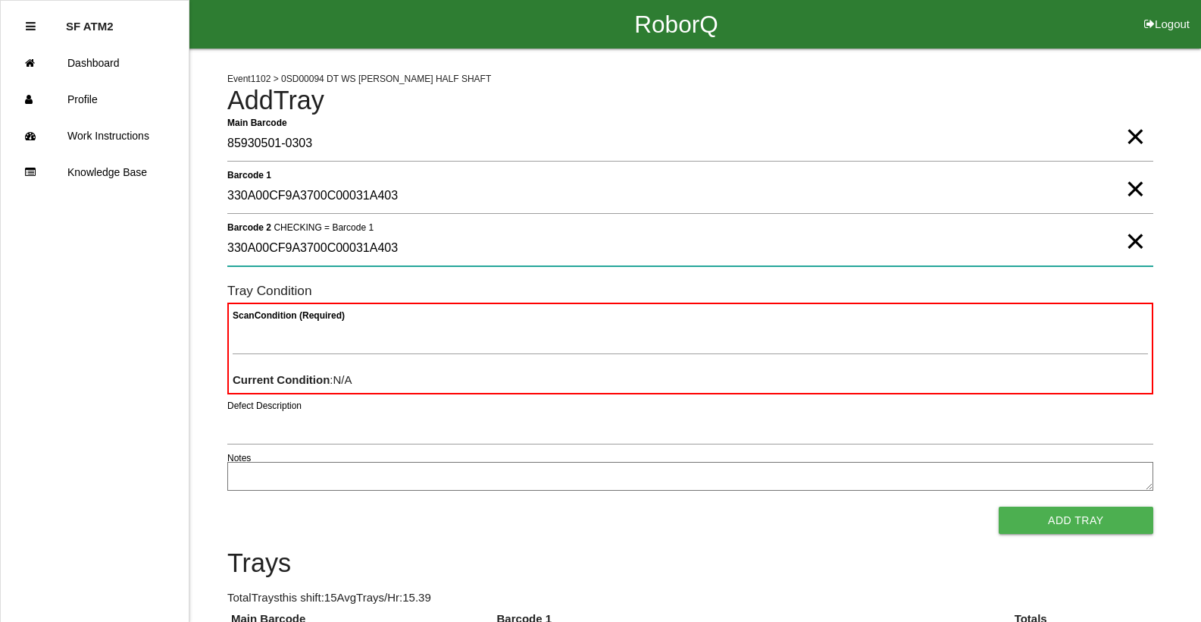
type 2 "330A00CF9A3700C00031A403"
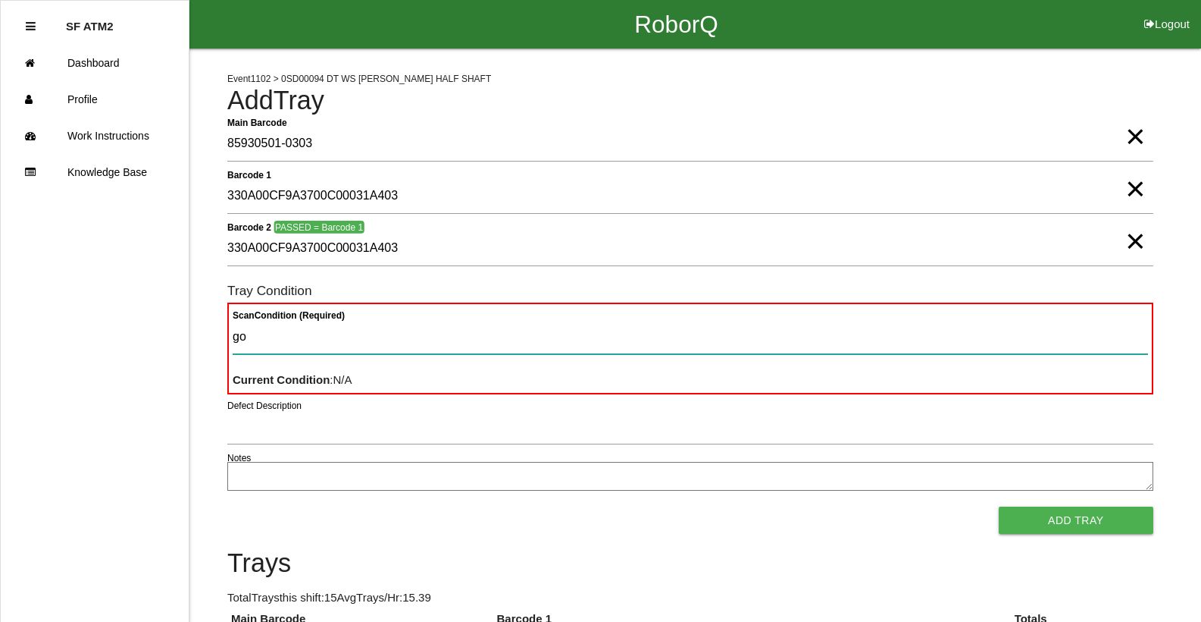
type Condition "goo"
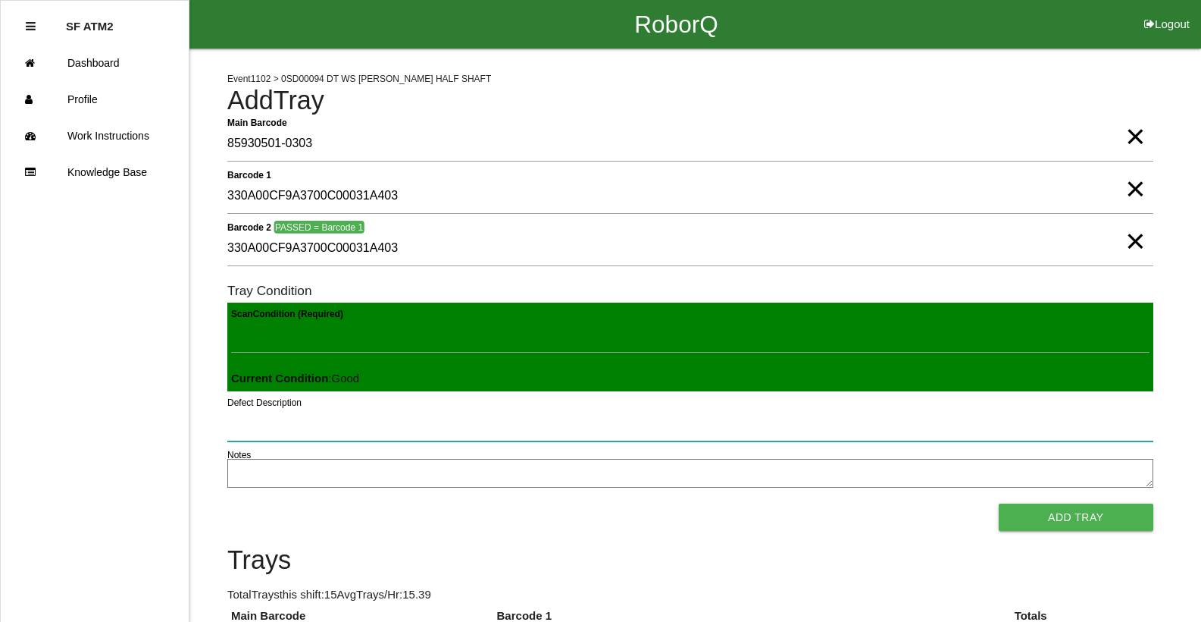
click at [999, 503] on button "Add Tray" at bounding box center [1076, 516] width 155 height 27
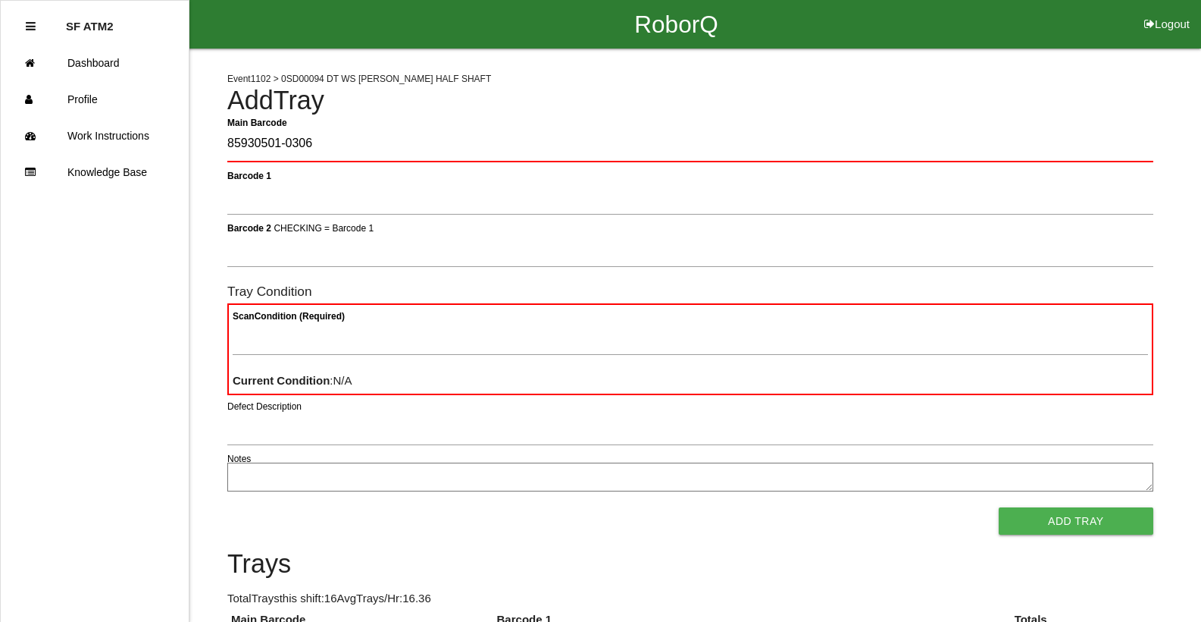
type Barcode "85930501-0306"
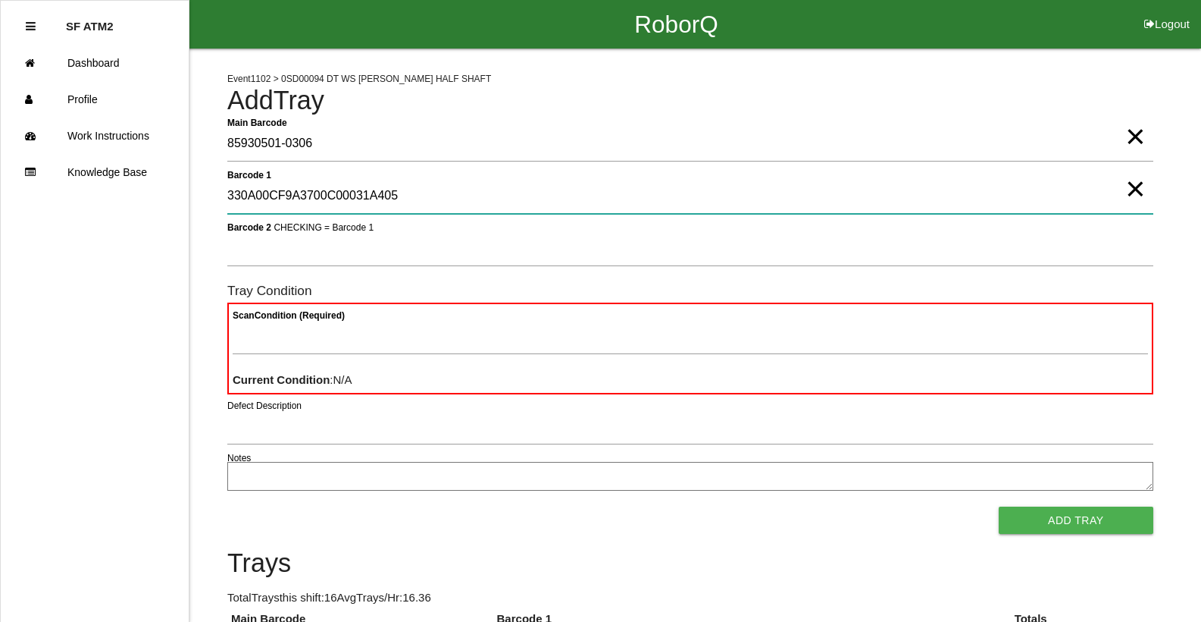
type 1 "330A00CF9A3700C00031A405"
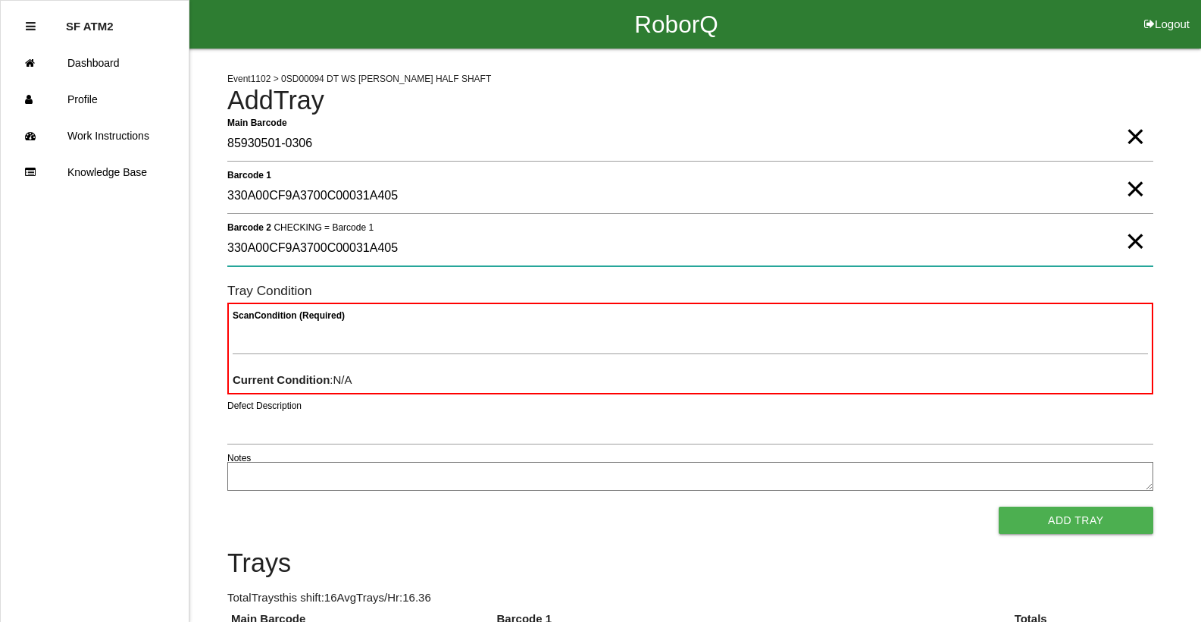
type 2 "330A00CF9A3700C00031A405"
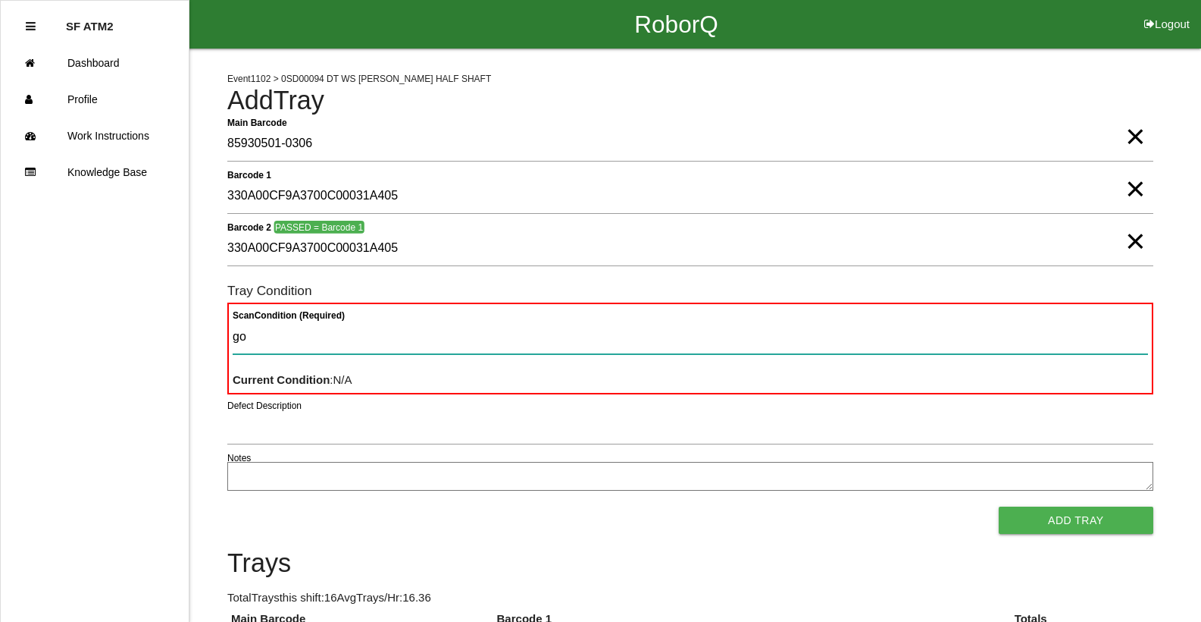
type Condition "goo"
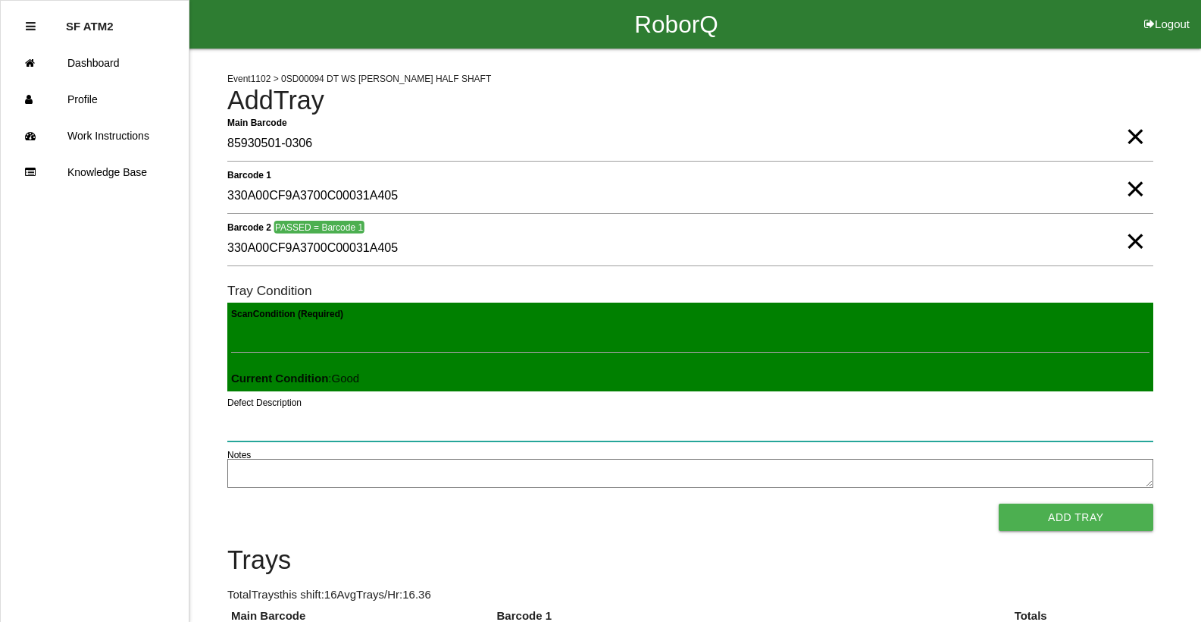
click at [999, 503] on button "Add Tray" at bounding box center [1076, 516] width 155 height 27
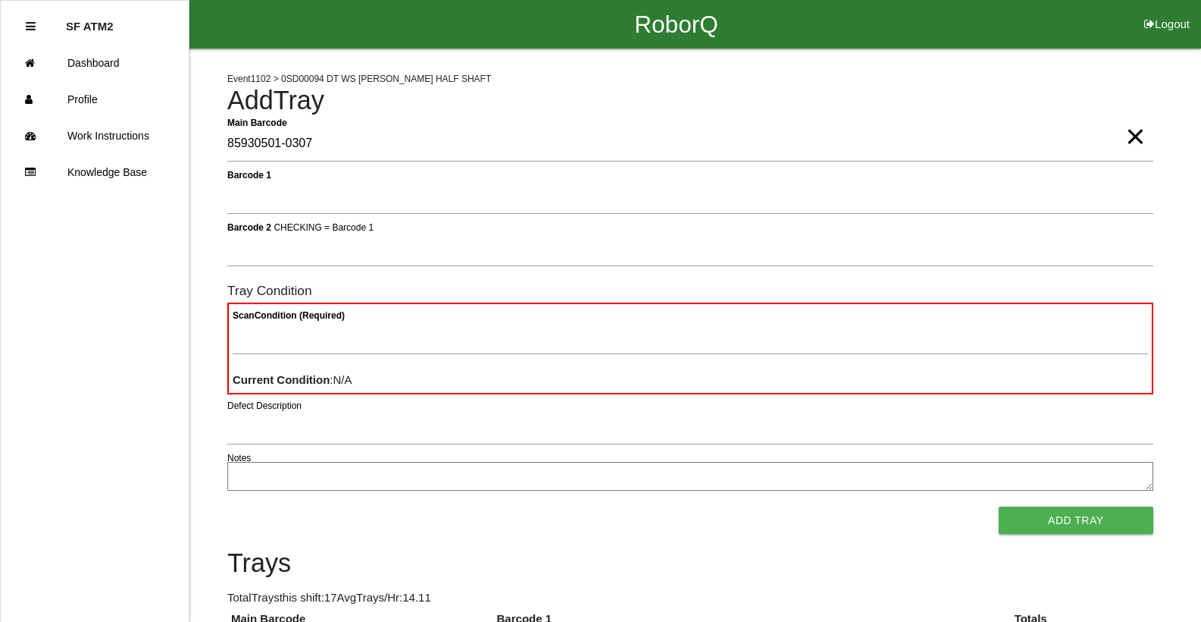
type Barcode "85930501-0307"
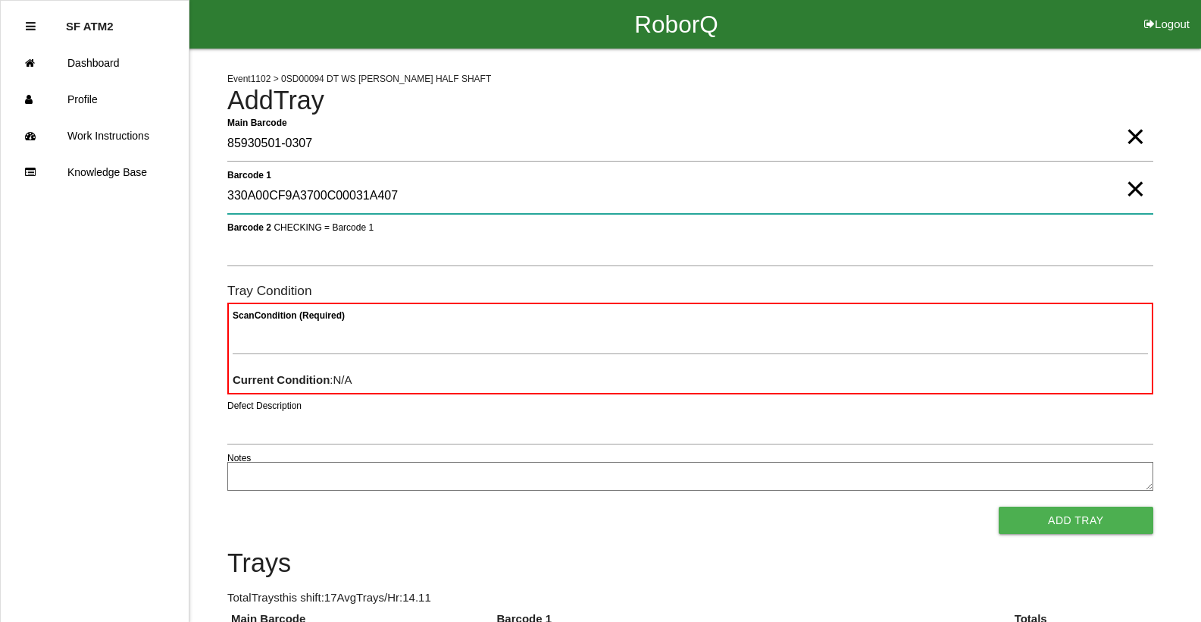
type 1 "330A00CF9A3700C00031A407"
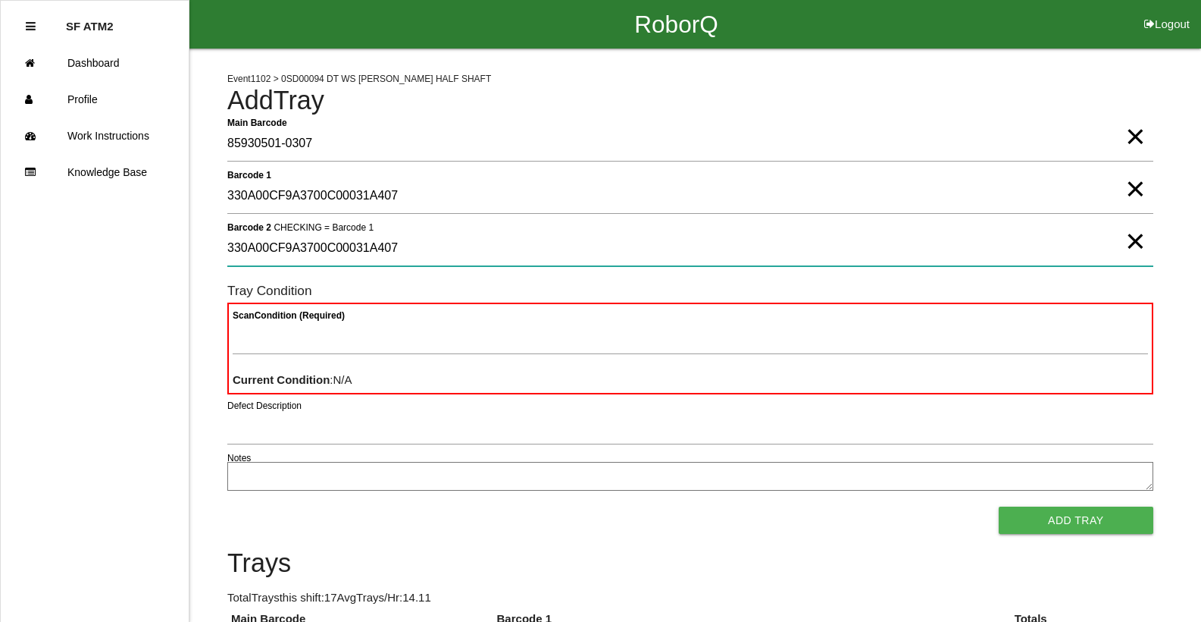
type 2 "330A00CF9A3700C00031A407"
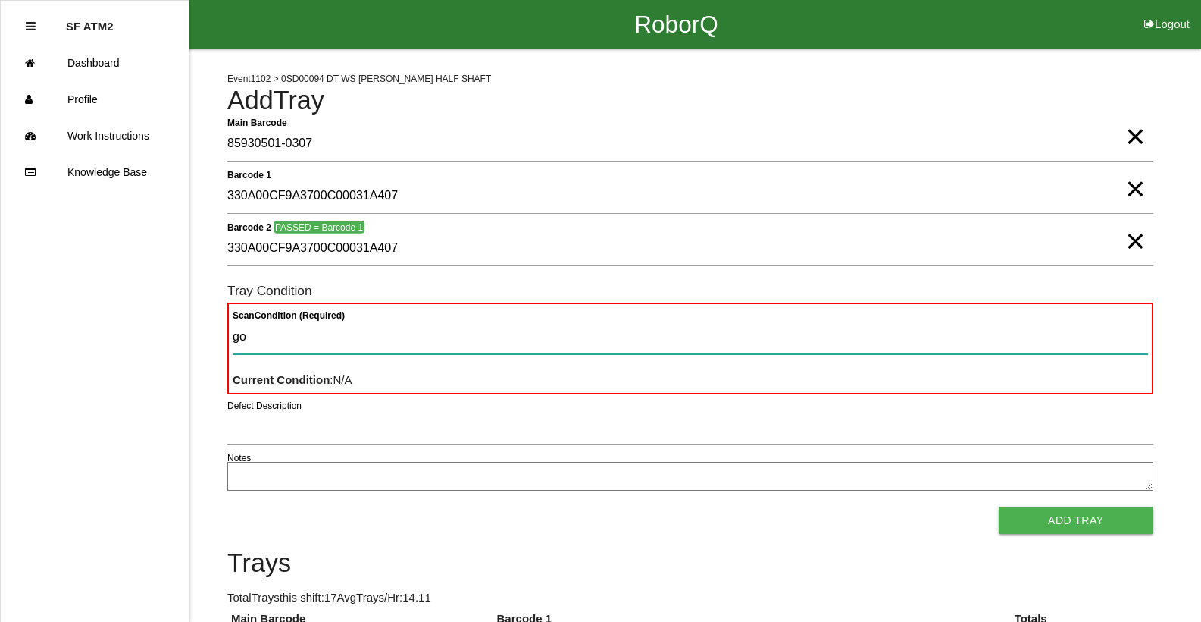
type Condition "goo"
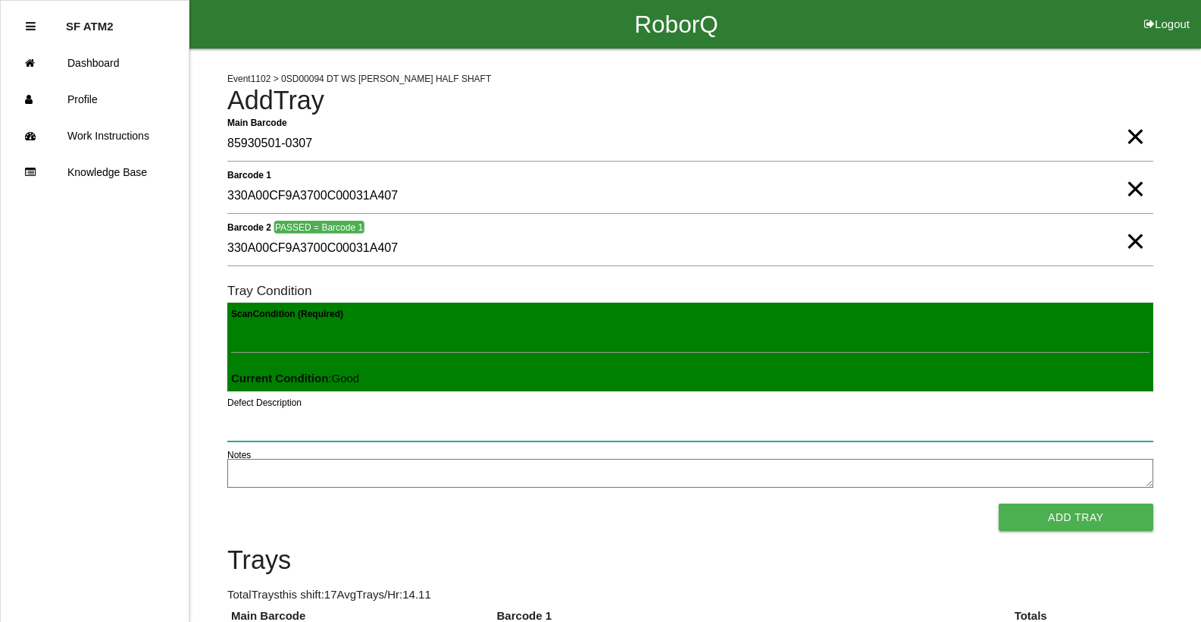
click at [999, 503] on button "Add Tray" at bounding box center [1076, 516] width 155 height 27
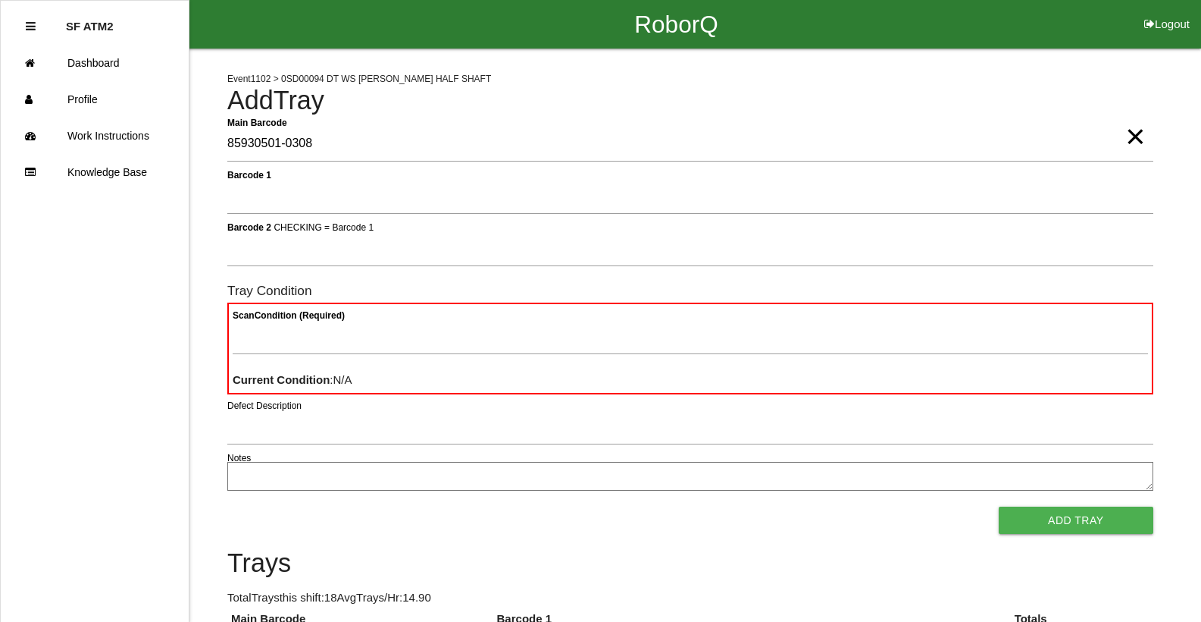
type Barcode "85930501-0308"
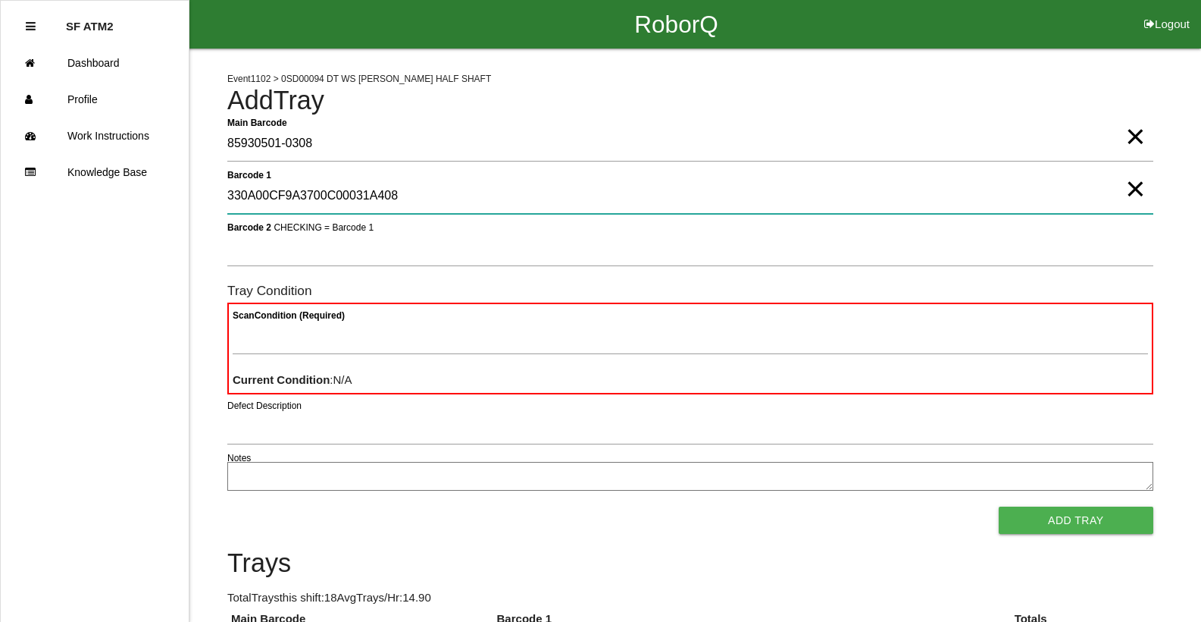
type 1 "330A00CF9A3700C00031A408"
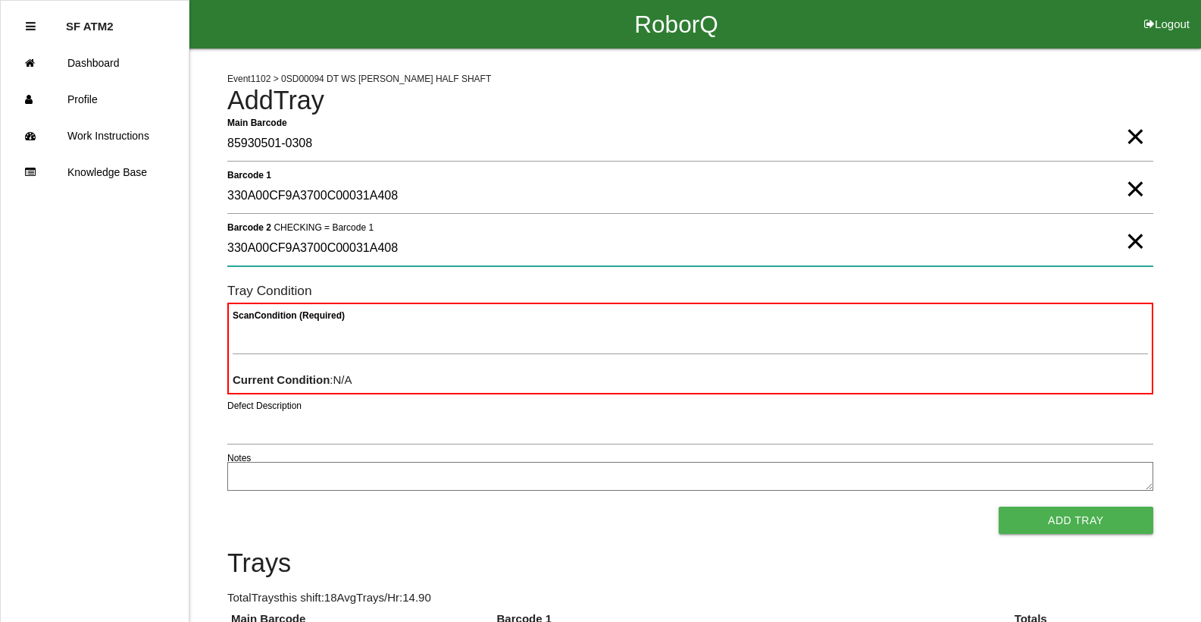
type 2 "330A00CF9A3700C00031A408"
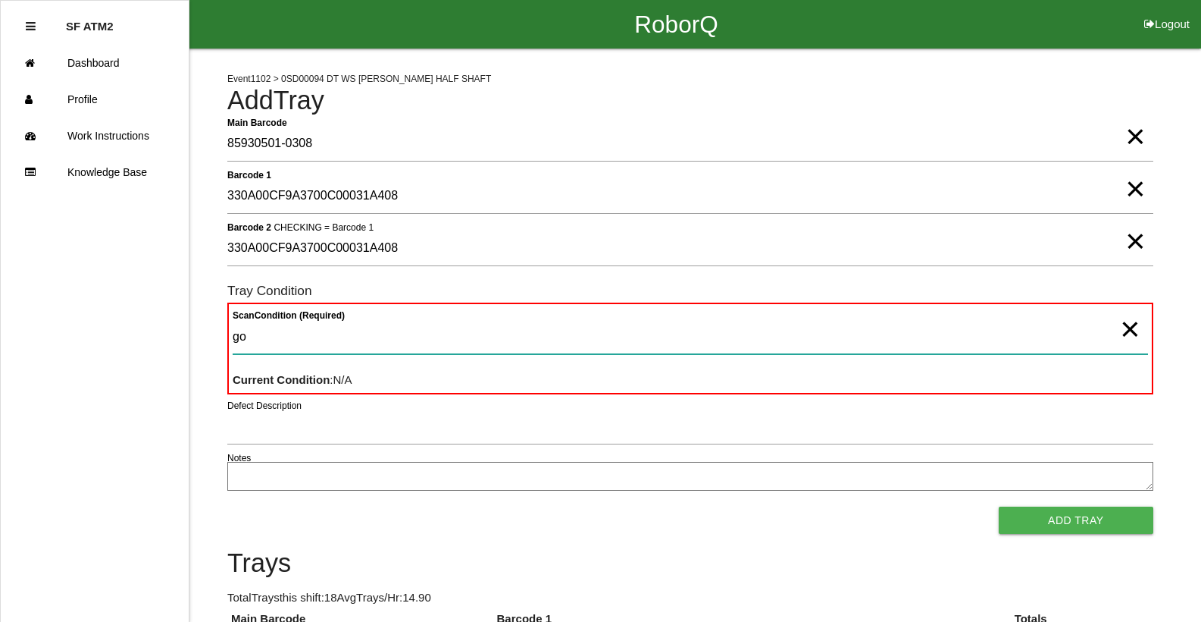
type Condition "goo"
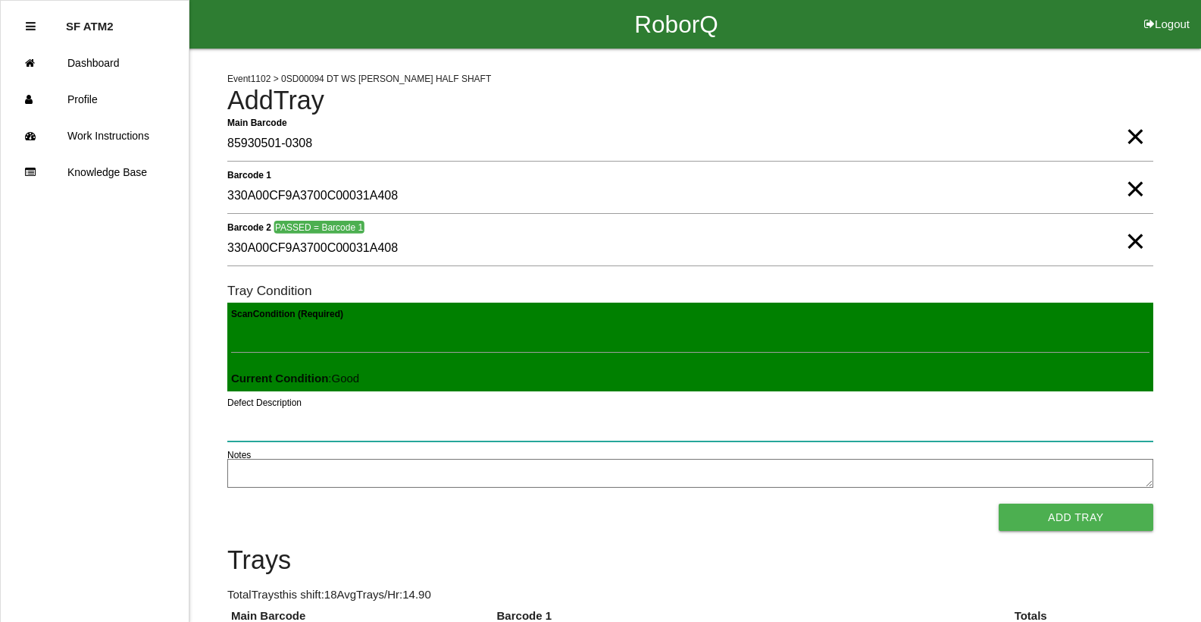
click at [999, 503] on button "Add Tray" at bounding box center [1076, 516] width 155 height 27
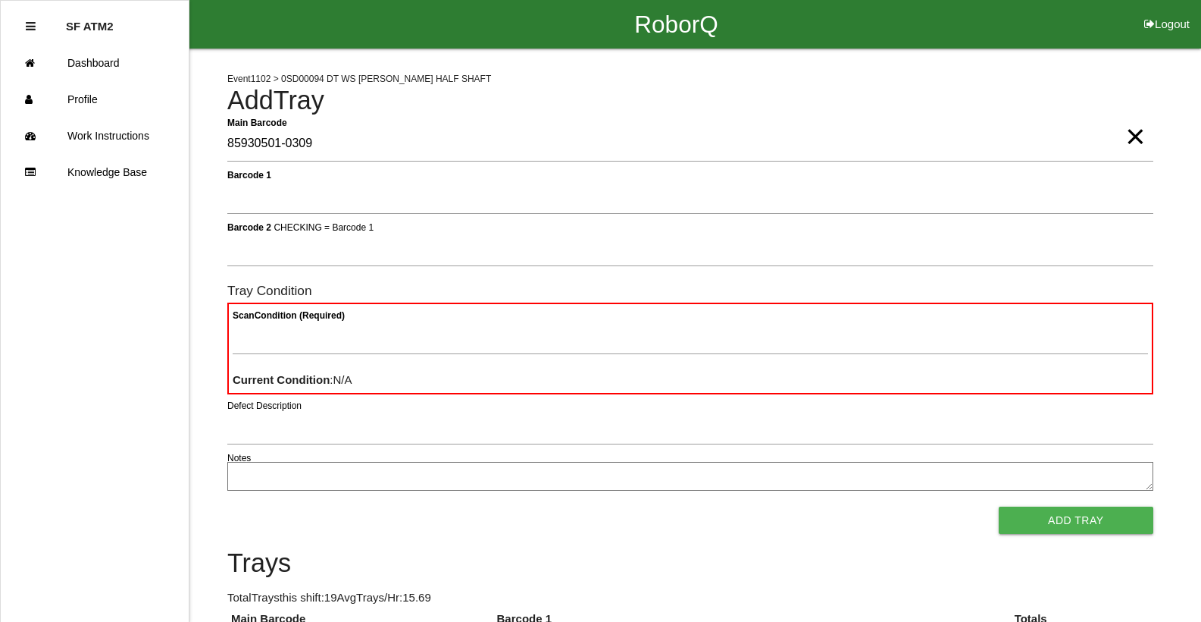
type Barcode "85930501-0309"
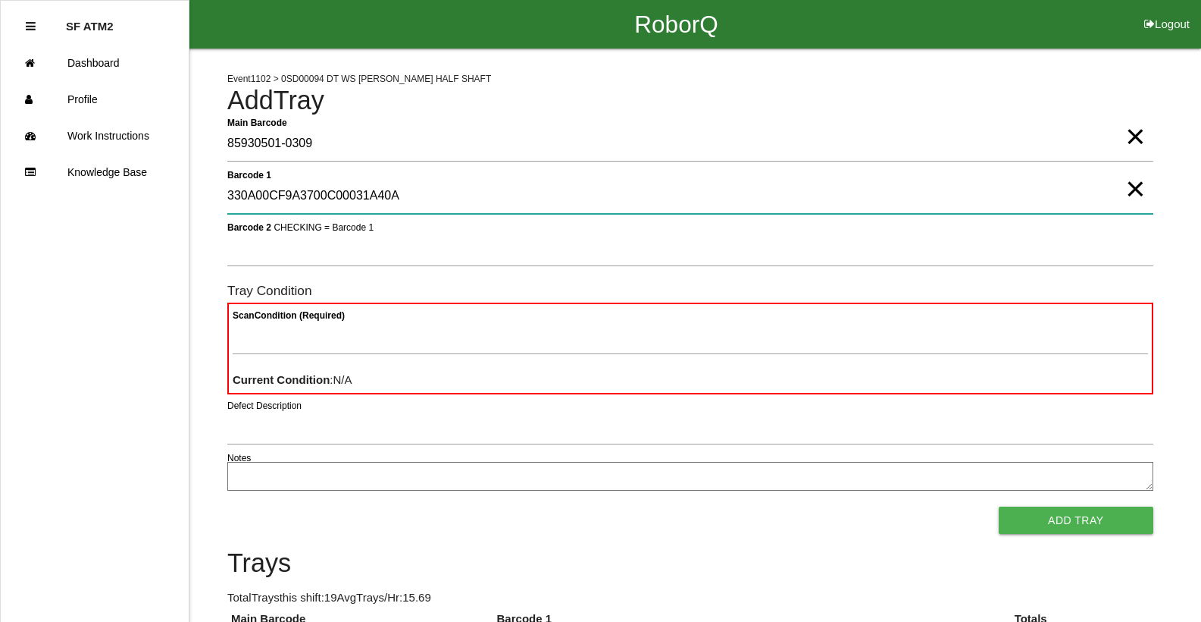
type 1 "330A00CF9A3700C00031A40A"
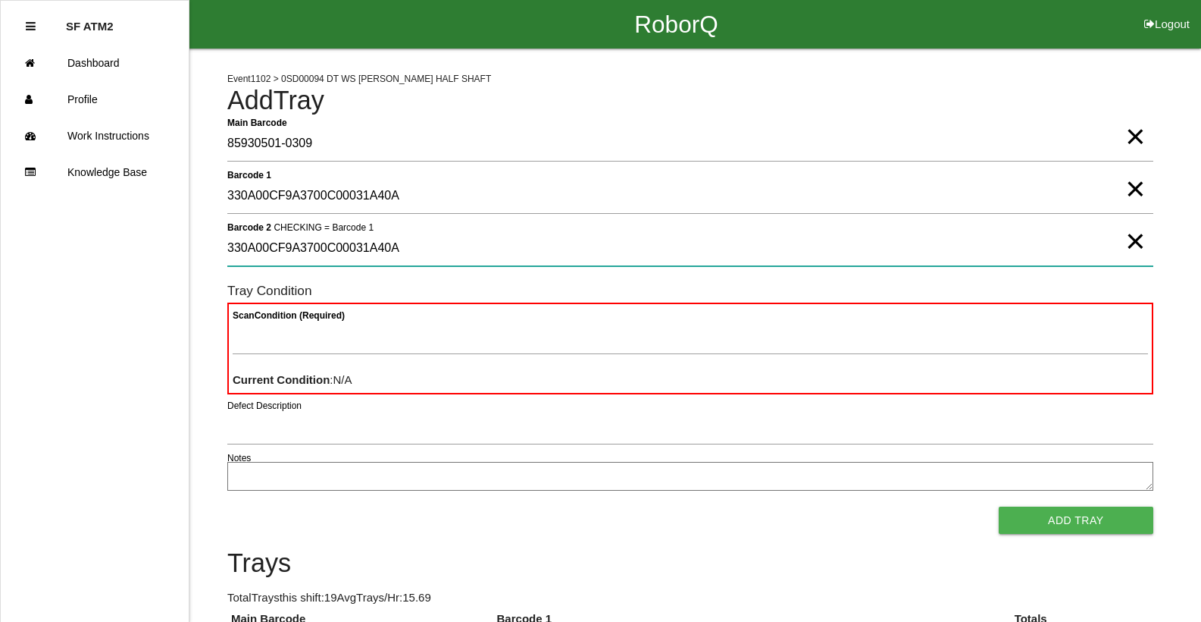
type 2 "330A00CF9A3700C00031A40A"
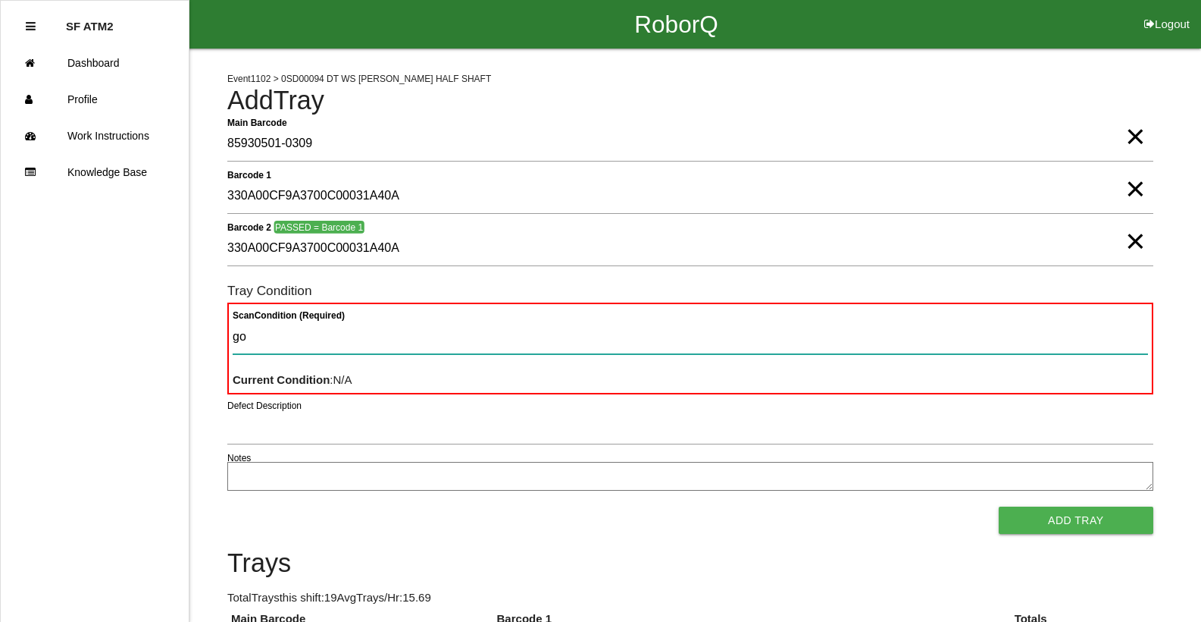
type Condition "goo"
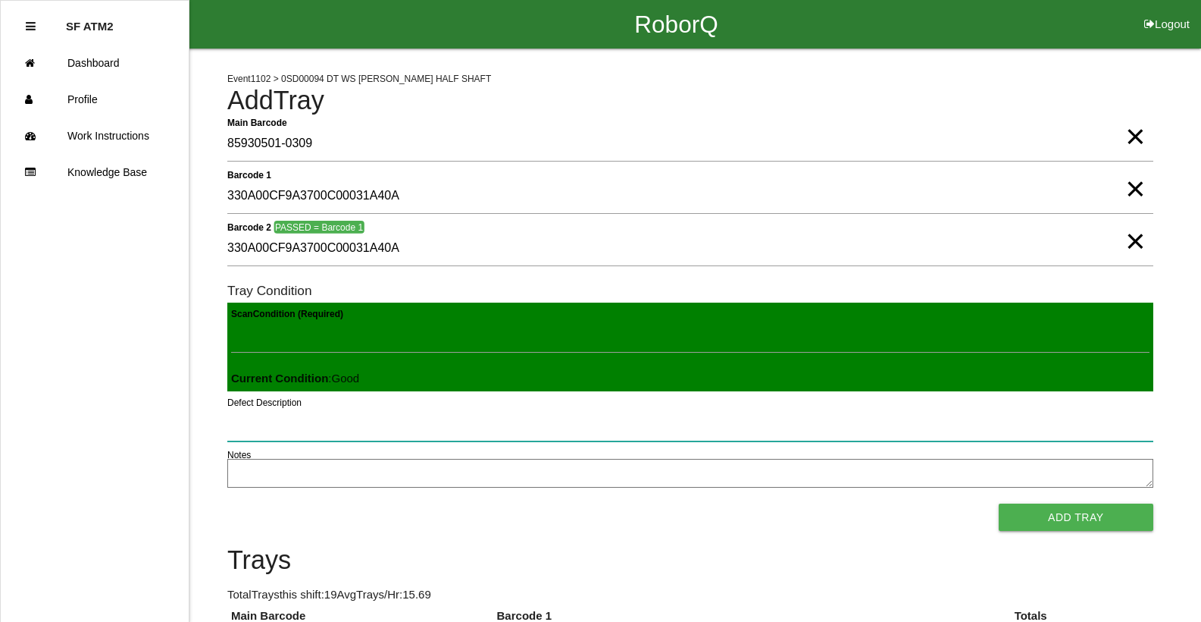
click at [999, 503] on button "Add Tray" at bounding box center [1076, 516] width 155 height 27
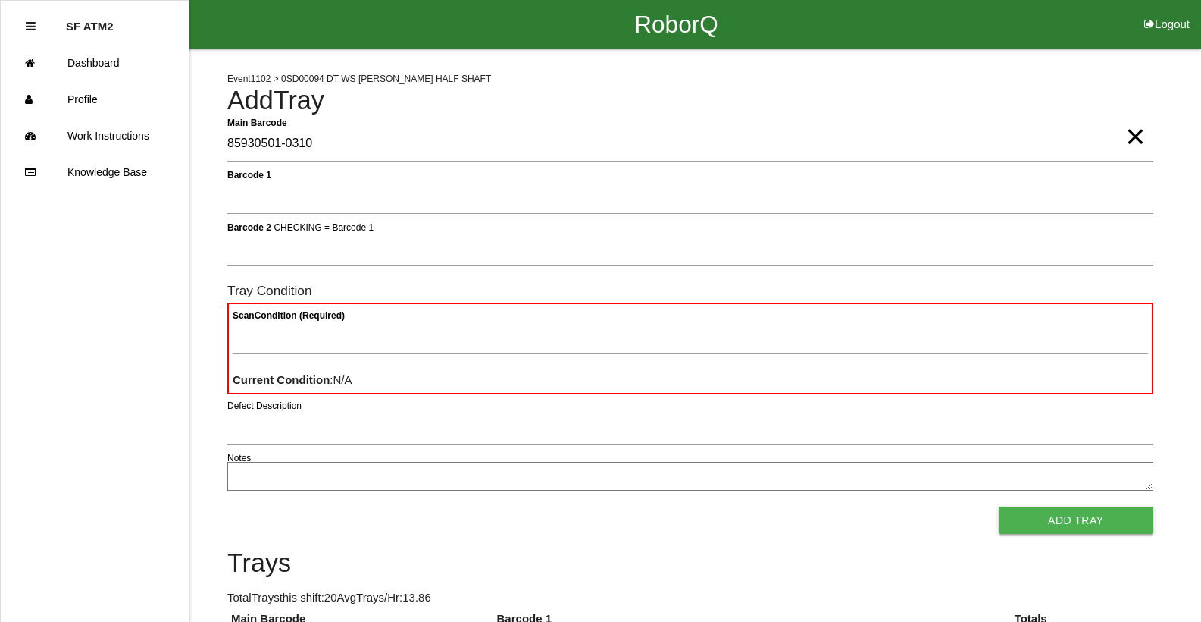
type Barcode "85930501-0310"
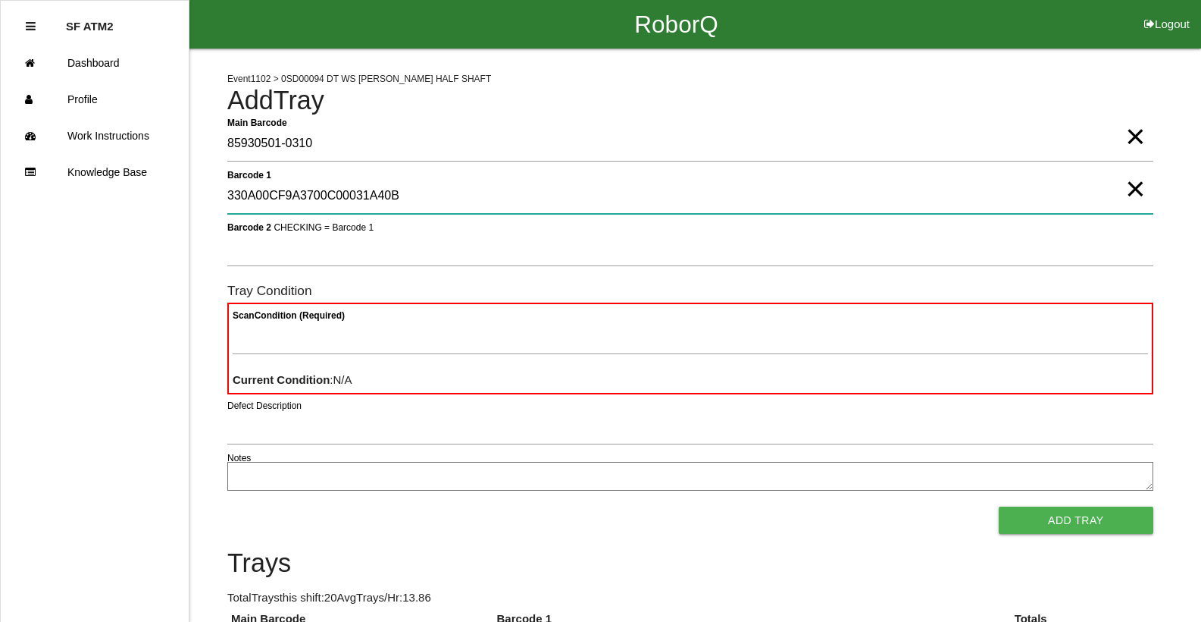
type 1 "330A00CF9A3700C00031A40B"
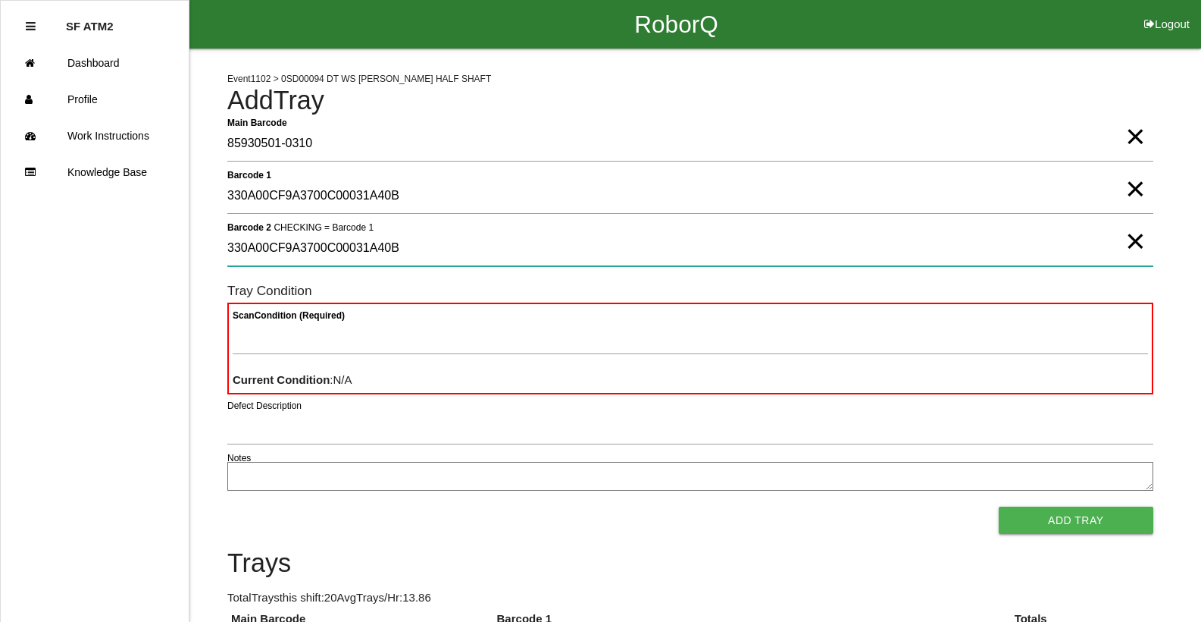
type 2 "330A00CF9A3700C00031A40B"
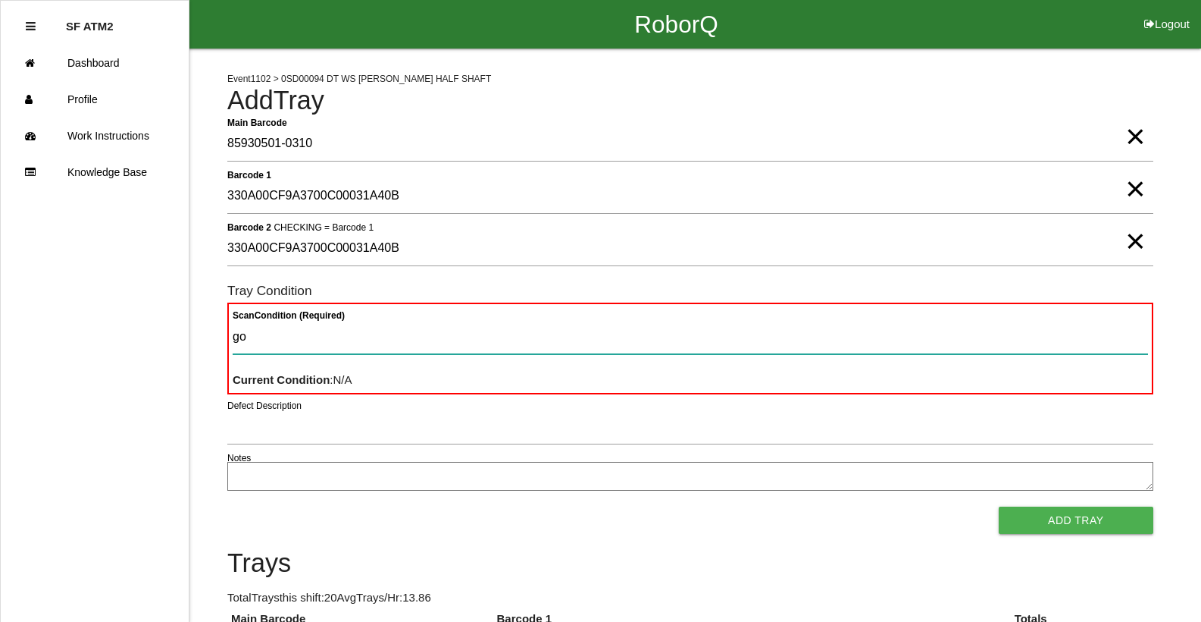
type Condition "goo"
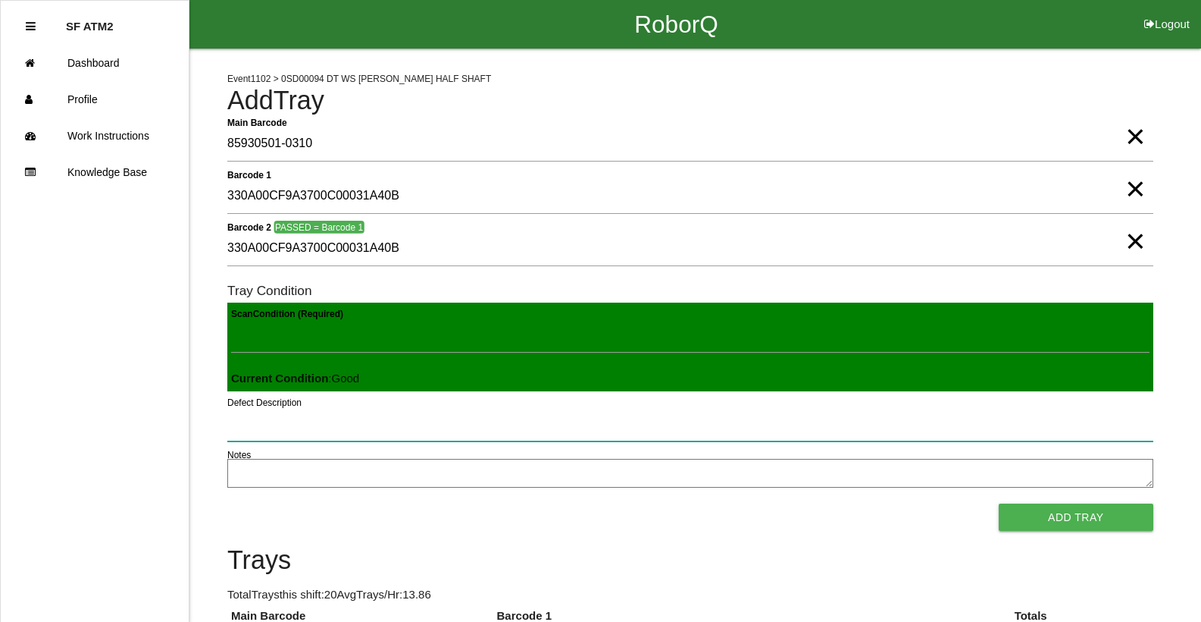
click at [999, 503] on button "Add Tray" at bounding box center [1076, 516] width 155 height 27
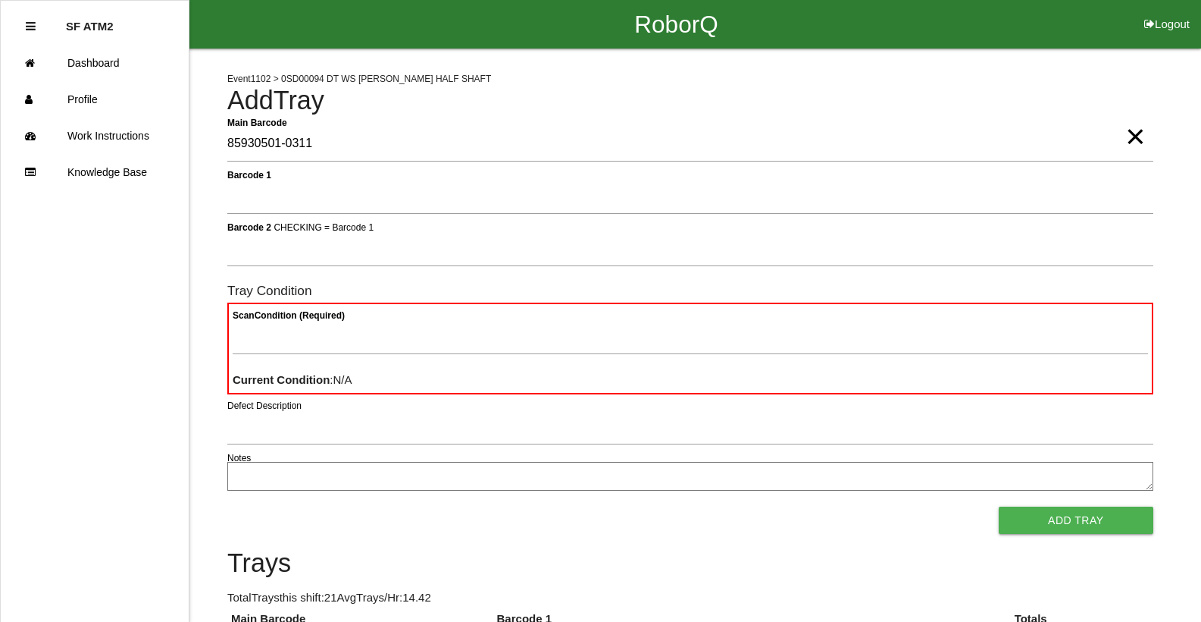
type Barcode "85930501-0311"
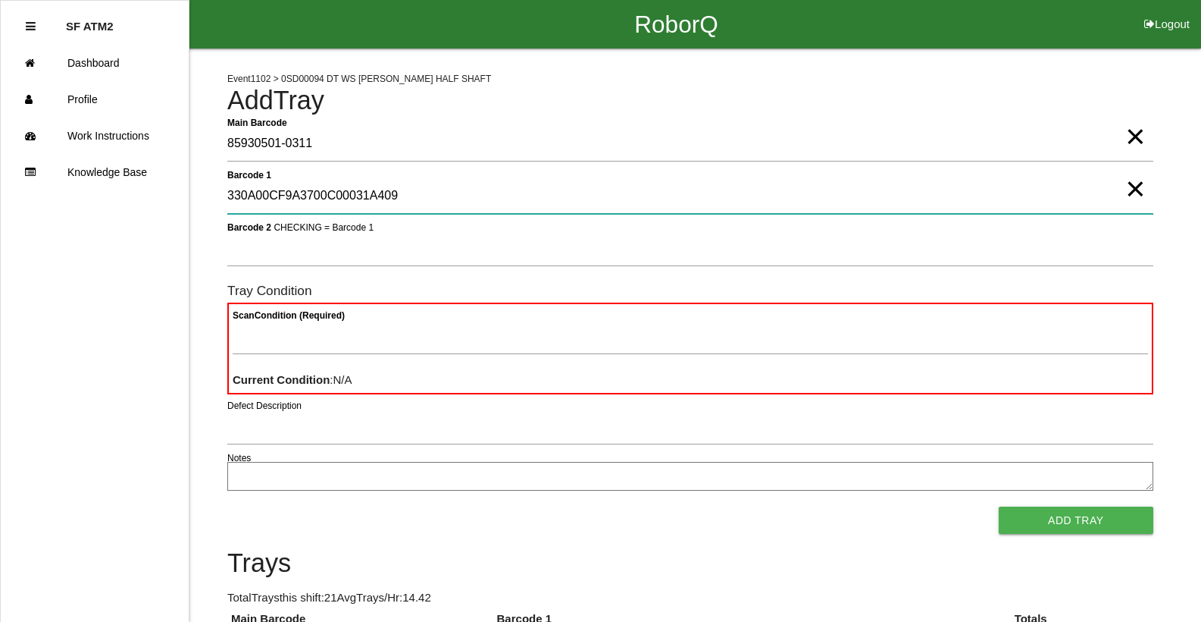
type 1 "330A00CF9A3700C00031A409"
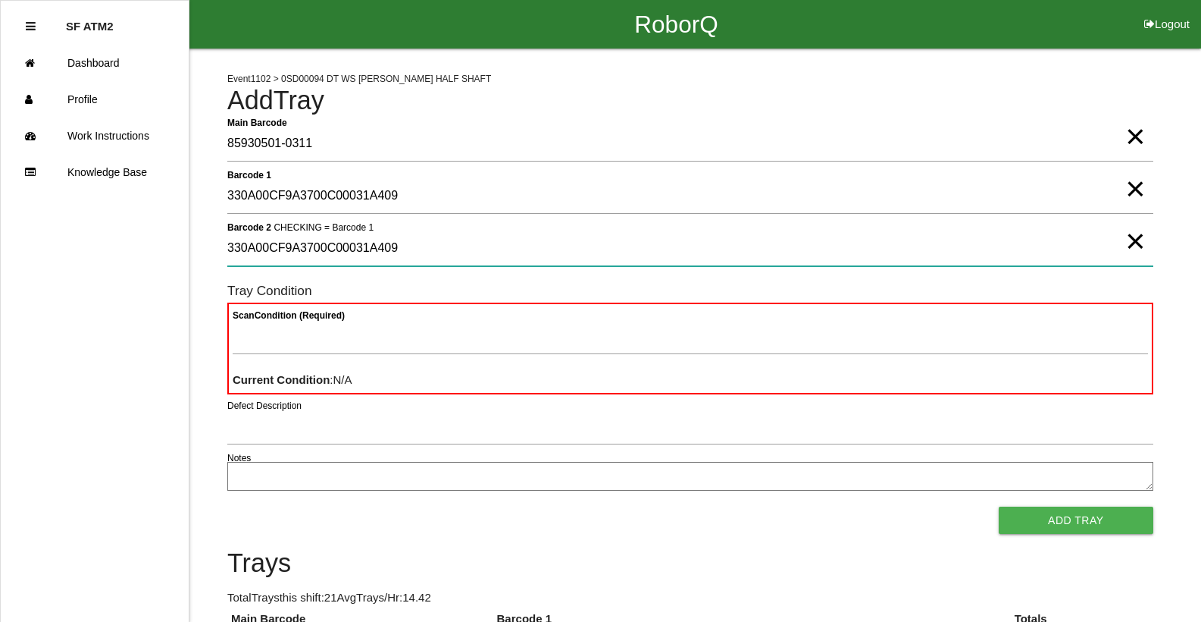
type 2 "330A00CF9A3700C00031A409"
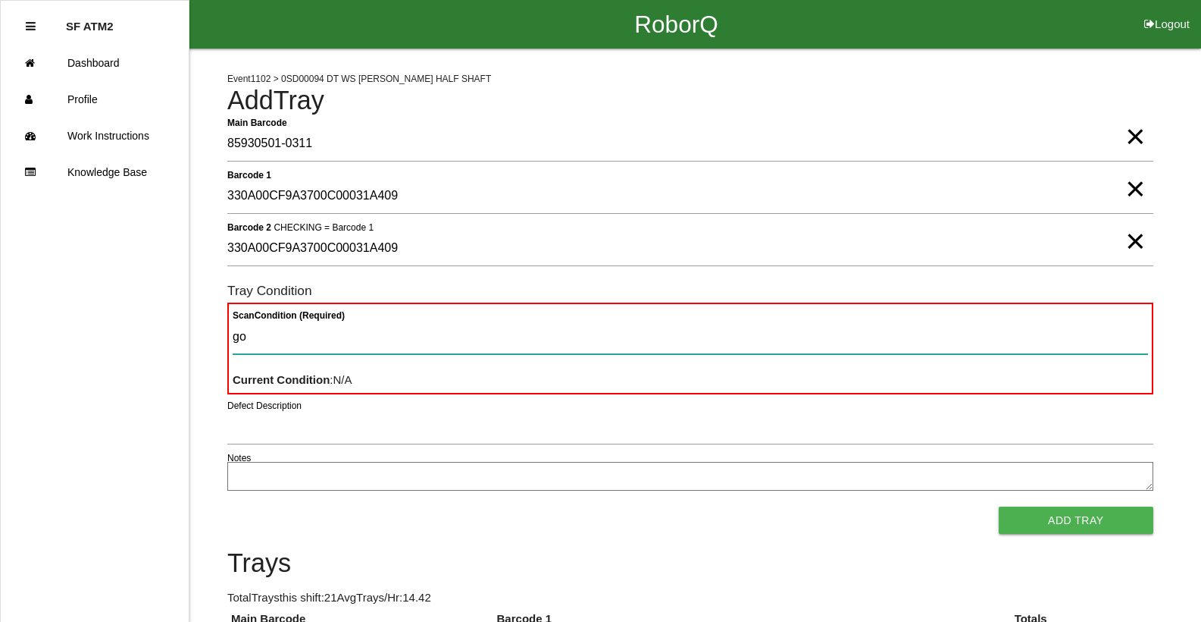
type Condition "goo"
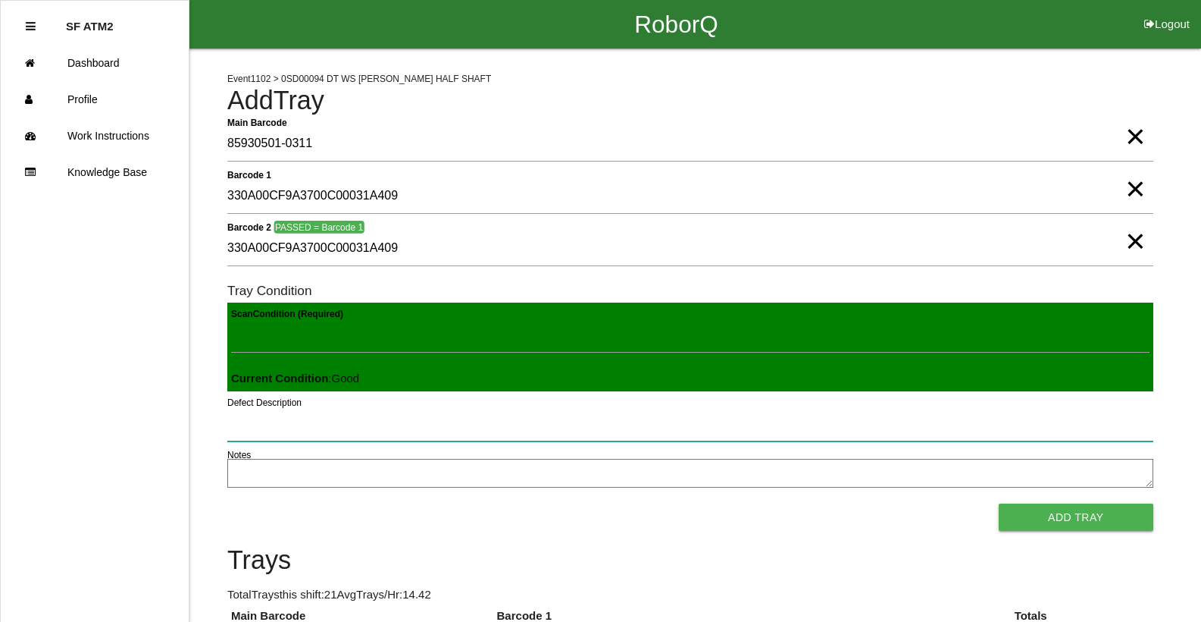
click at [999, 503] on button "Add Tray" at bounding box center [1076, 516] width 155 height 27
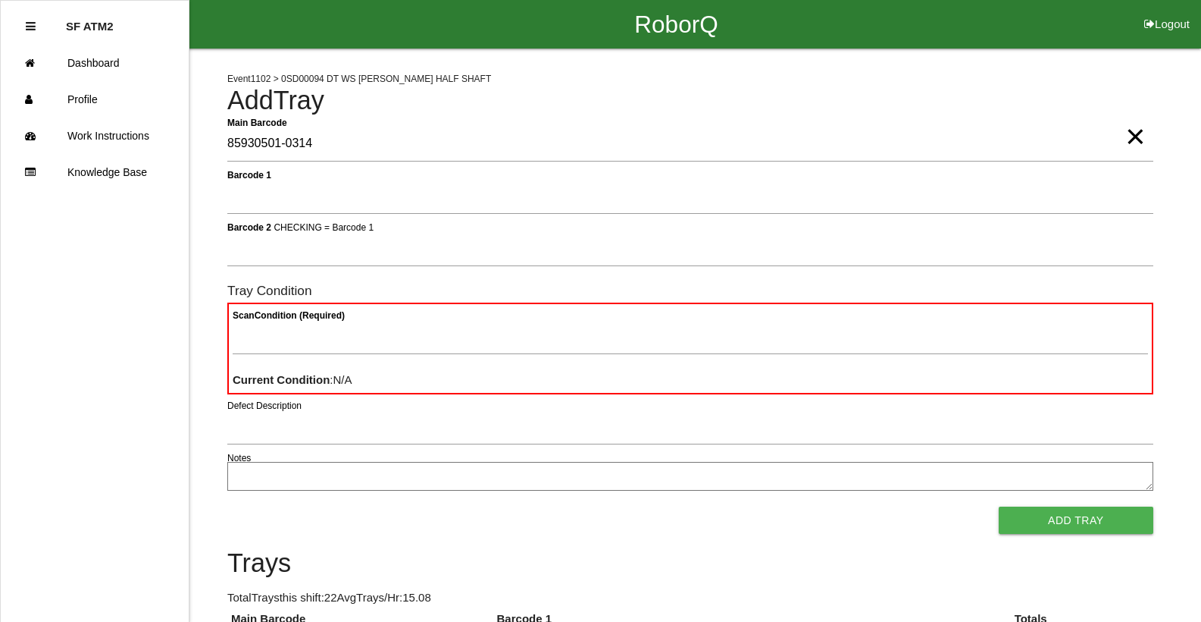
type Barcode "85930501-0314"
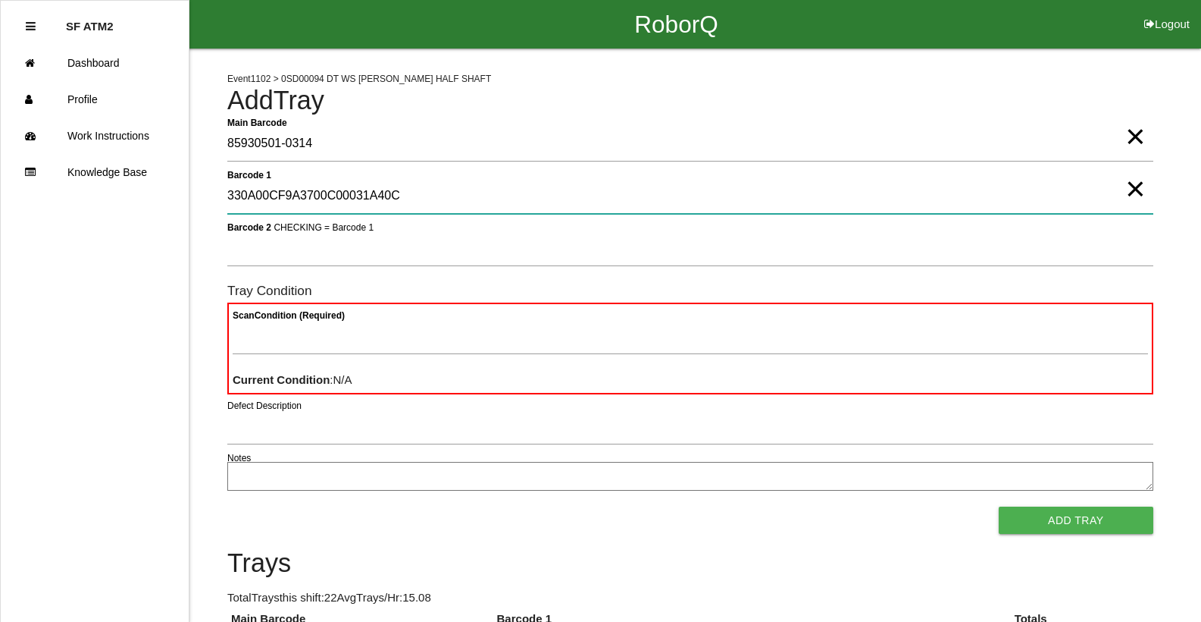
type 1 "330A00CF9A3700C00031A40C"
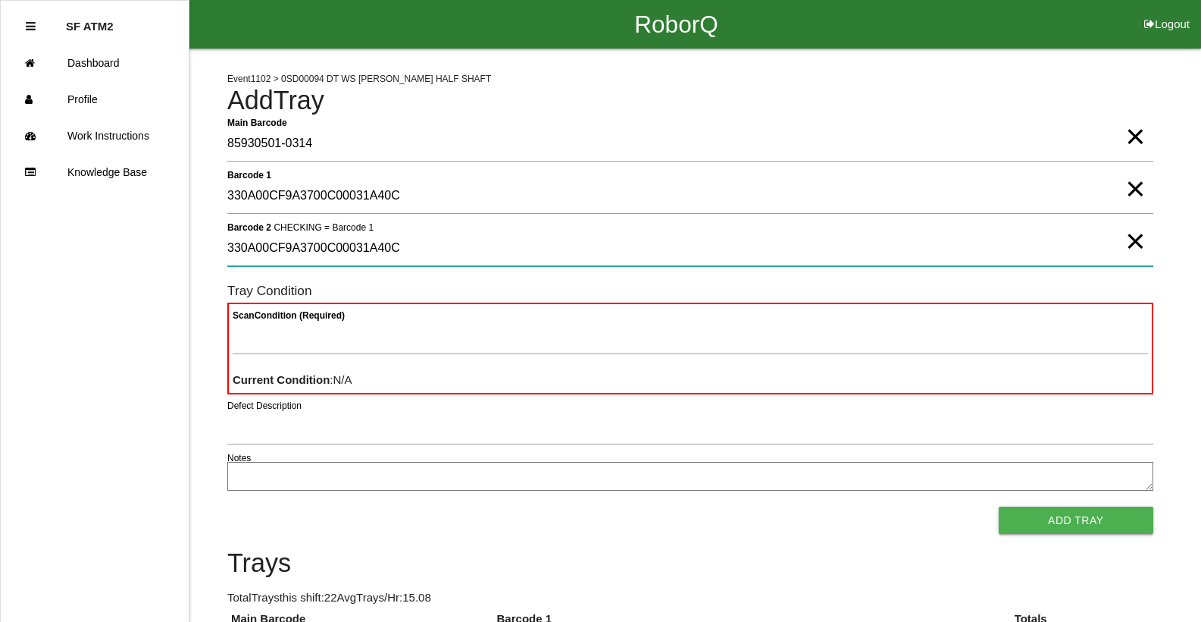
type 2 "330A00CF9A3700C00031A40C"
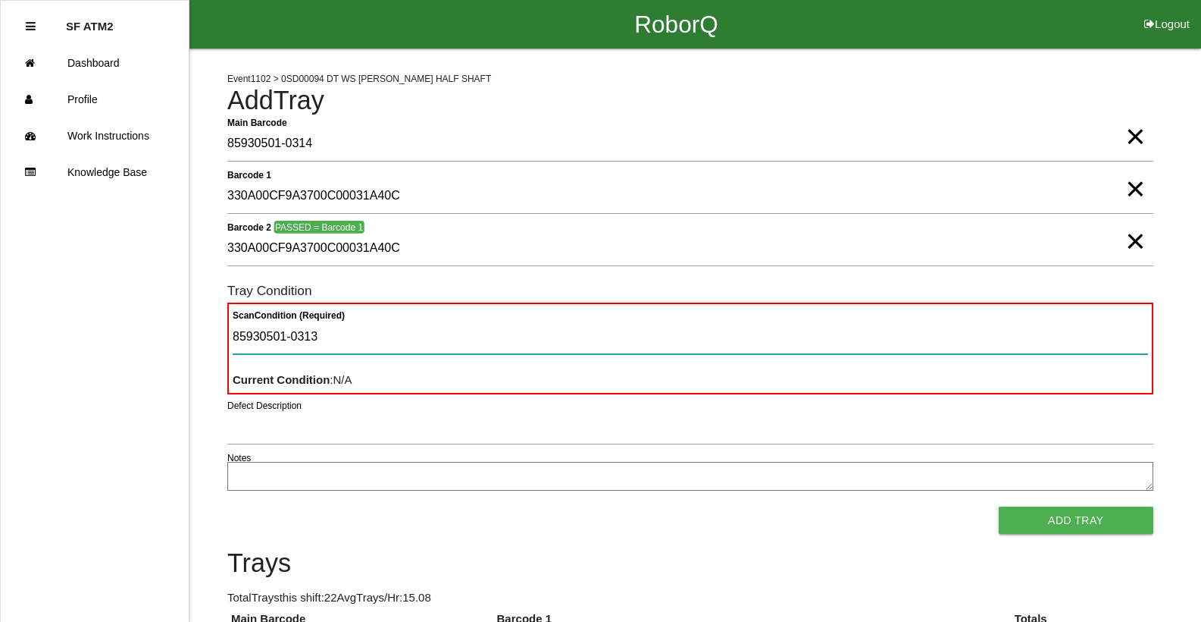
type Condition "85930501-0313"
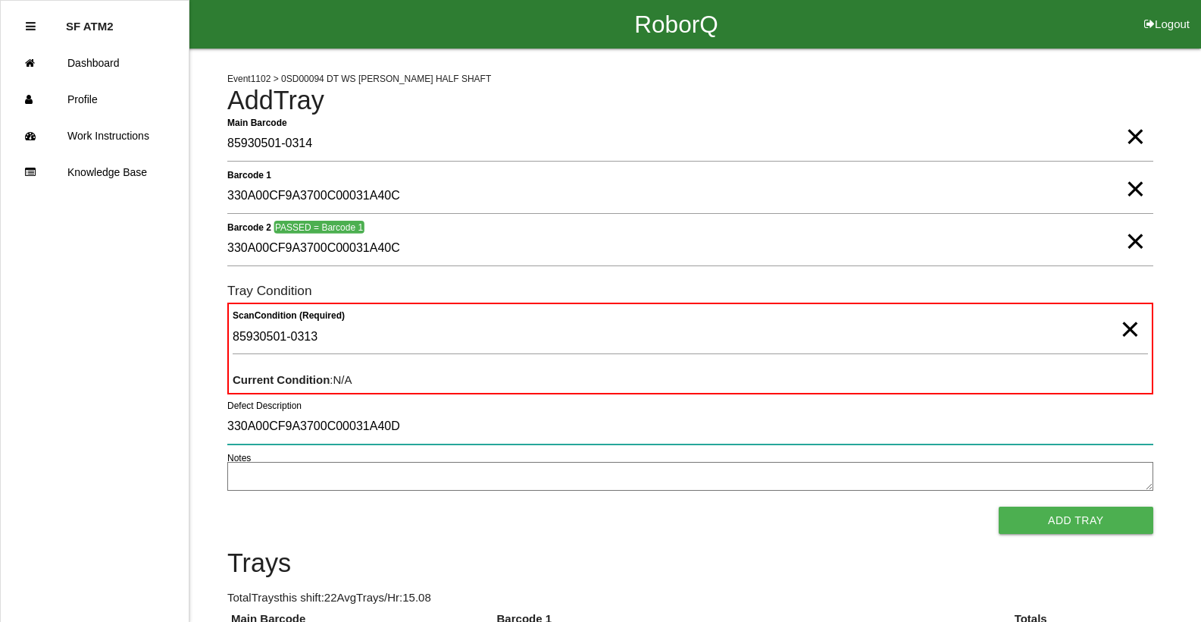
type input "330A00CF9A3700C00031A40D"
click at [414, 426] on input "330A00CF9A3700C00031A40D" at bounding box center [690, 426] width 926 height 35
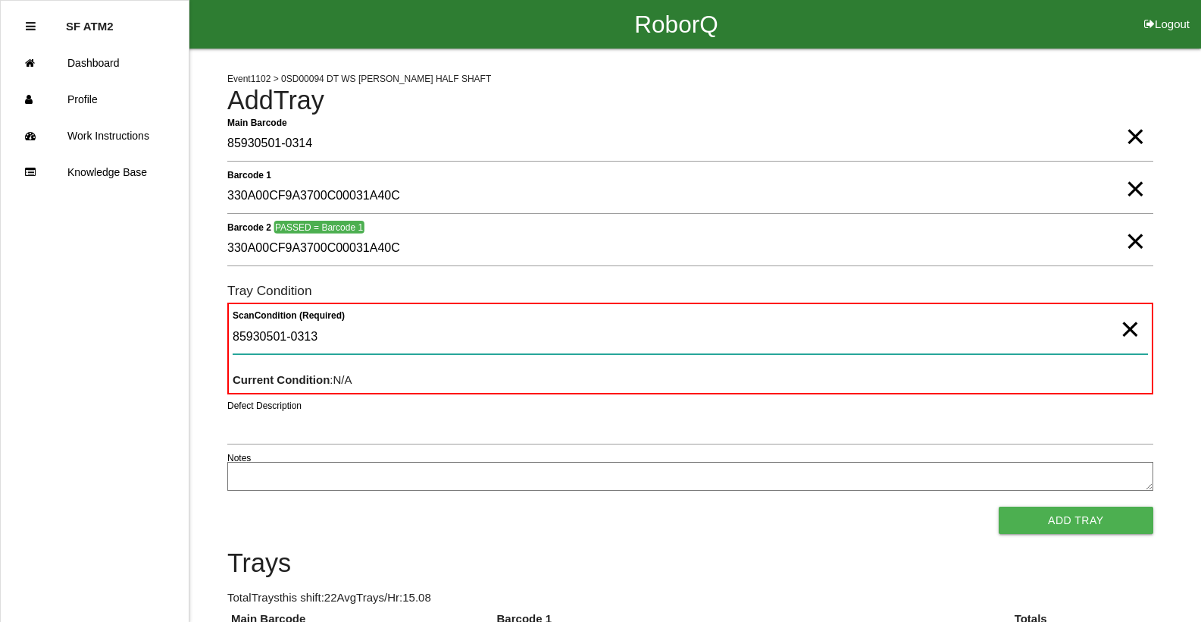
click at [368, 345] on Condition "85930501-0313" at bounding box center [691, 336] width 916 height 35
click at [311, 337] on Condition "85930501-0313" at bounding box center [691, 336] width 916 height 35
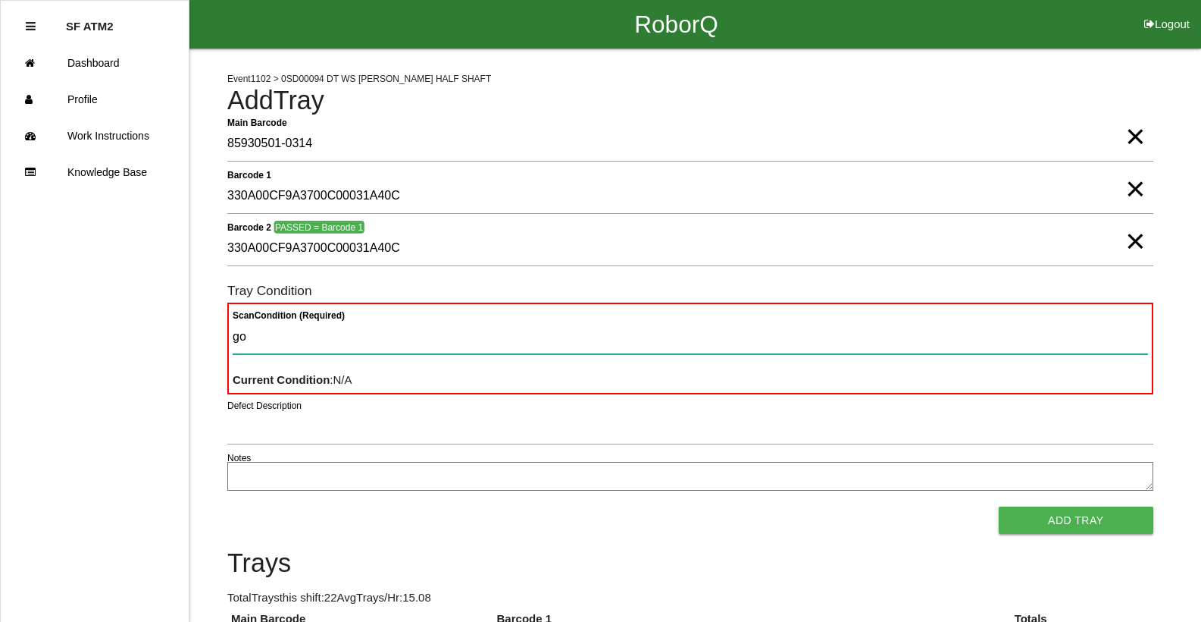
type Condition "goo"
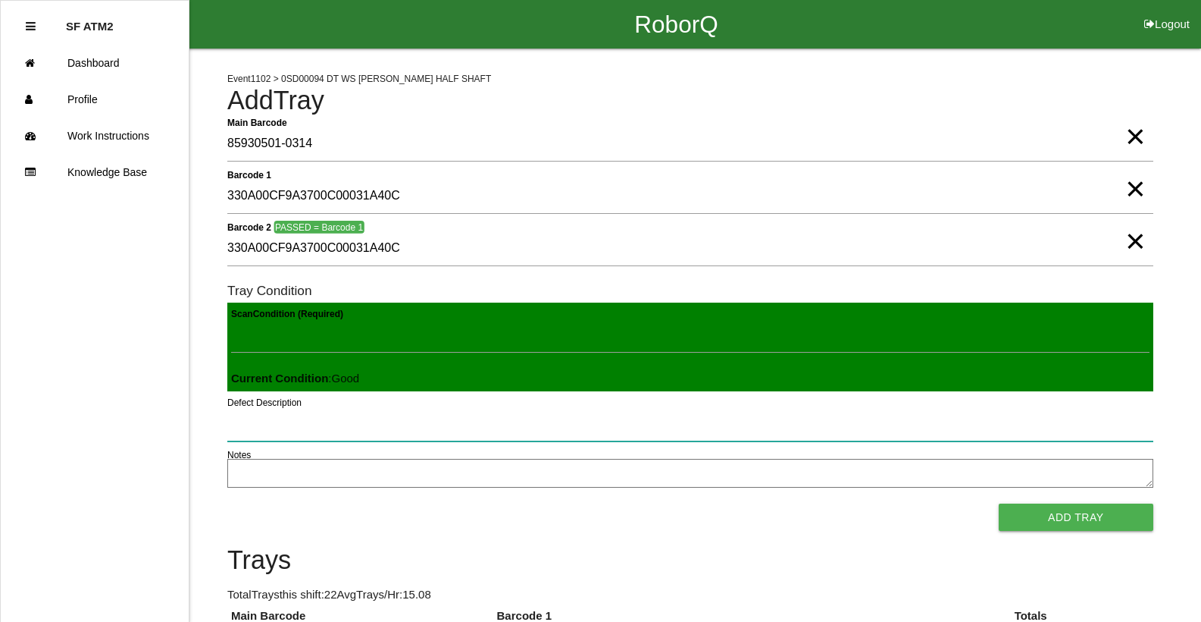
click at [999, 503] on button "Add Tray" at bounding box center [1076, 516] width 155 height 27
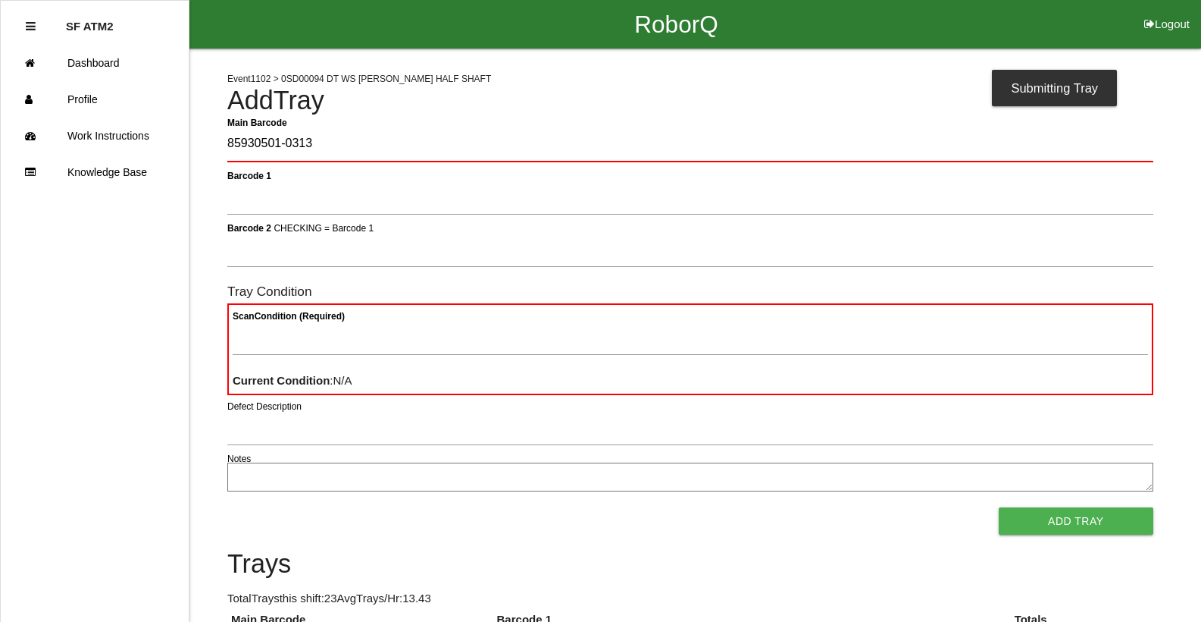
type Barcode "85930501-0313"
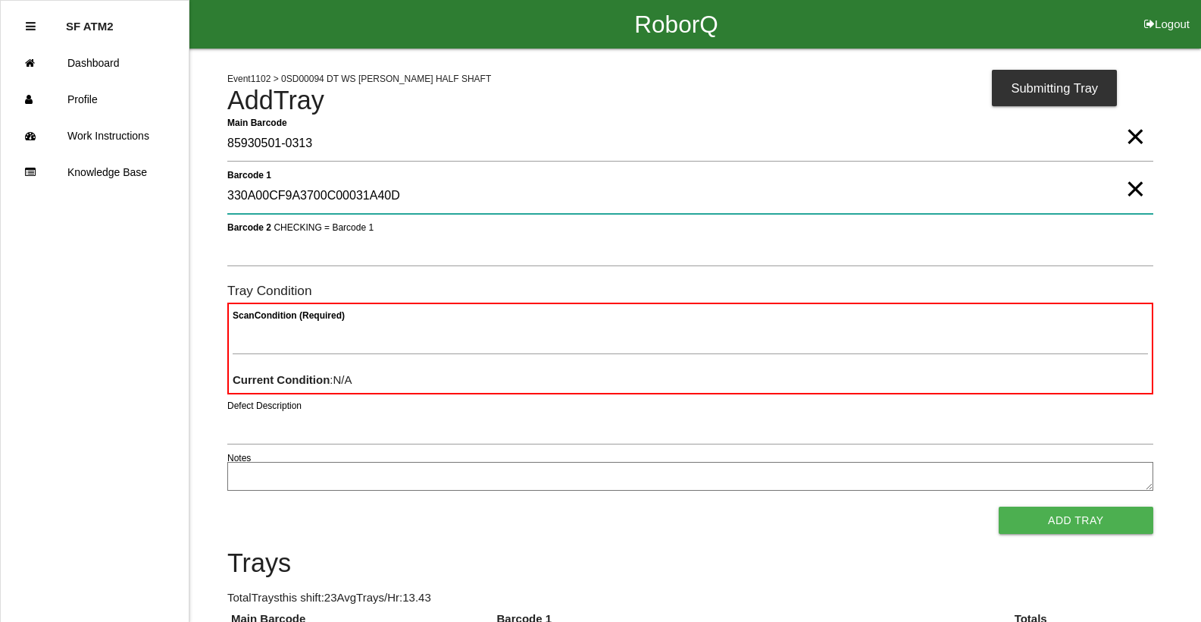
type 1 "330A00CF9A3700C00031A40D"
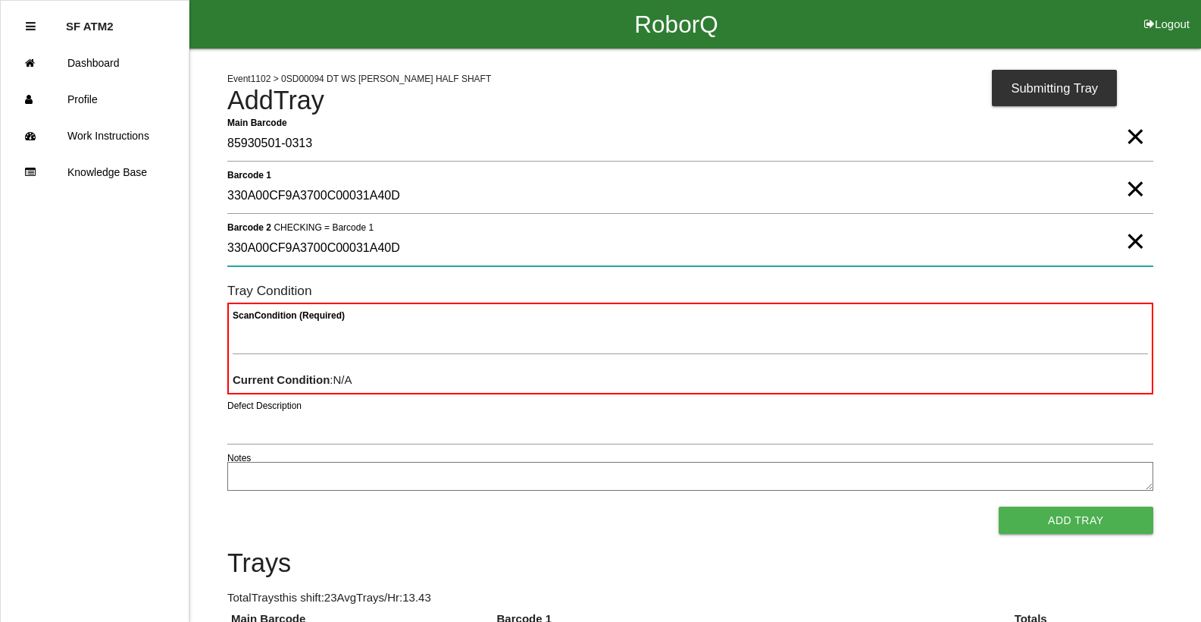
type 2 "330A00CF9A3700C00031A40D"
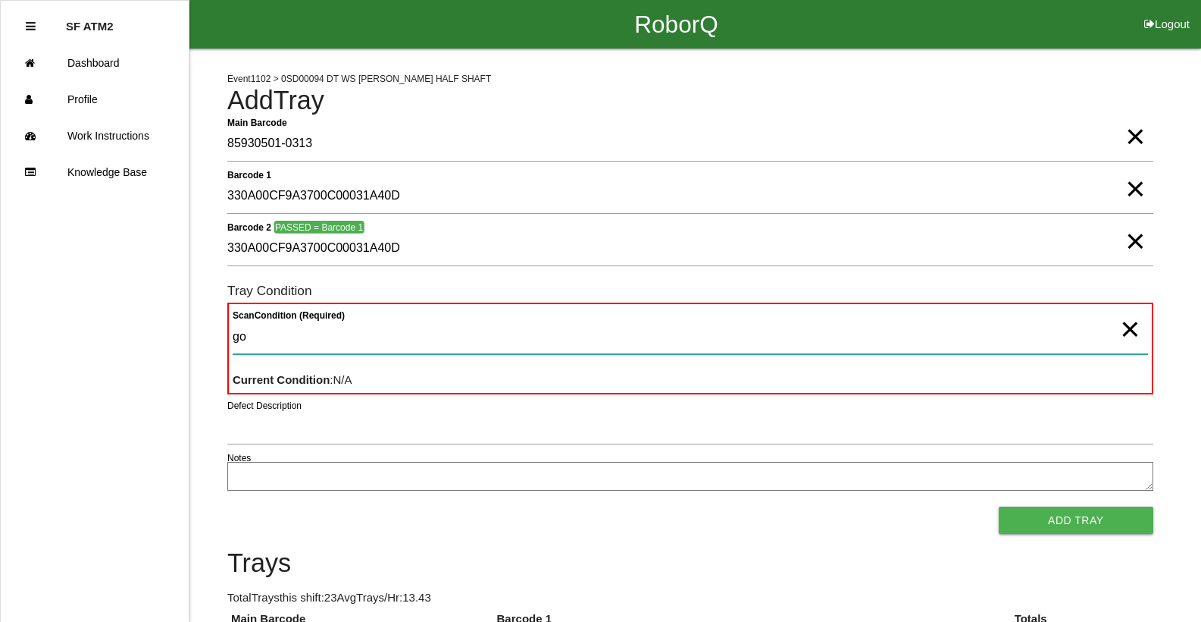
type Condition "goo"
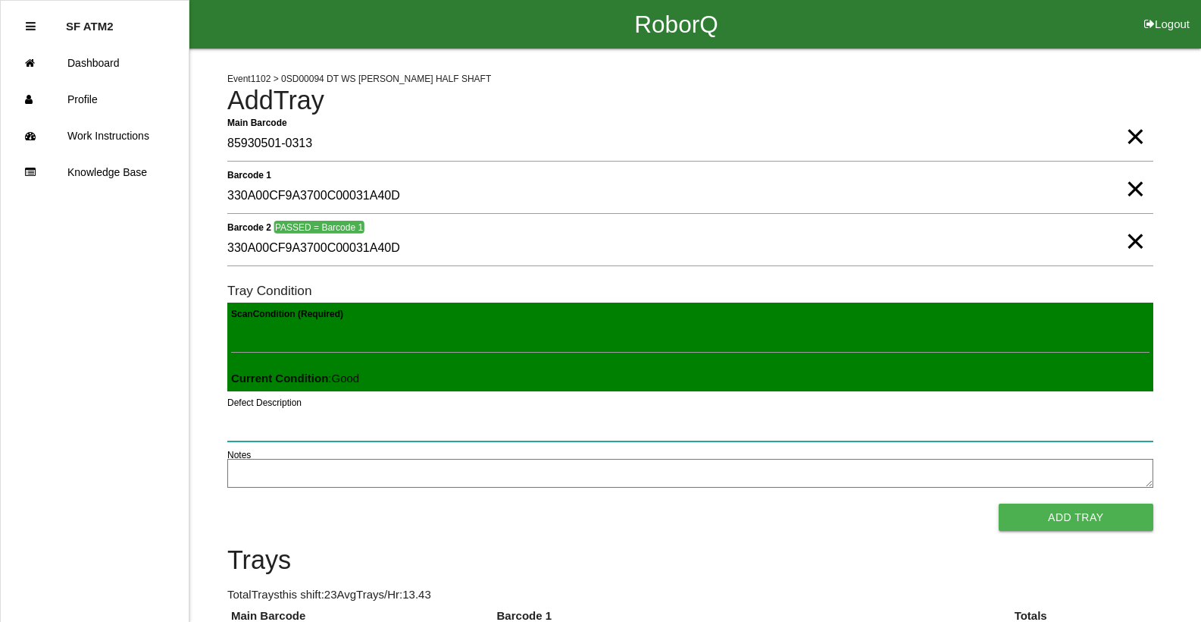
click at [999, 503] on button "Add Tray" at bounding box center [1076, 516] width 155 height 27
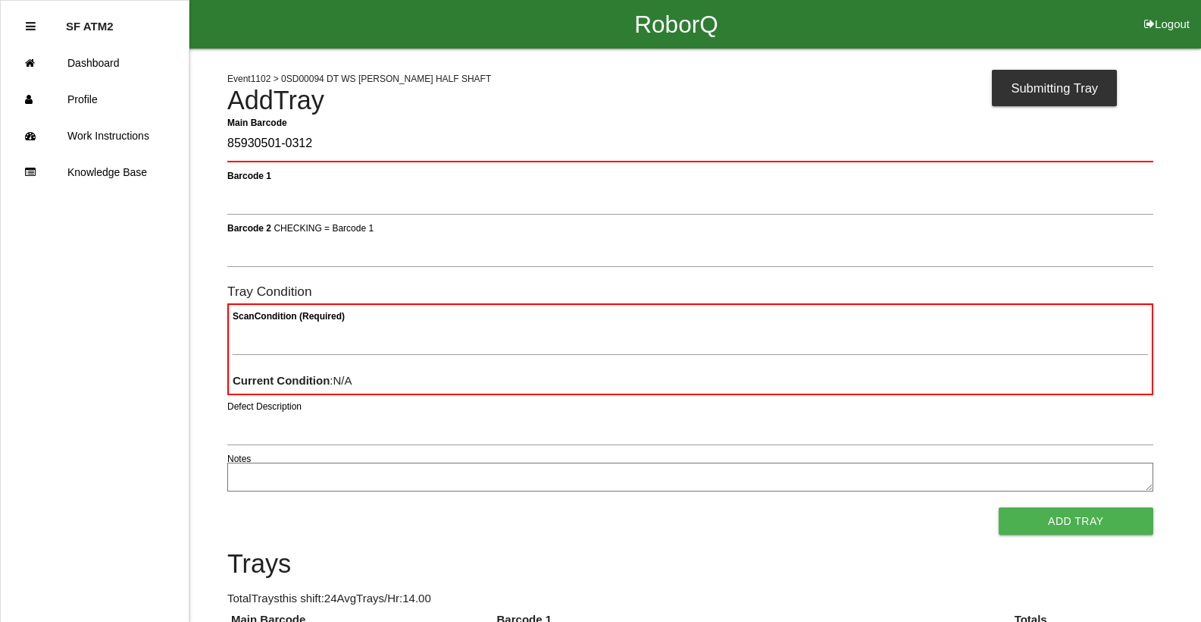
type Barcode "85930501-0312"
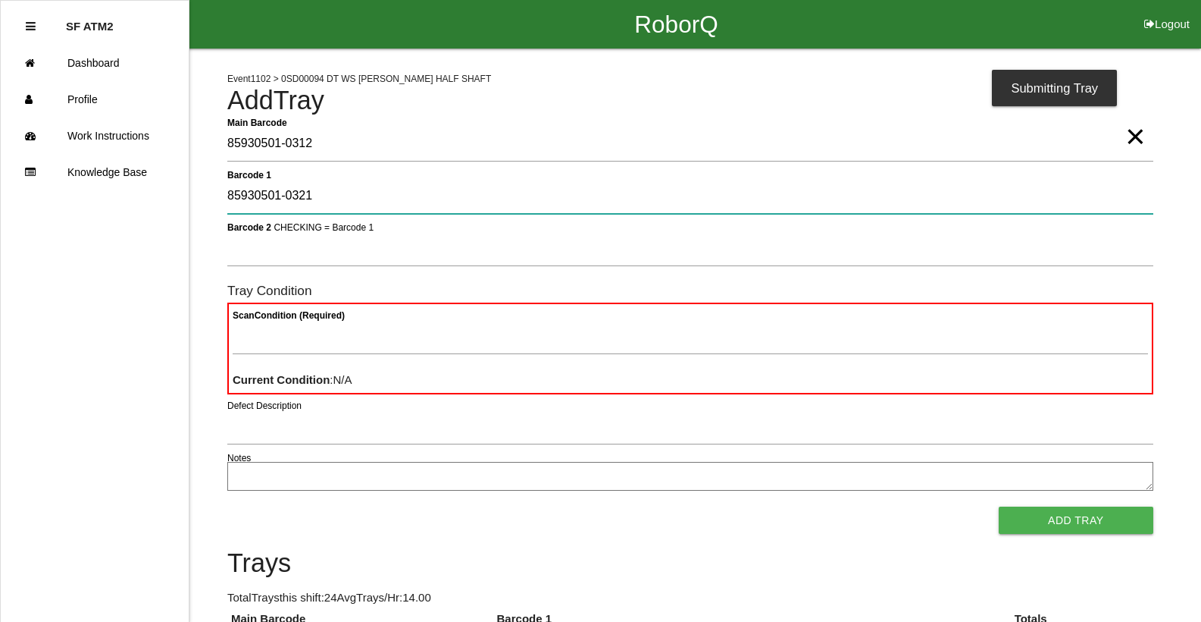
type 1 "85930501-0321"
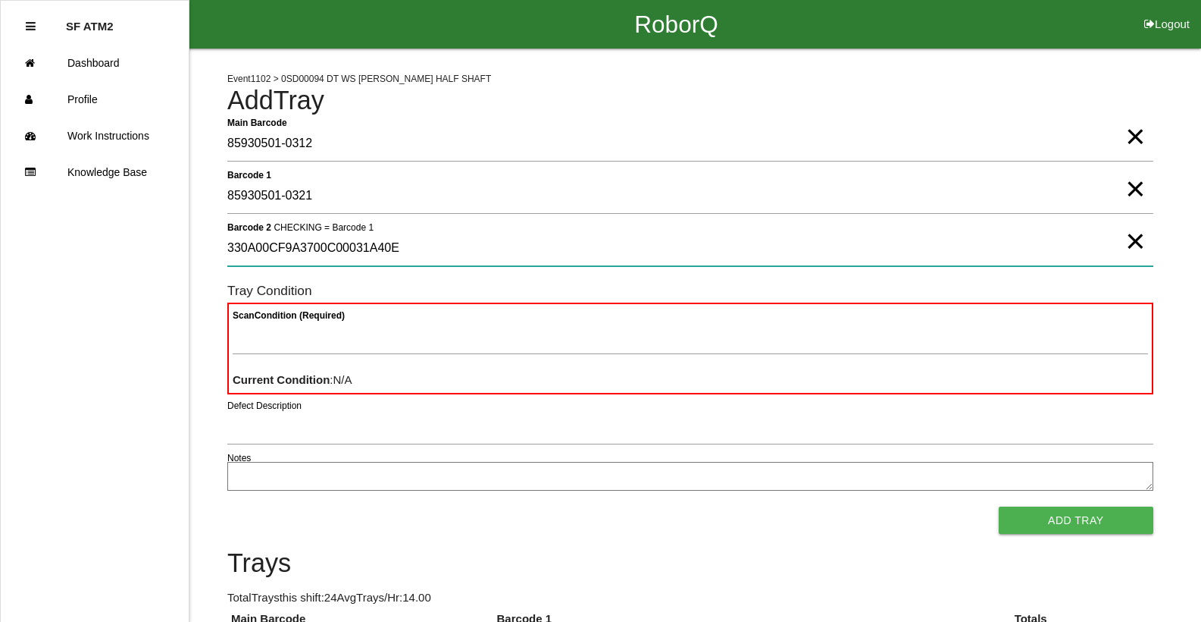
type 2 "330A00CF9A3700C00031A40E"
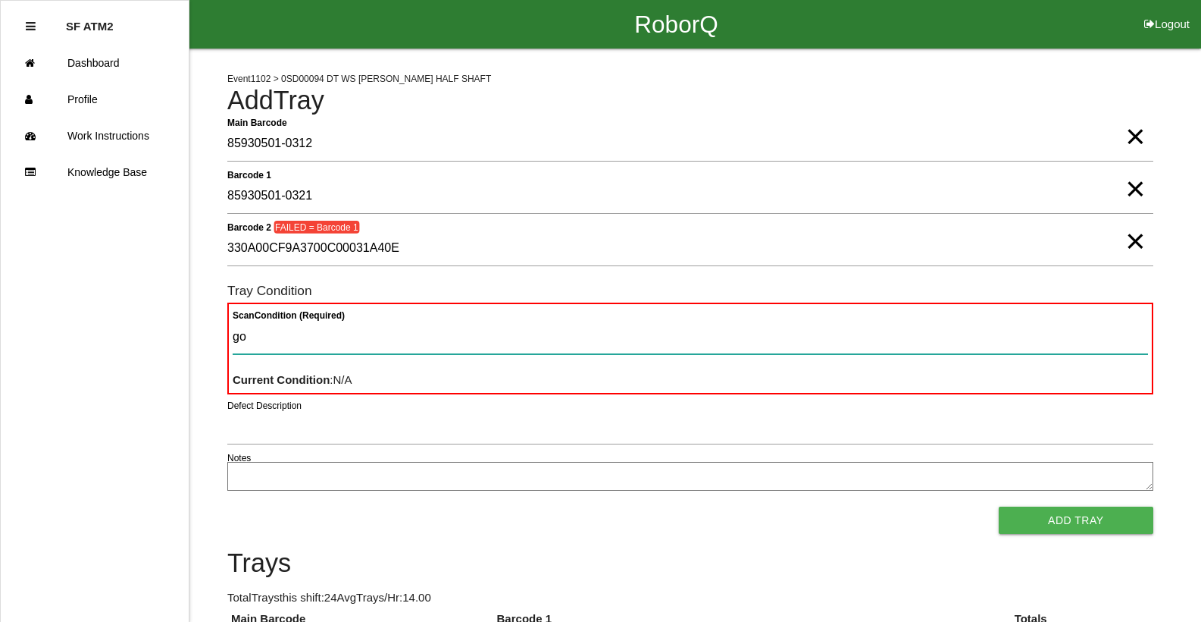
type Condition "goo"
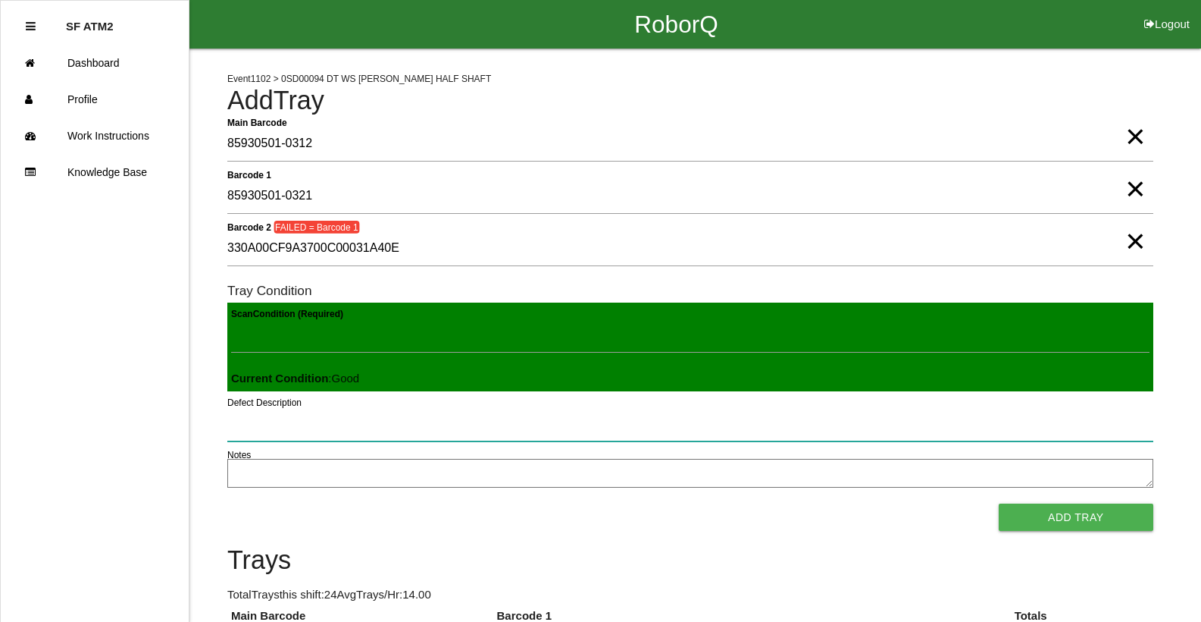
click at [999, 503] on button "Add Tray" at bounding box center [1076, 516] width 155 height 27
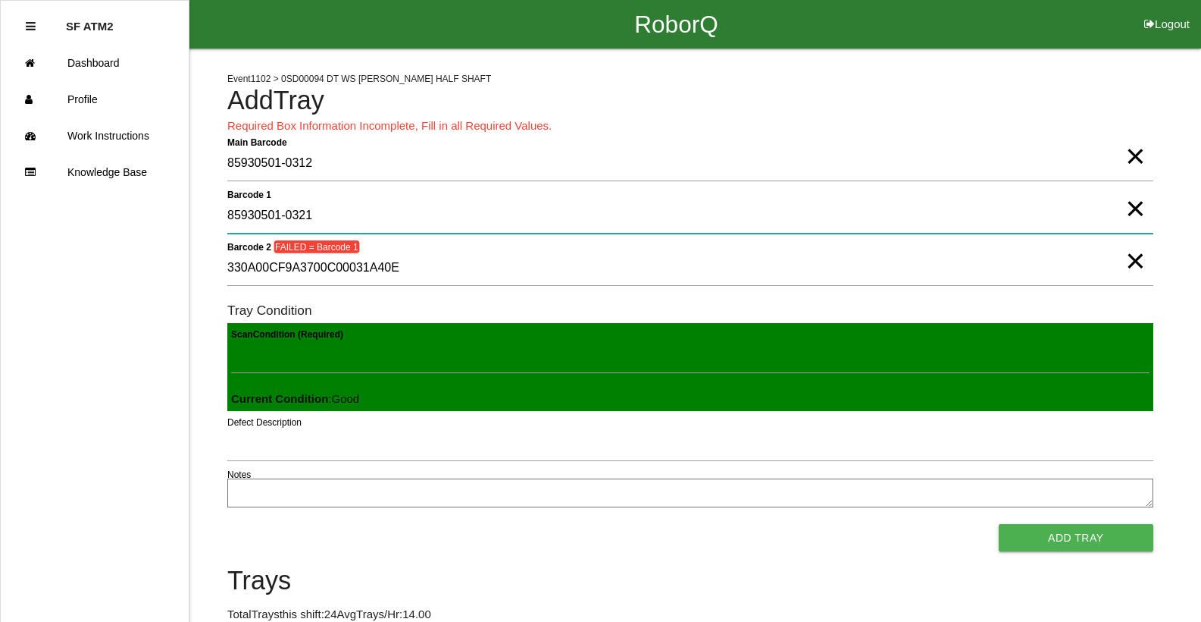
click at [394, 214] on 1 "85930501-0321" at bounding box center [690, 216] width 926 height 35
type 1 "330A00CF9A3700C00031A40E"
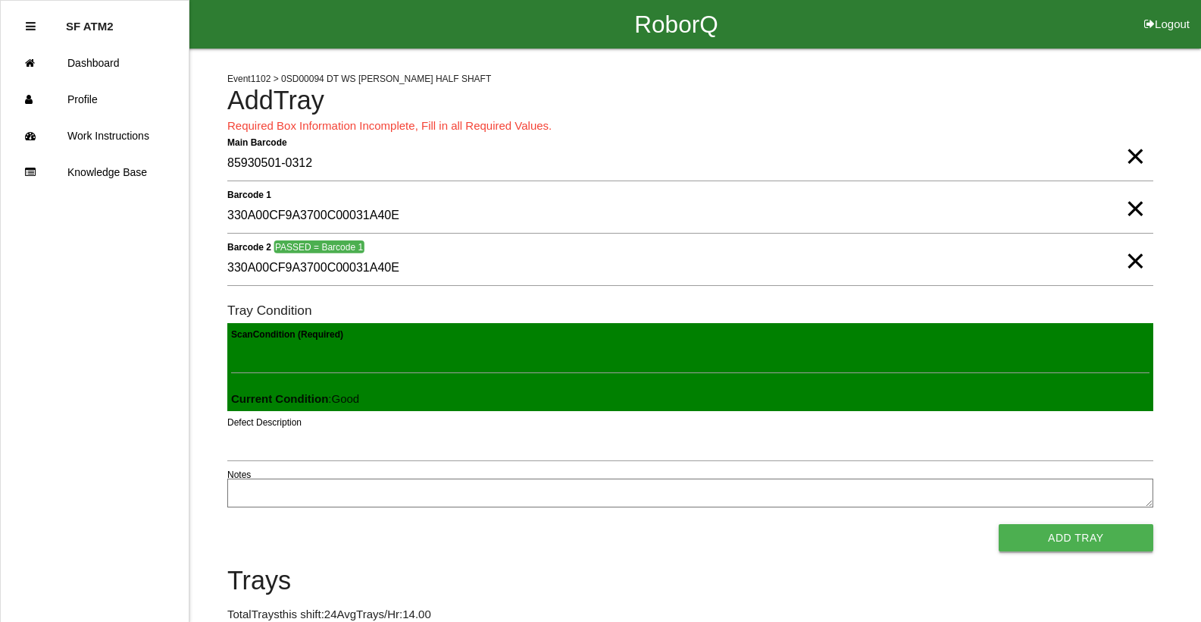
click at [1069, 540] on button "Add Tray" at bounding box center [1076, 537] width 155 height 27
